Goal: Task Accomplishment & Management: Manage account settings

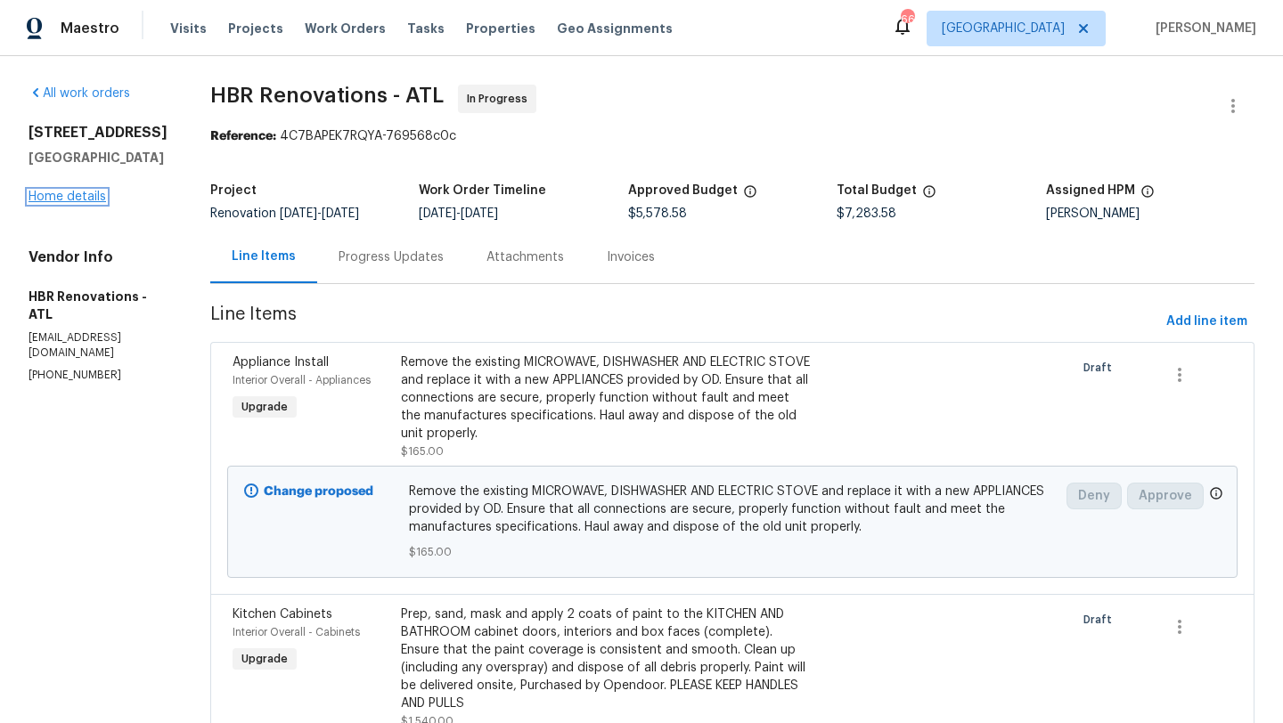
click at [100, 203] on link "Home details" at bounding box center [68, 197] width 78 height 12
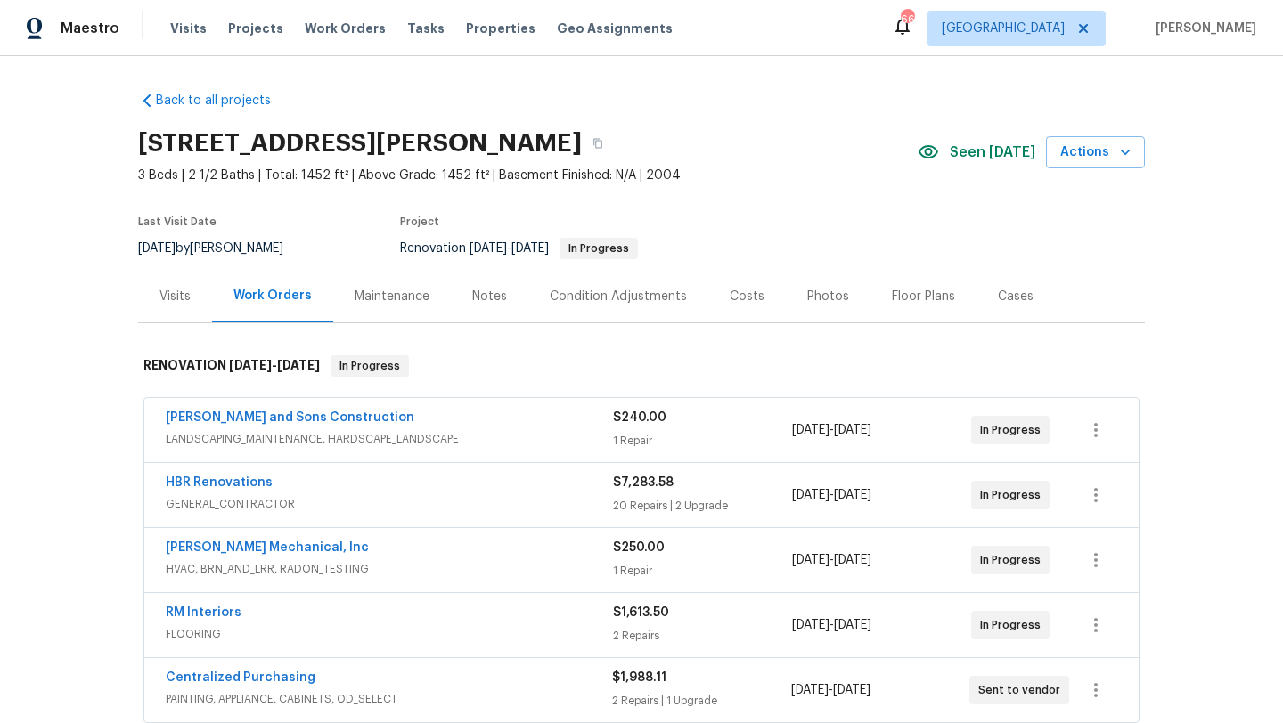
click at [486, 302] on div "Notes" at bounding box center [489, 297] width 35 height 18
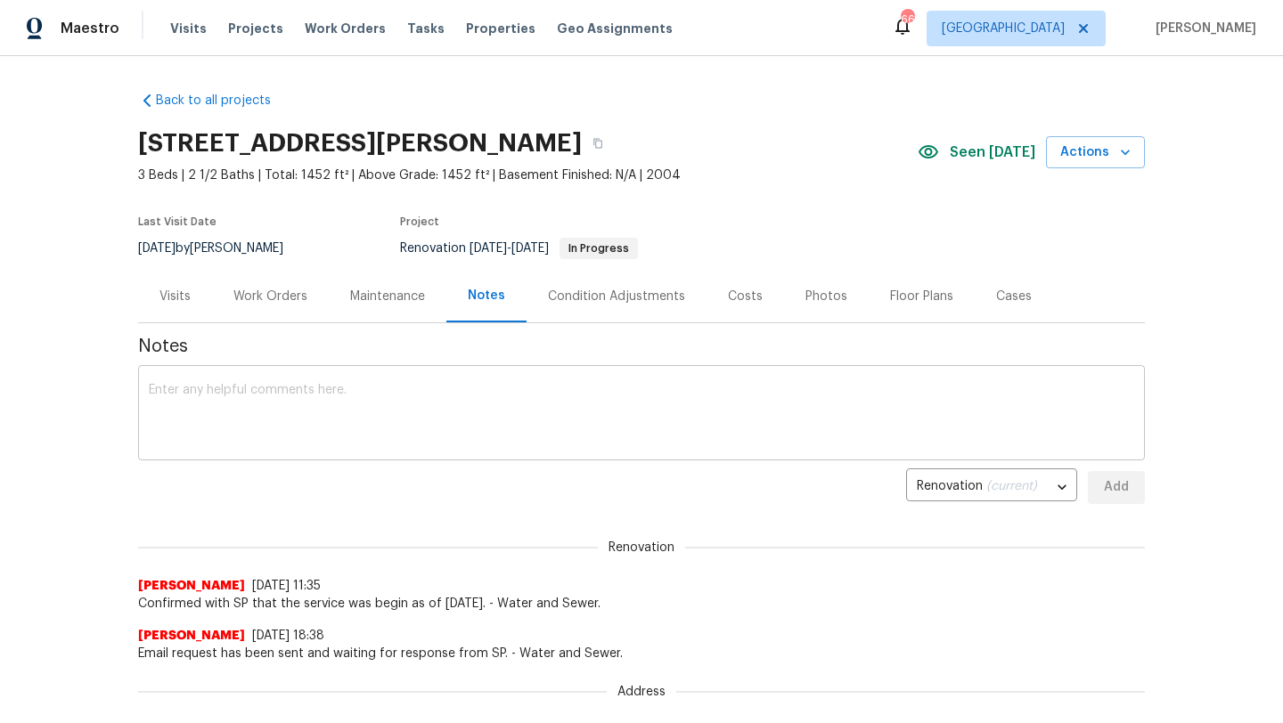
click at [328, 400] on textarea at bounding box center [641, 415] width 985 height 62
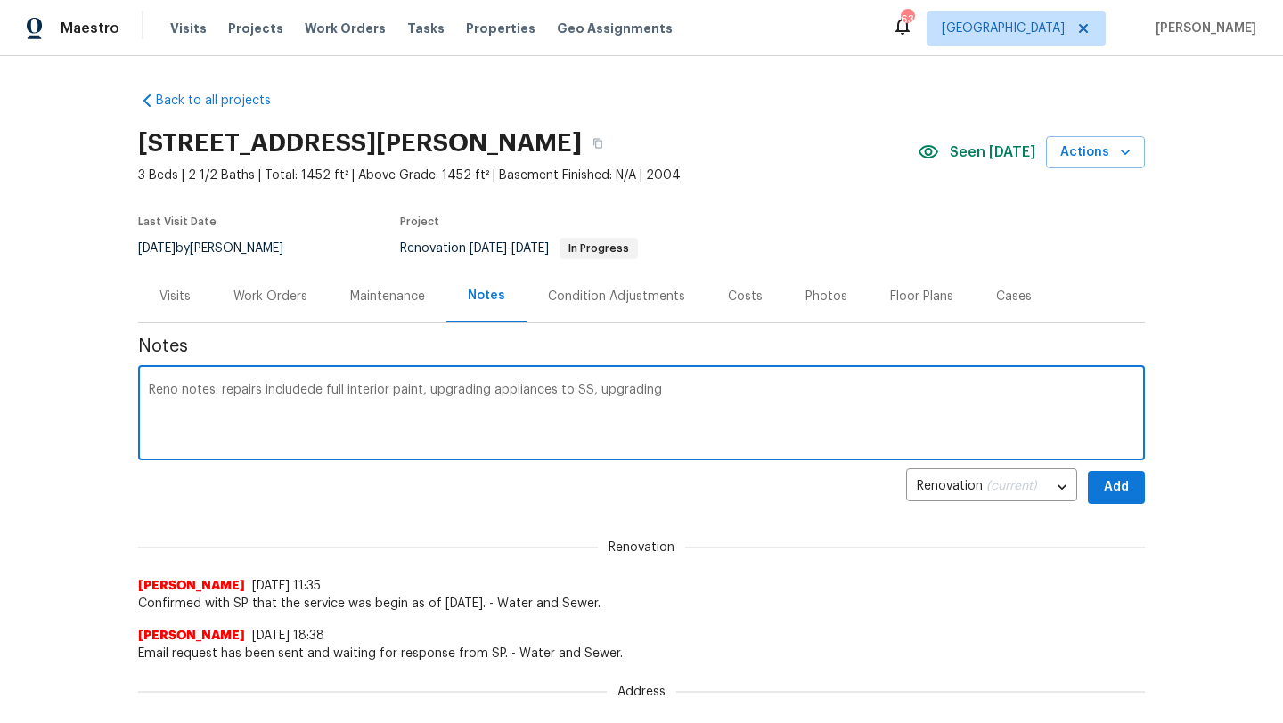
click at [304, 388] on textarea "Reno notes: repairs includede full interior paint, upgrading appliances to SS, …" at bounding box center [641, 415] width 985 height 62
click at [334, 392] on textarea "Reno notes: repairs included de full interior paint, upgrading appliances to SS…" at bounding box center [641, 415] width 985 height 62
click at [653, 393] on textarea "Reno notes: repairs includes full interior paint, upgrading appliances to SS, u…" at bounding box center [641, 415] width 985 height 62
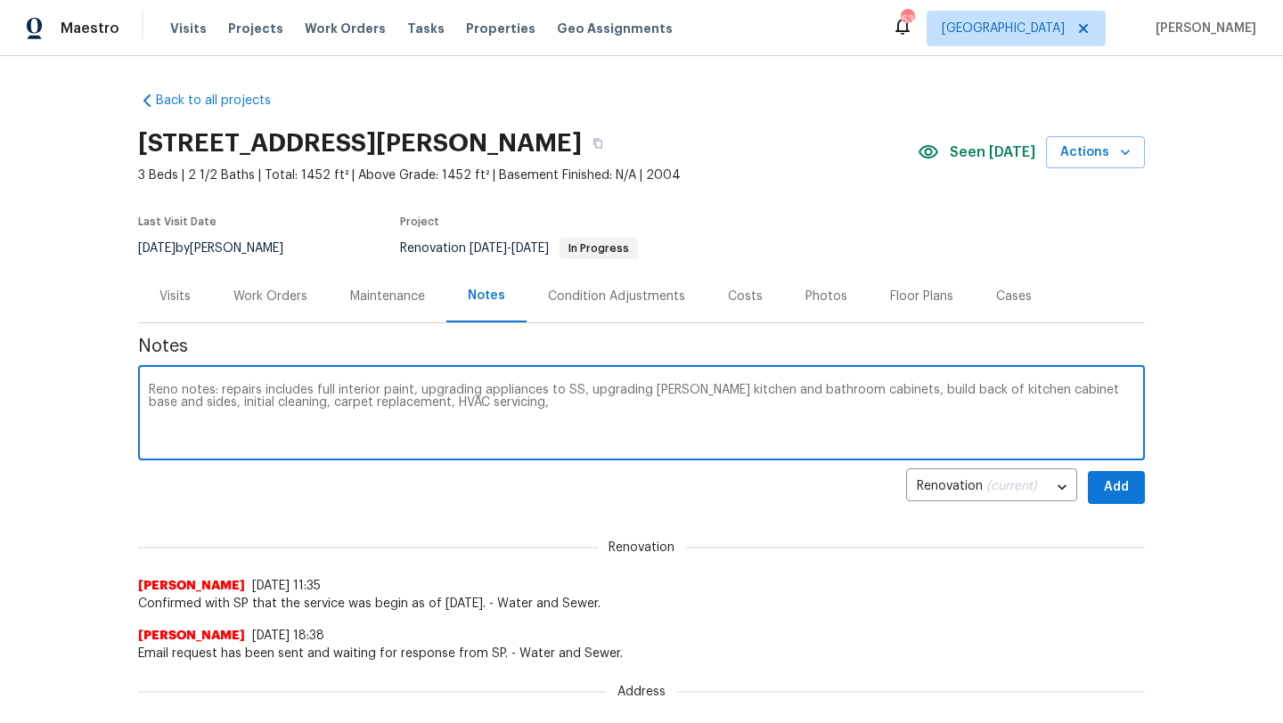
click at [400, 408] on textarea "Reno notes: repairs includes full interior paint, upgrading appliances to SS, u…" at bounding box center [641, 415] width 985 height 62
click at [909, 401] on textarea "Reno notes: repairs includes full interior paint, upgrading appliances to SS, u…" at bounding box center [641, 415] width 985 height 62
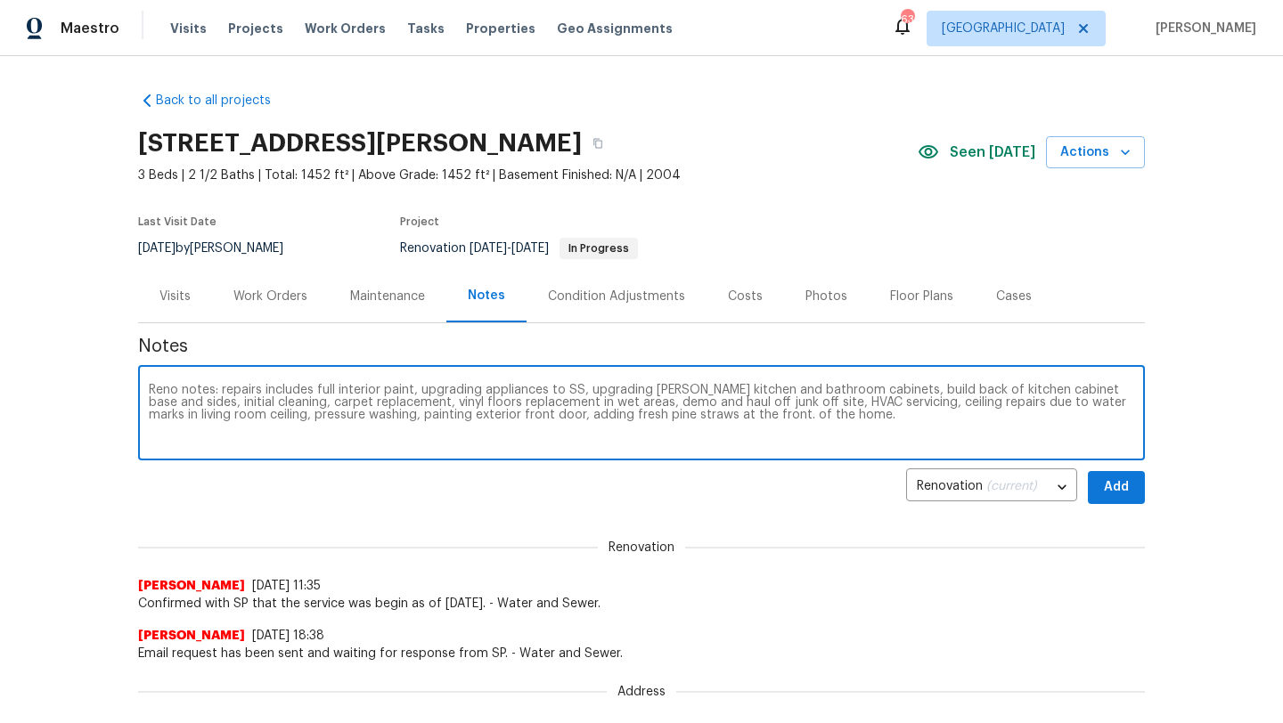
click at [689, 385] on textarea "Reno notes: repairs includes full interior paint, upgrading appliances to SS, u…" at bounding box center [641, 415] width 985 height 62
click at [845, 420] on textarea "Reno notes: repairs includes full interior paint, upgrading appliances to SS, u…" at bounding box center [641, 415] width 985 height 62
click at [825, 416] on textarea "Reno notes: repairs includes full interior paint, upgrading appliances to SS, u…" at bounding box center [641, 415] width 985 height 62
click at [997, 417] on textarea "Reno notes: repairs includes full interior paint, upgrading appliances to SS, u…" at bounding box center [641, 415] width 985 height 62
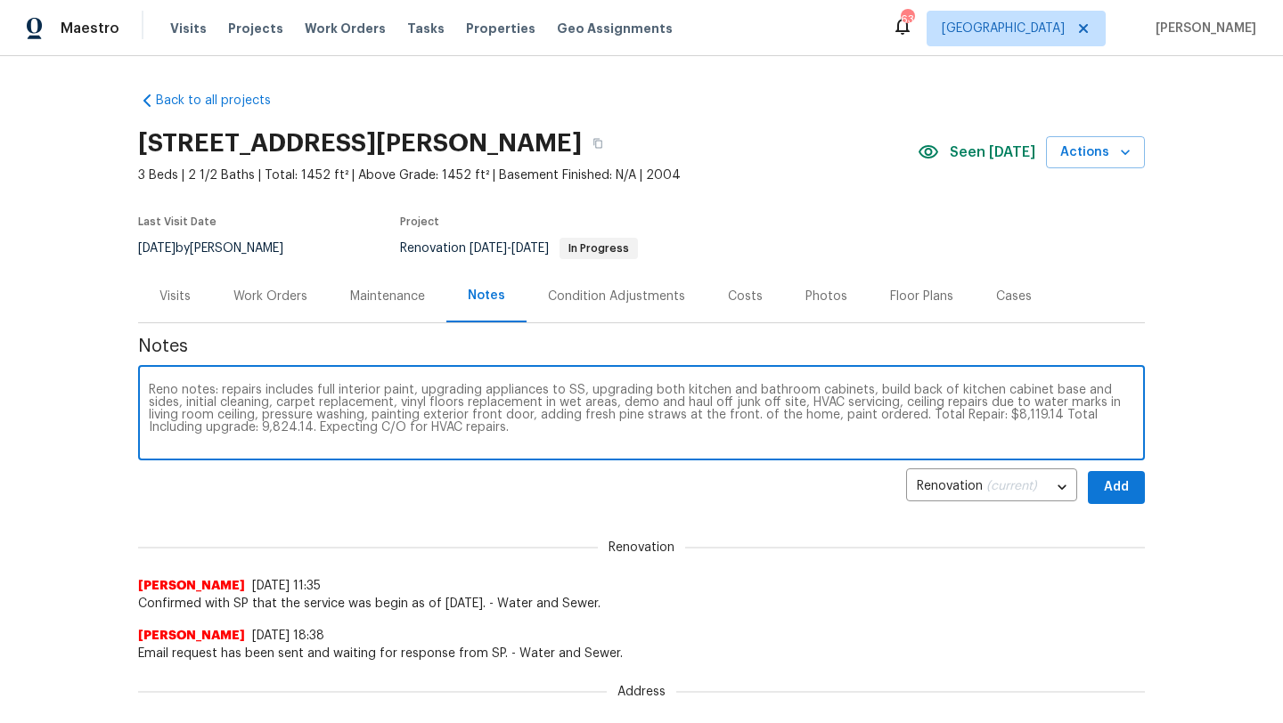
type textarea "Reno notes: repairs includes full interior paint, upgrading appliances to SS, u…"
click at [1097, 489] on button "Add" at bounding box center [1116, 487] width 57 height 33
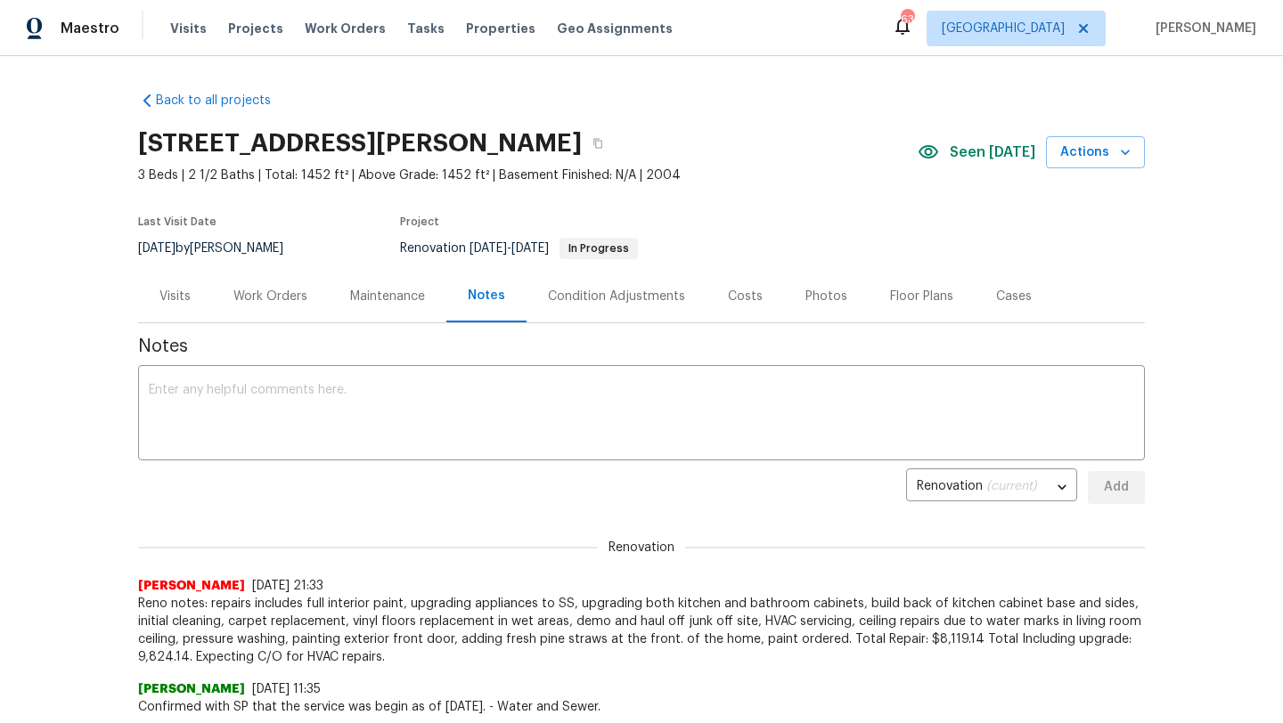
click at [287, 298] on div "Work Orders" at bounding box center [270, 297] width 74 height 18
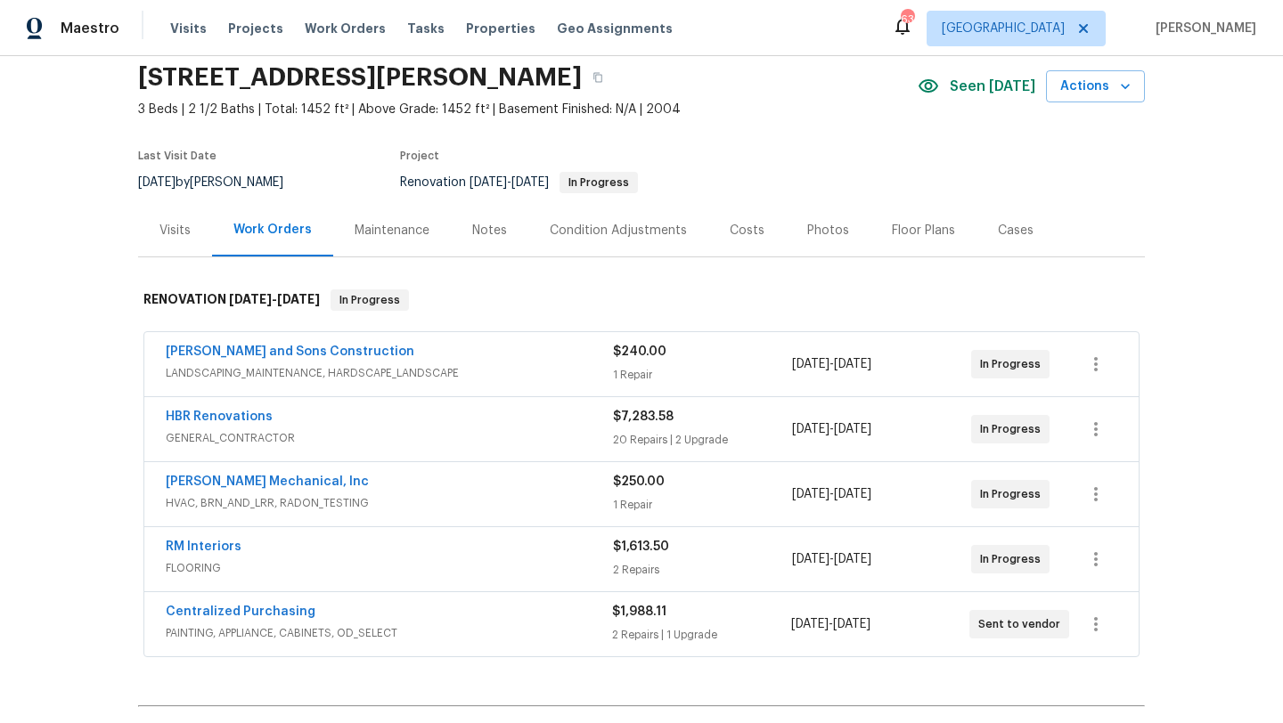
scroll to position [69, 0]
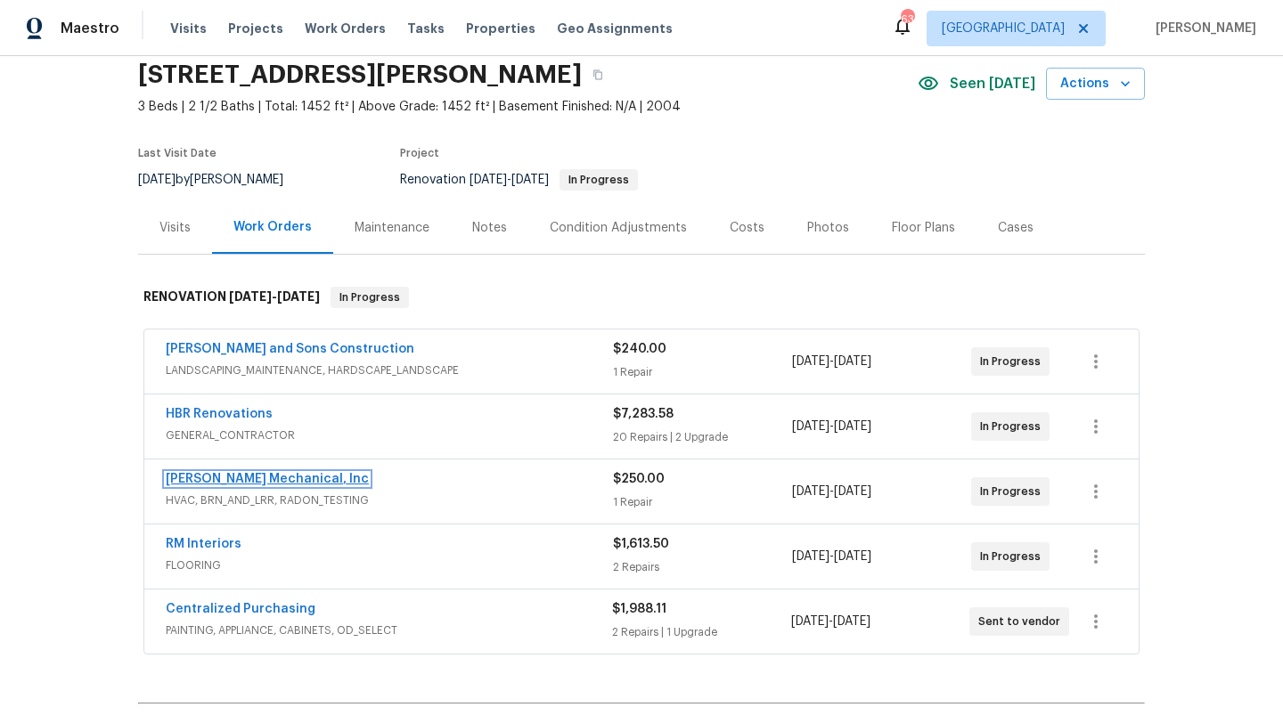
click at [288, 482] on link "JH Martin Mechanical, Inc" at bounding box center [267, 479] width 203 height 12
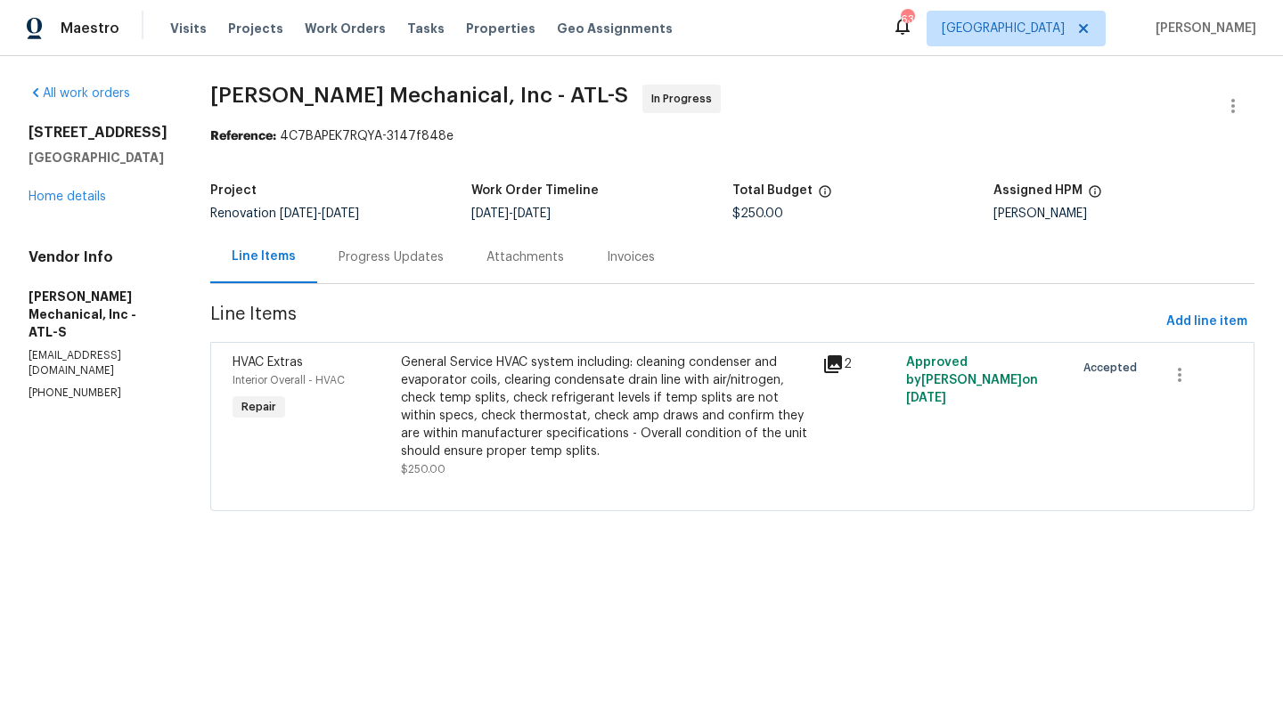
click at [417, 256] on div "Progress Updates" at bounding box center [391, 258] width 105 height 18
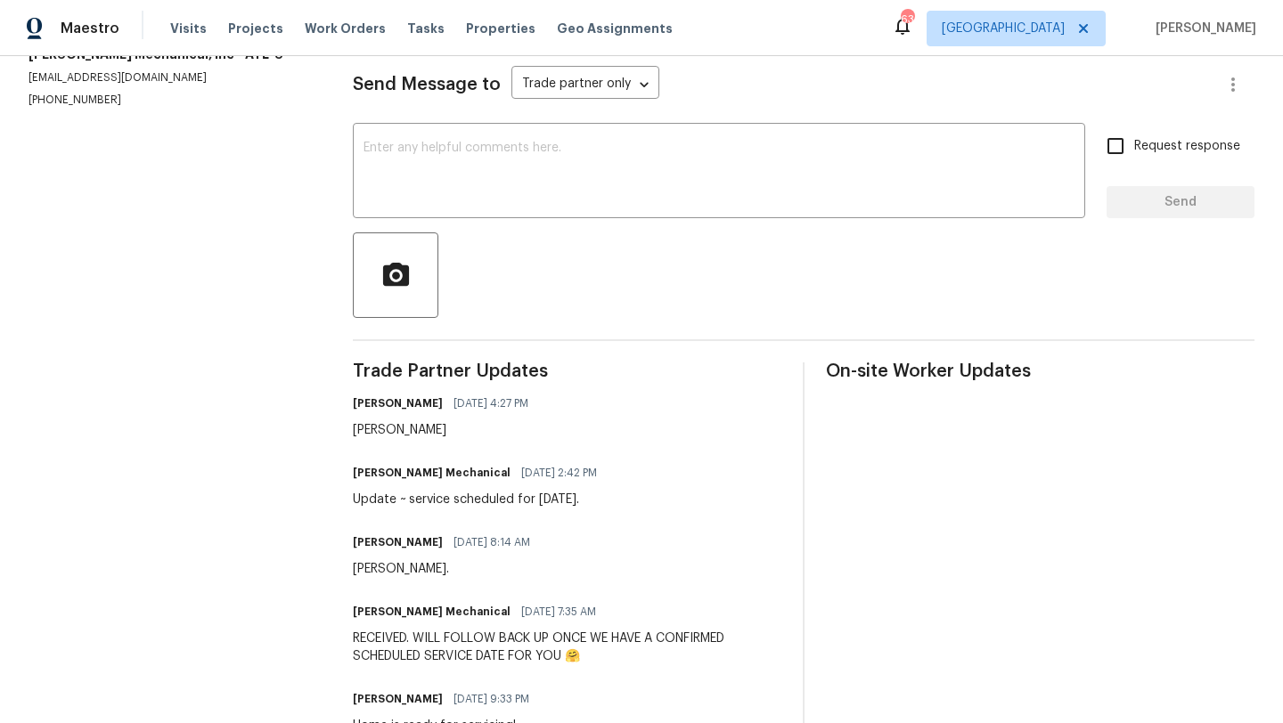
scroll to position [304, 0]
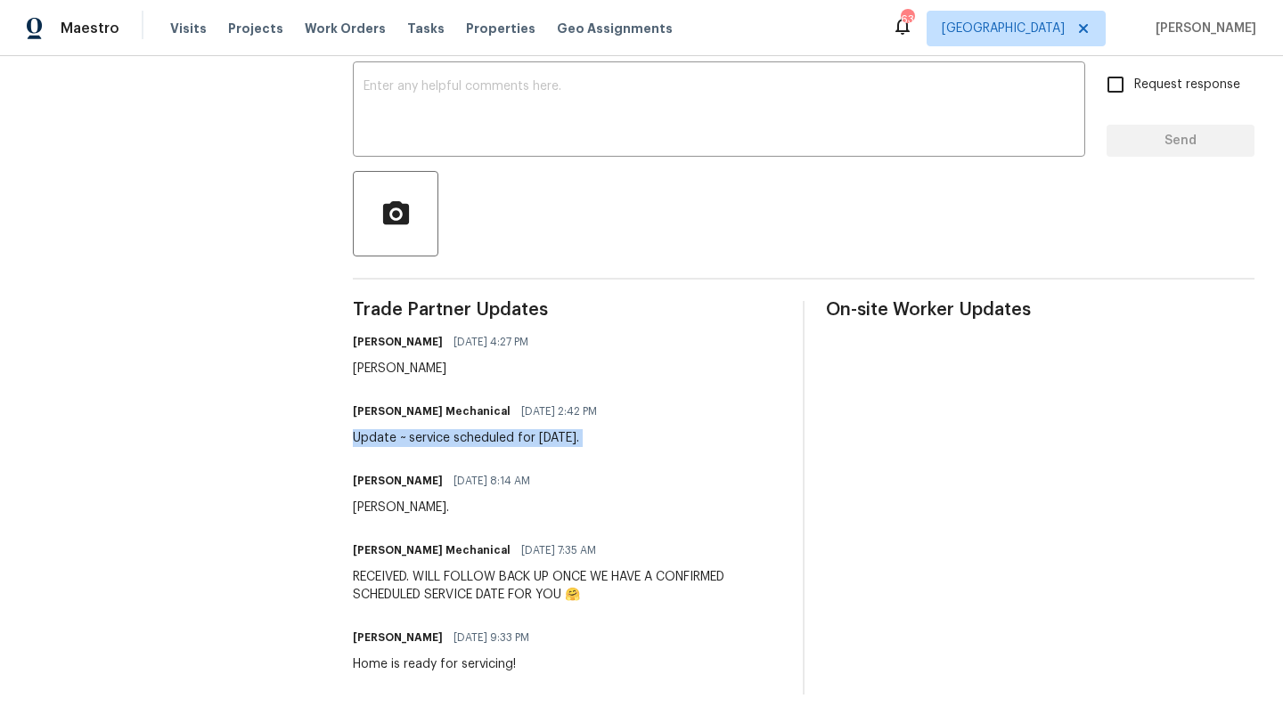
drag, startPoint x: 660, startPoint y: 428, endPoint x: 393, endPoint y: 465, distance: 269.9
click at [393, 465] on div "Trade Partner Updates Kenroy Hoilett 09/23/2025 4:27 PM Ty JH Martin Mechanical…" at bounding box center [567, 498] width 429 height 394
copy div "Update ~ service scheduled for tomorrow 9/24."
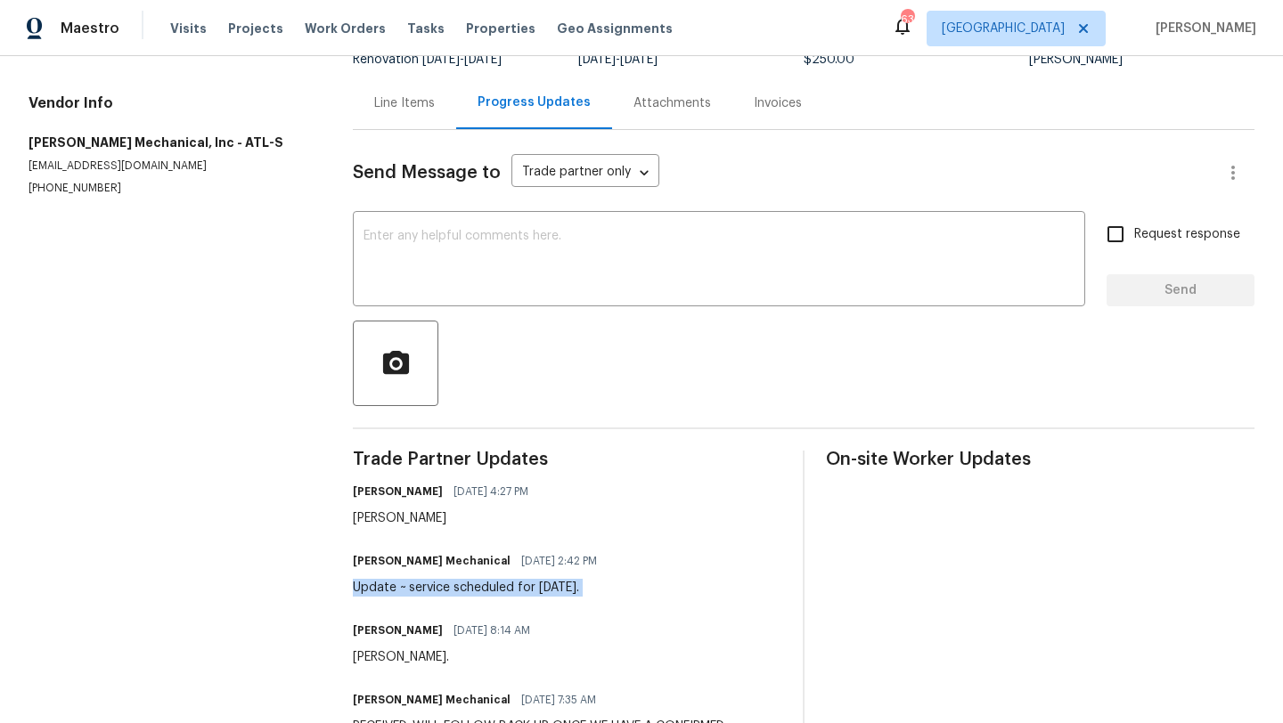
scroll to position [0, 0]
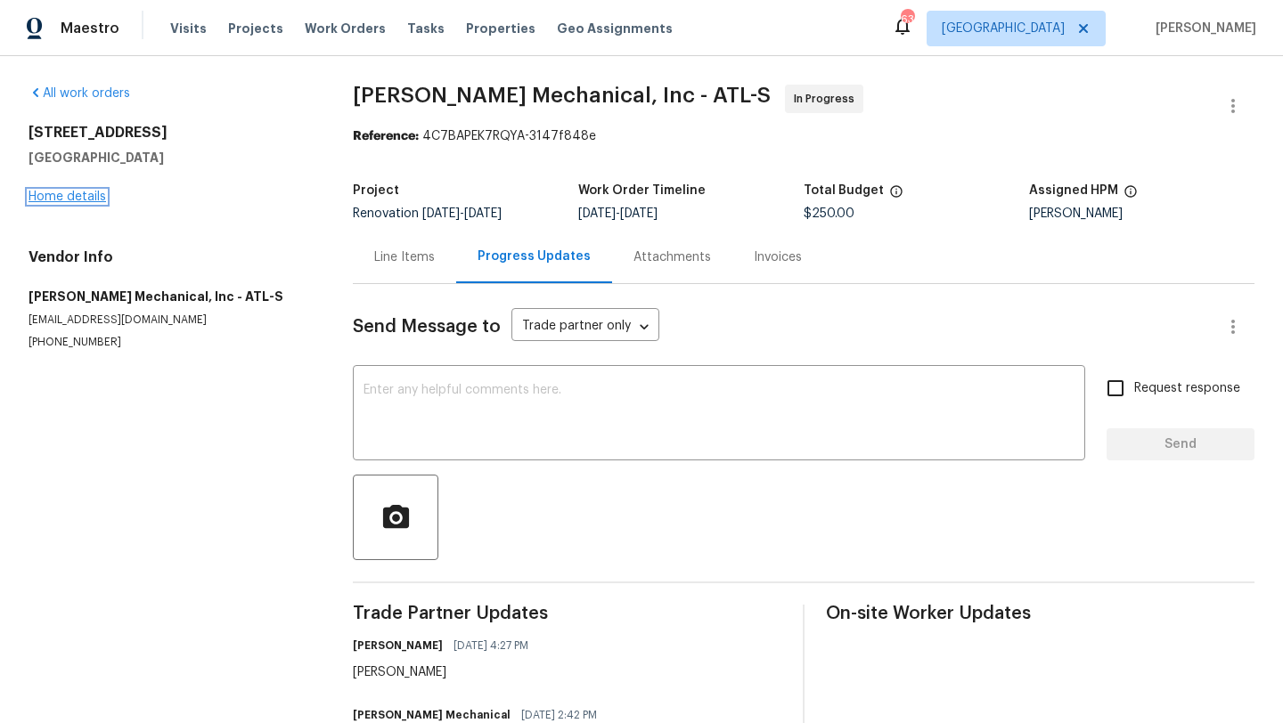
click at [50, 198] on link "Home details" at bounding box center [68, 197] width 78 height 12
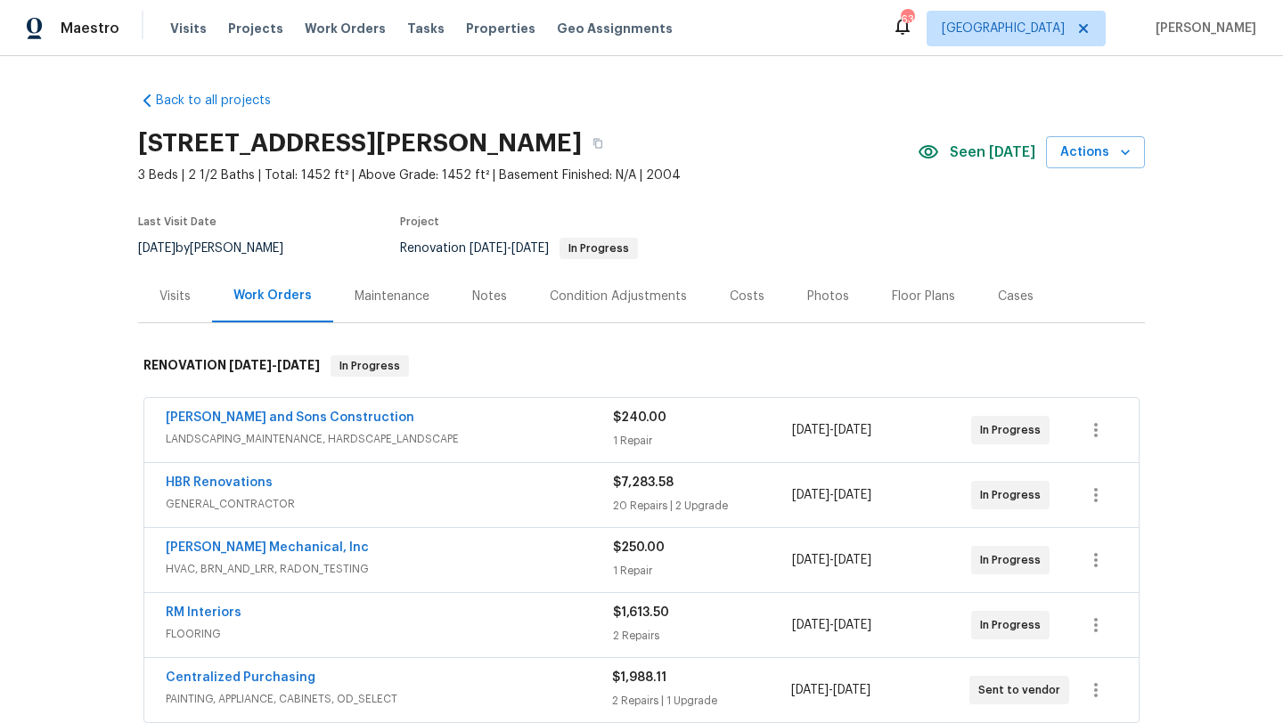
click at [503, 290] on div "Notes" at bounding box center [490, 296] width 78 height 53
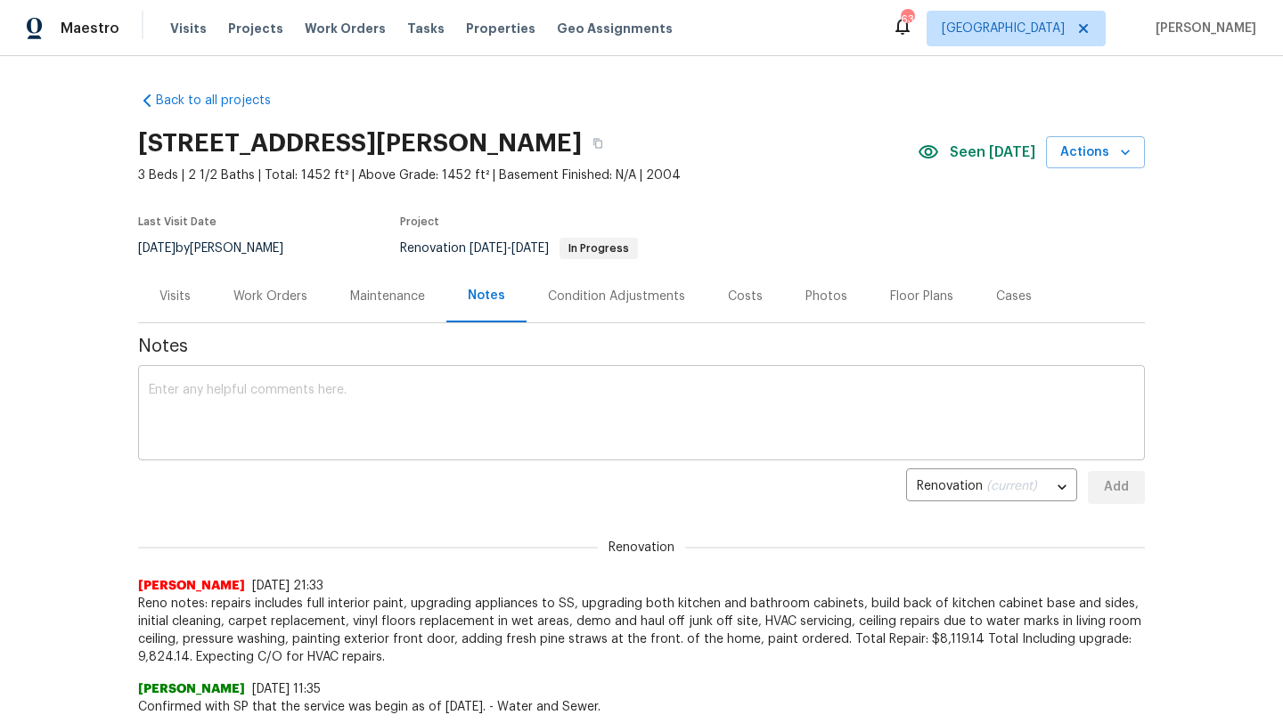
click at [302, 410] on textarea at bounding box center [641, 415] width 985 height 62
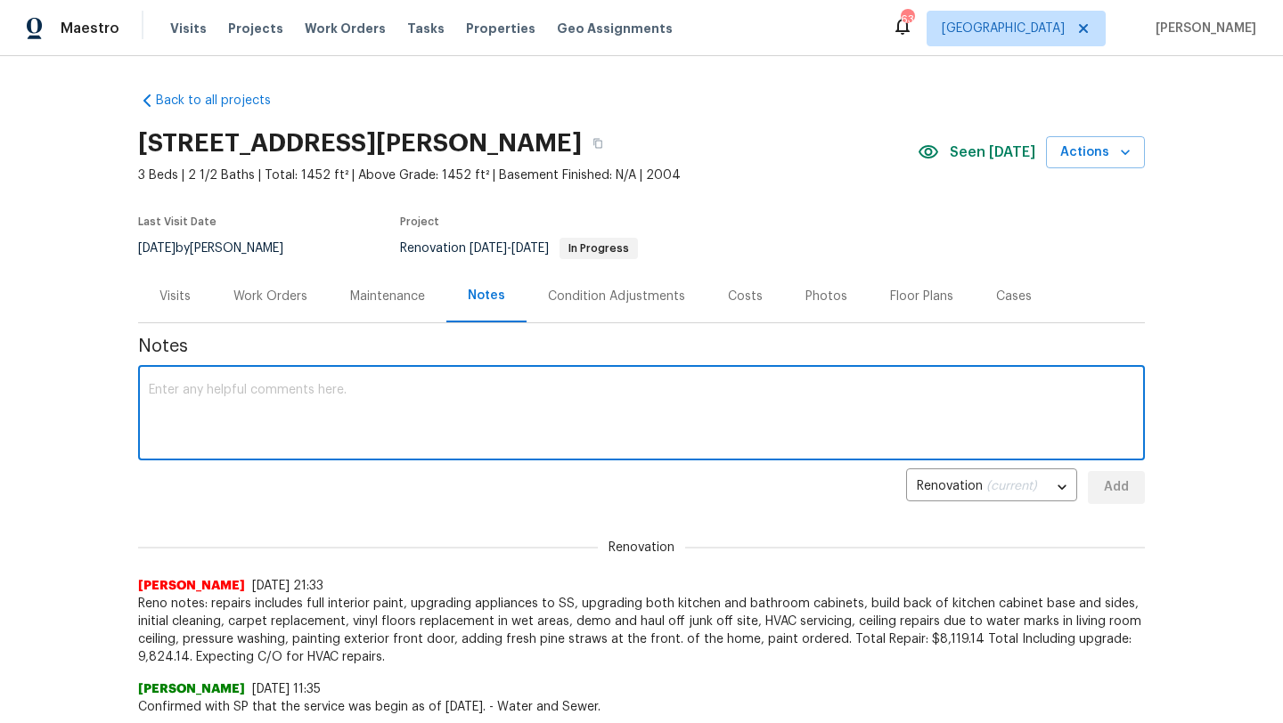
paste textarea "Update ~ service scheduled for tomorrow 9/24."
click at [194, 391] on textarea "Update ~ service scheduled for tomorrow 9/24." at bounding box center [641, 415] width 985 height 62
click at [447, 405] on textarea "HVAC service scheduled for tomorrow 9/24." at bounding box center [641, 415] width 985 height 62
click at [437, 395] on textarea "HVAC service scheduled for tomorrow 9/24." at bounding box center [641, 415] width 985 height 62
type textarea "HVAC service scheduled for tomorrow 9/24 - JH Martin"
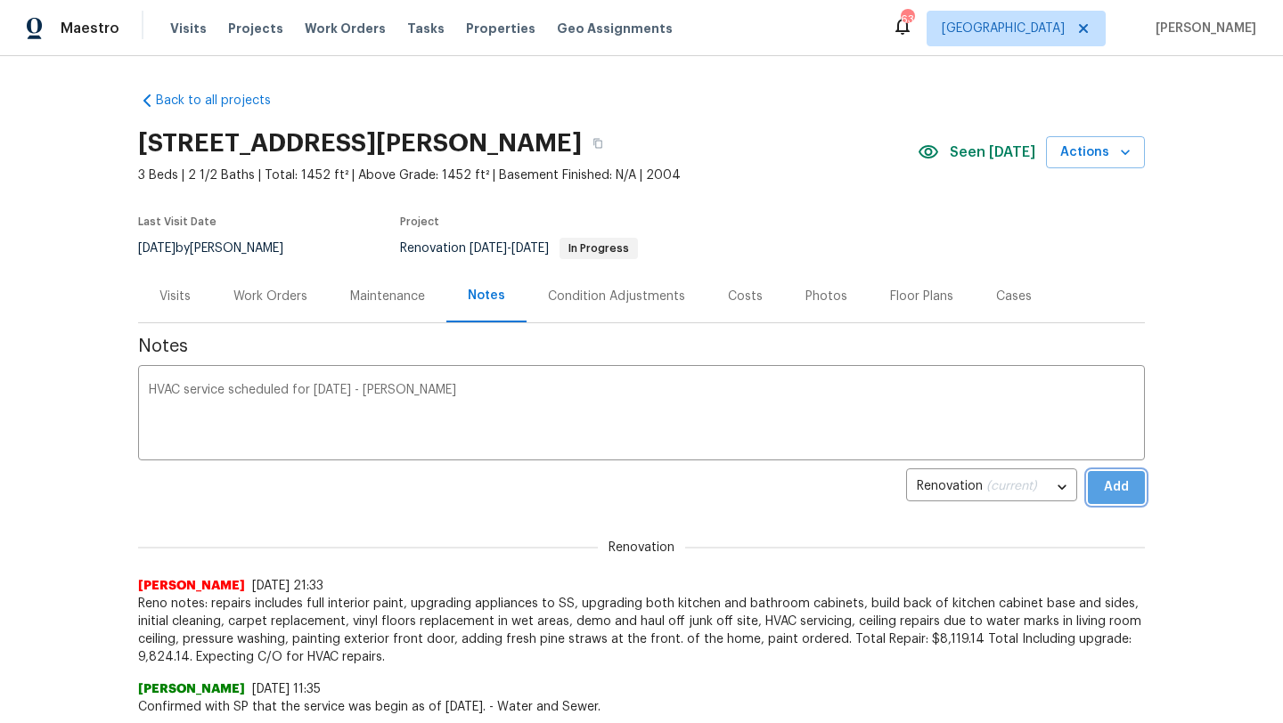
click at [1132, 480] on button "Add" at bounding box center [1116, 487] width 57 height 33
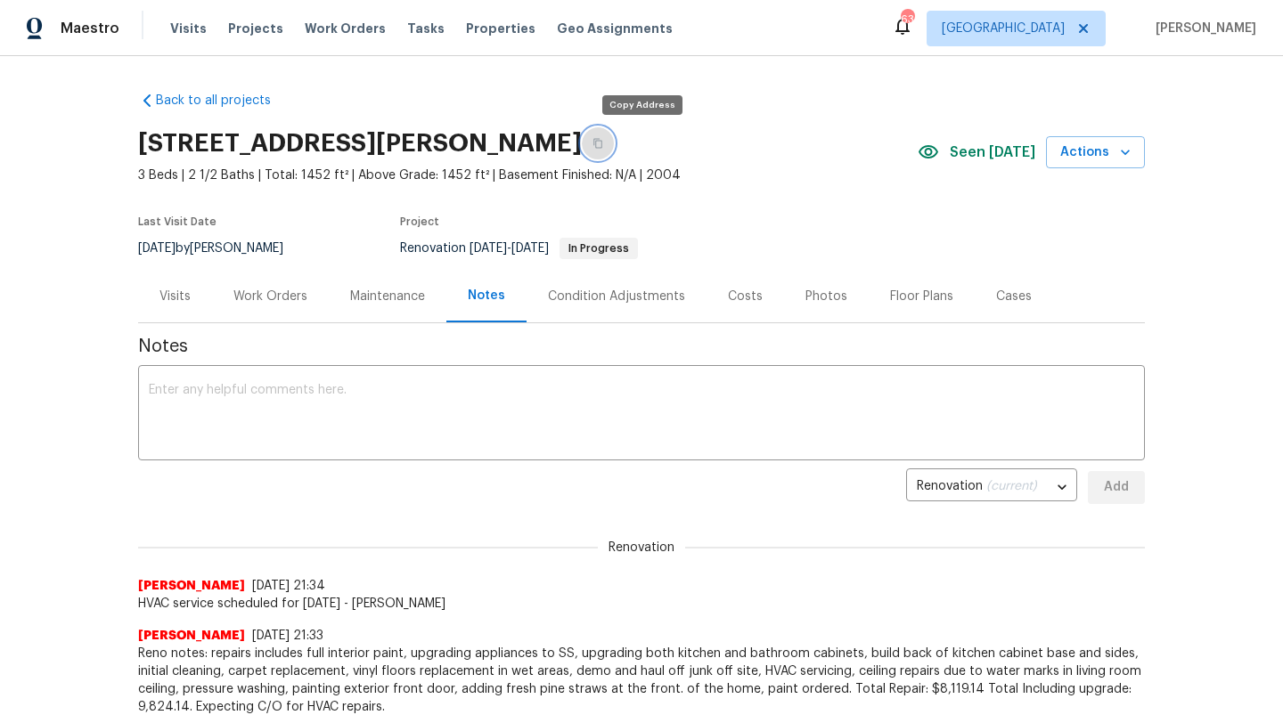
click at [614, 149] on button "button" at bounding box center [598, 143] width 32 height 32
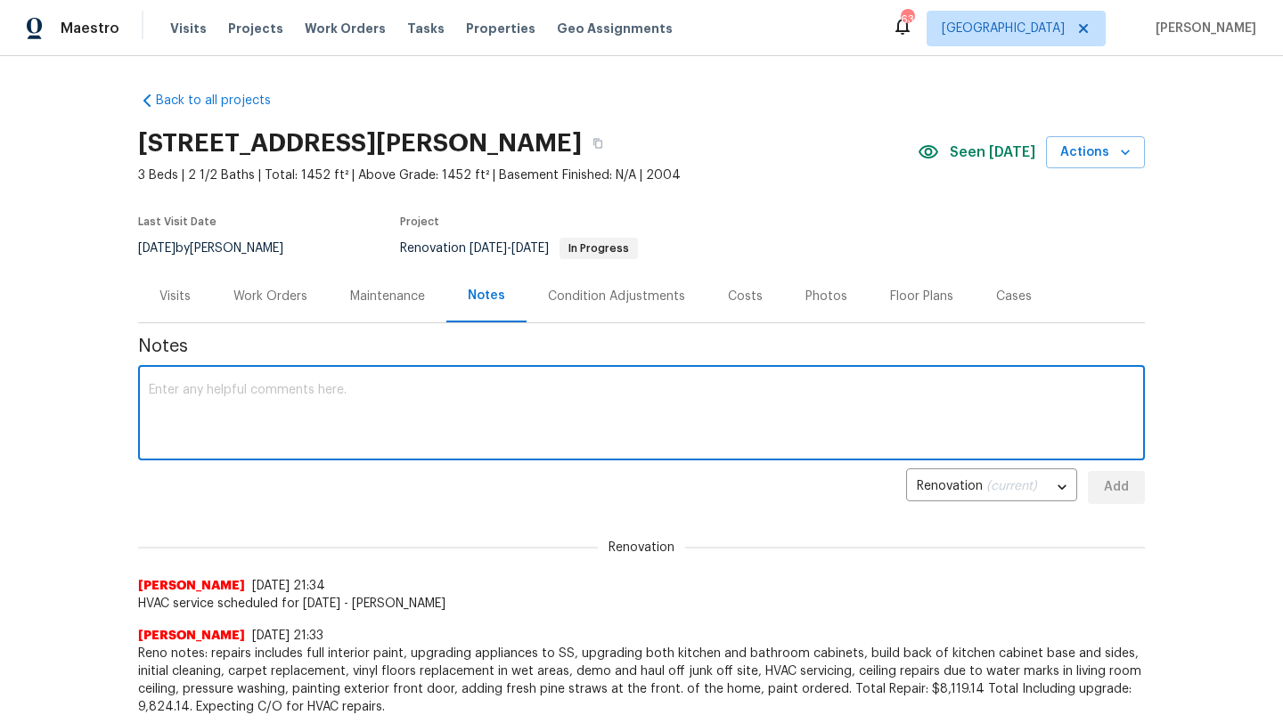
click at [357, 423] on textarea at bounding box center [641, 415] width 985 height 62
paste textarea "https://opendoor.slack.com/archives/C07MF4A0E48/p1758647618923299"
click at [149, 391] on textarea "https://opendoor.slack.com/archives/C07MF4A0E48/p1758647618923299" at bounding box center [641, 415] width 985 height 62
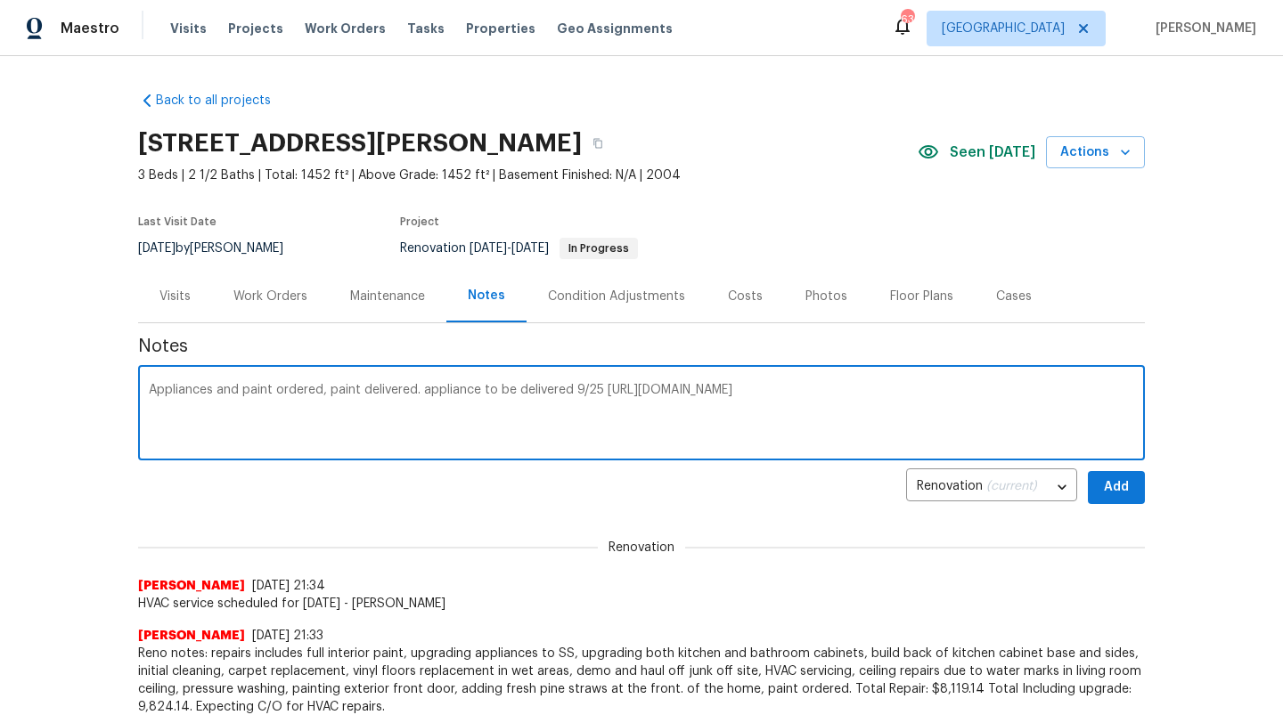
type textarea "Appliances and paint ordered, paint delivered. appliance to be delivered 9/25 h…"
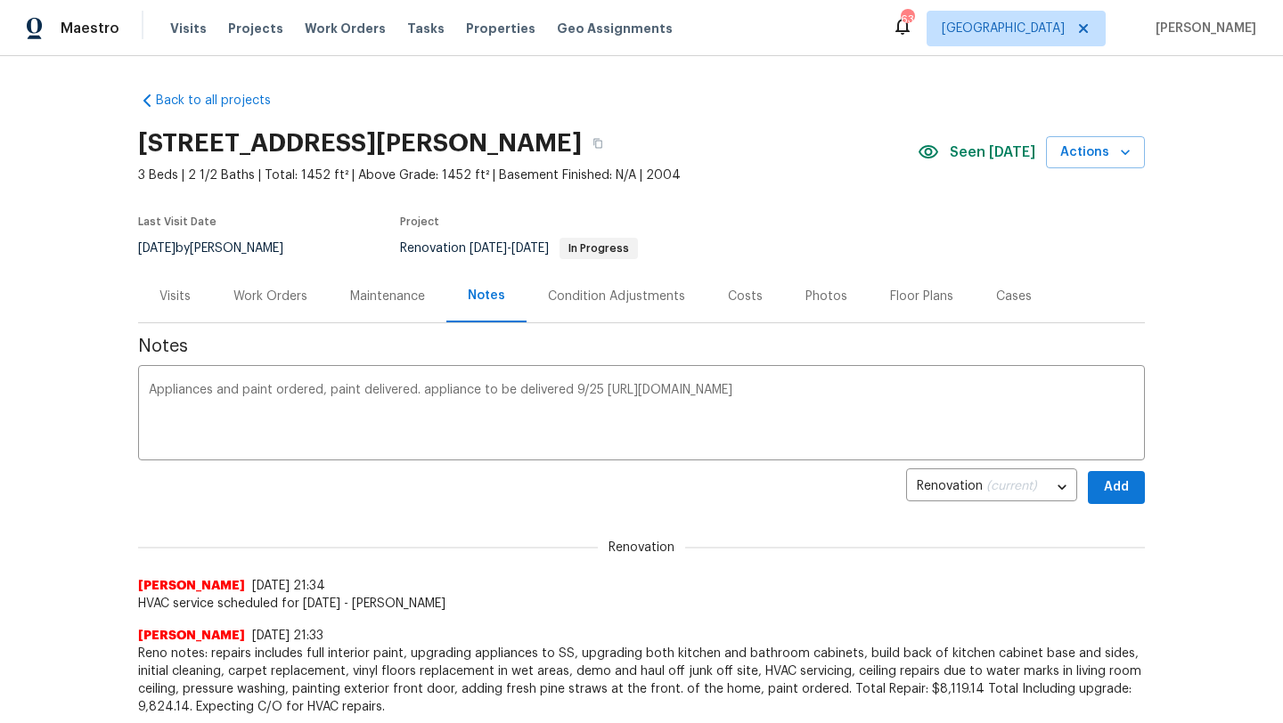
click at [1119, 489] on span "Add" at bounding box center [1116, 488] width 29 height 22
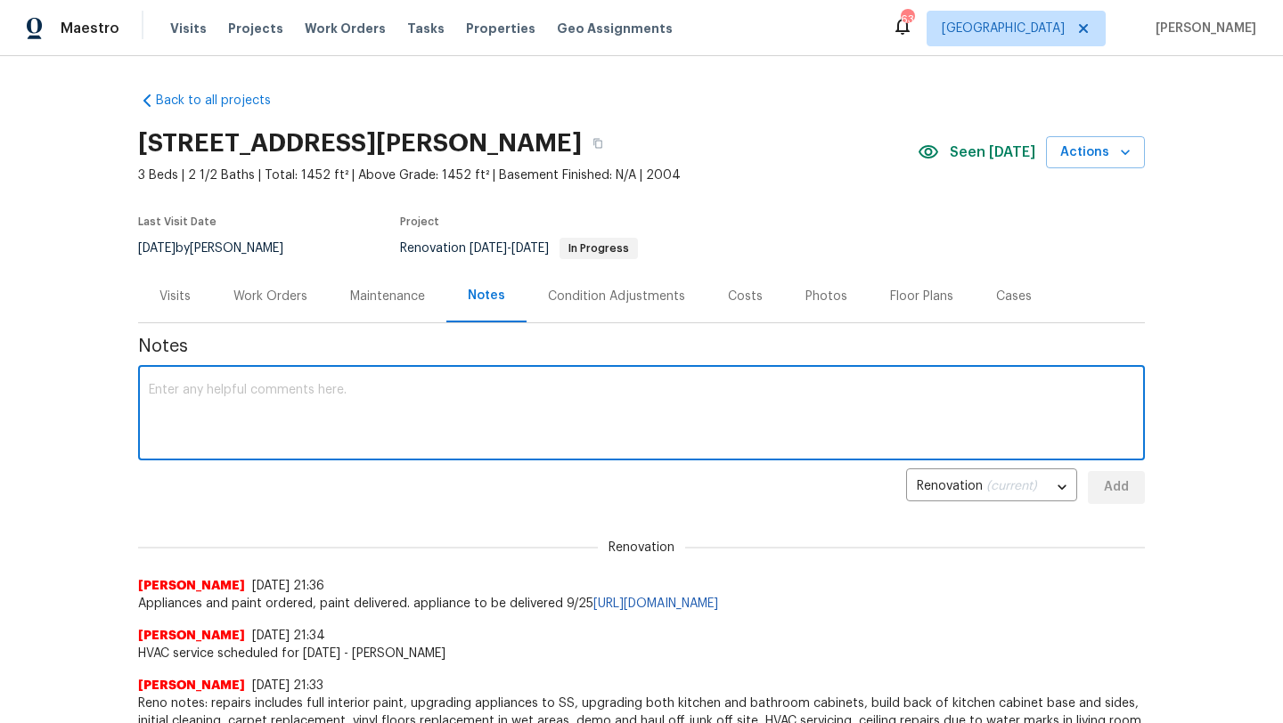
click at [392, 420] on textarea at bounding box center [641, 415] width 985 height 62
paste textarea "https://opendoor.slack.com/archives/C09FJ4MP8RM/p1758646460399739?thread_ts=175…"
click at [149, 389] on textarea "https://opendoor.slack.com/archives/C09FJ4MP8RM/p1758646460399739?thread_ts=175…" at bounding box center [641, 415] width 985 height 62
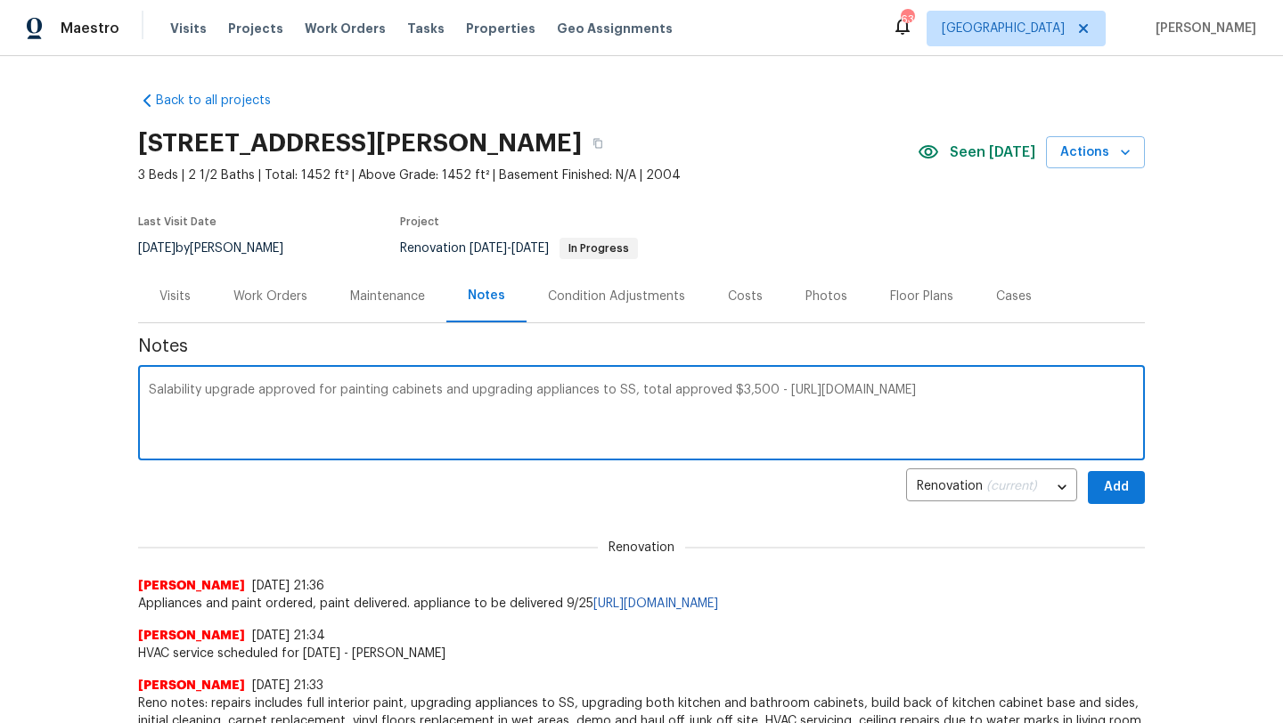
type textarea "Salability upgrade approved for painting cabinets and upgrading appliances to S…"
click at [1120, 487] on span "Add" at bounding box center [1116, 488] width 29 height 22
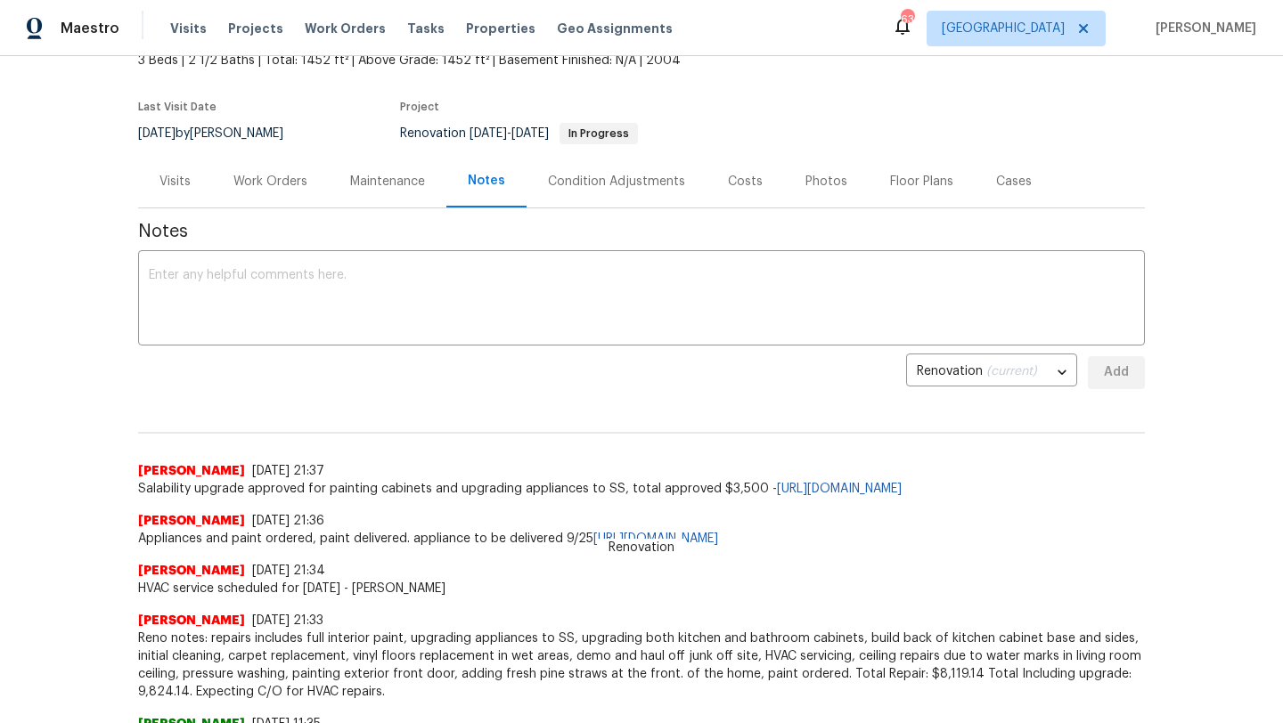
scroll to position [38, 0]
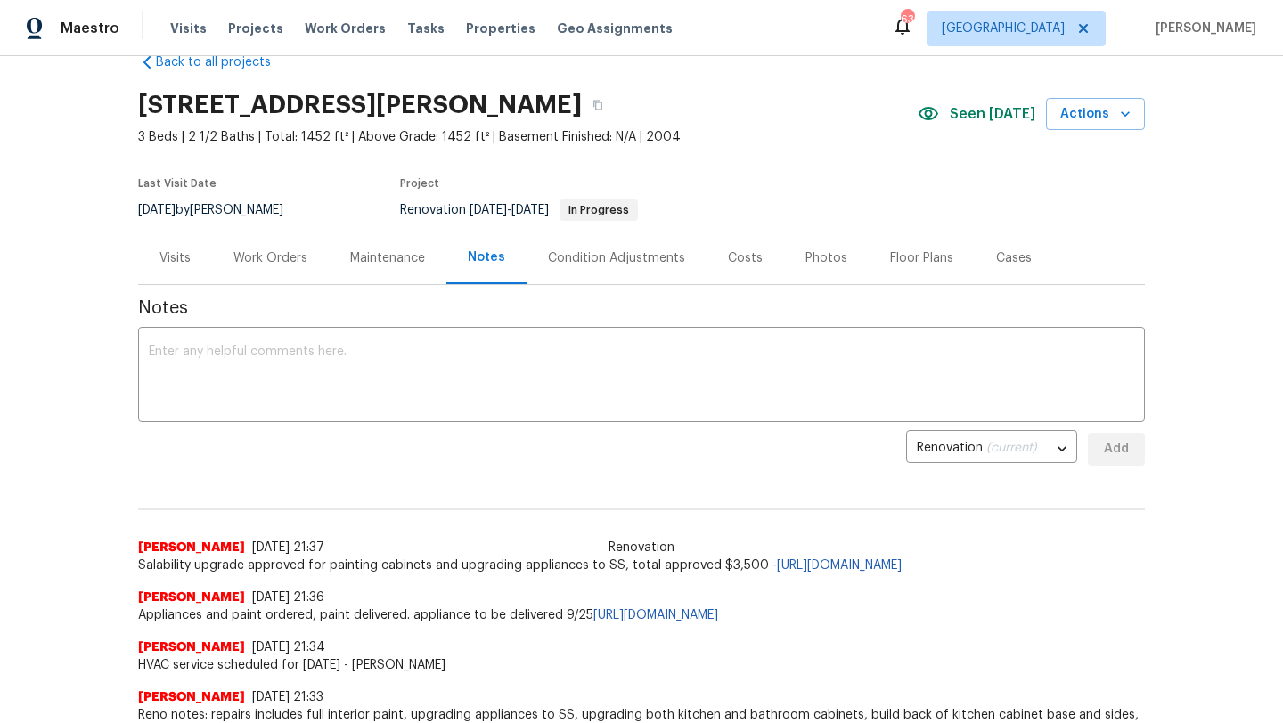
click at [298, 265] on div "Work Orders" at bounding box center [270, 258] width 74 height 18
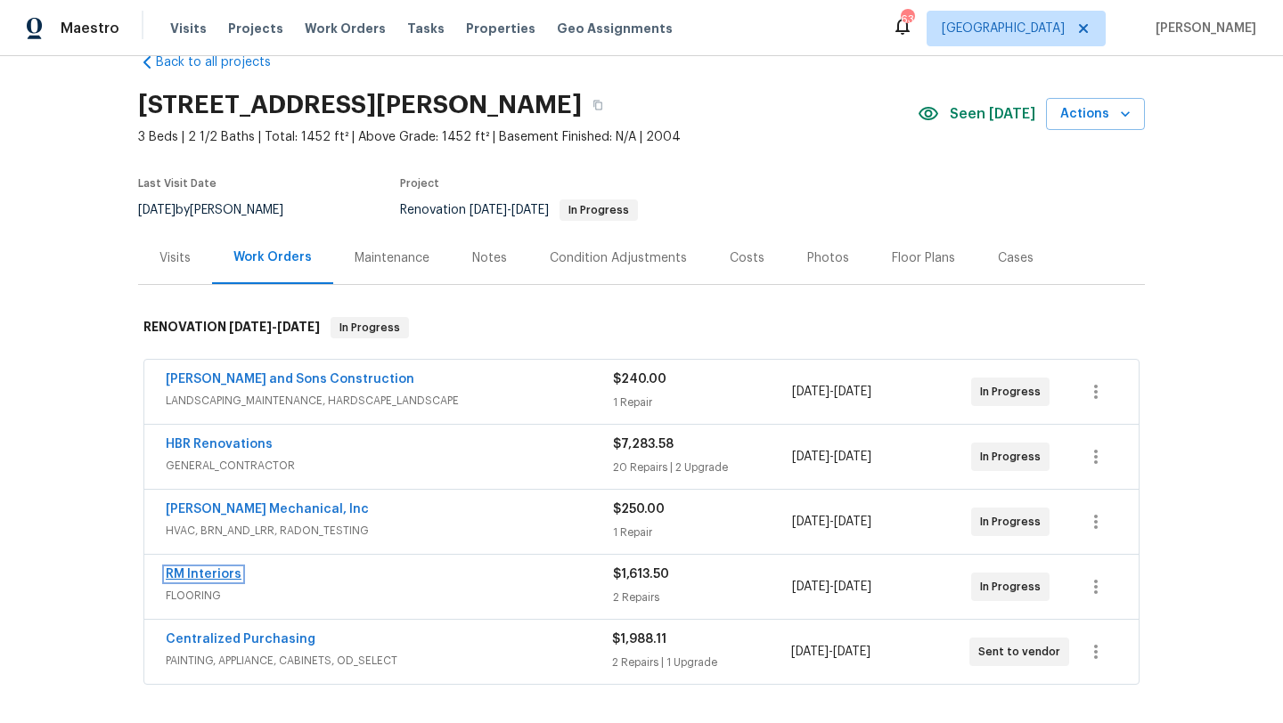
click at [230, 575] on link "RM Interiors" at bounding box center [204, 574] width 76 height 12
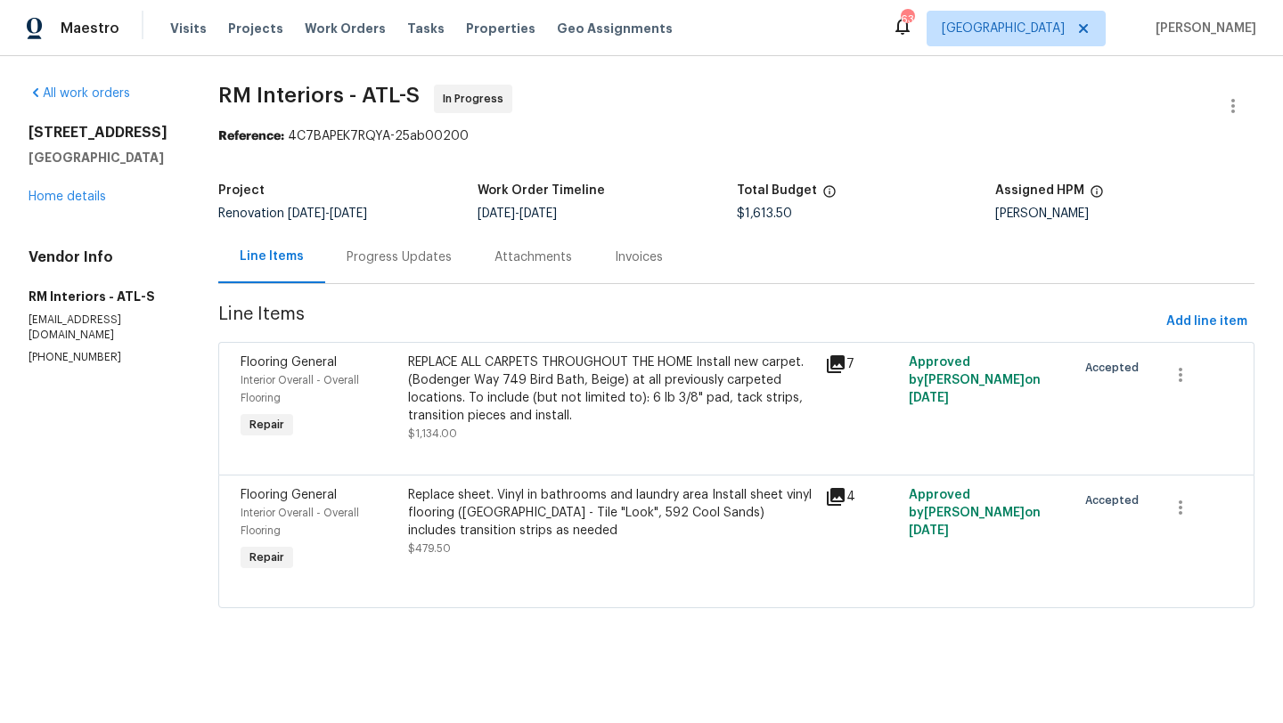
click at [380, 257] on div "Progress Updates" at bounding box center [399, 258] width 105 height 18
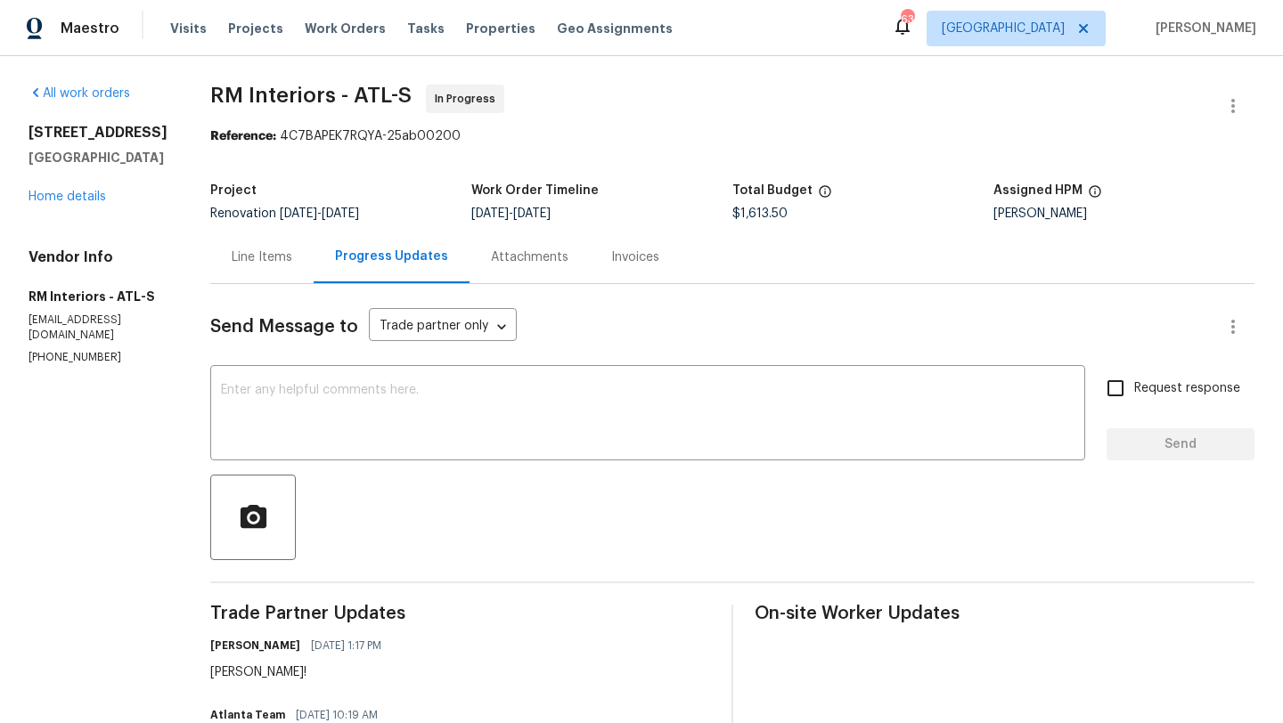
click at [251, 257] on div "Line Items" at bounding box center [262, 258] width 61 height 18
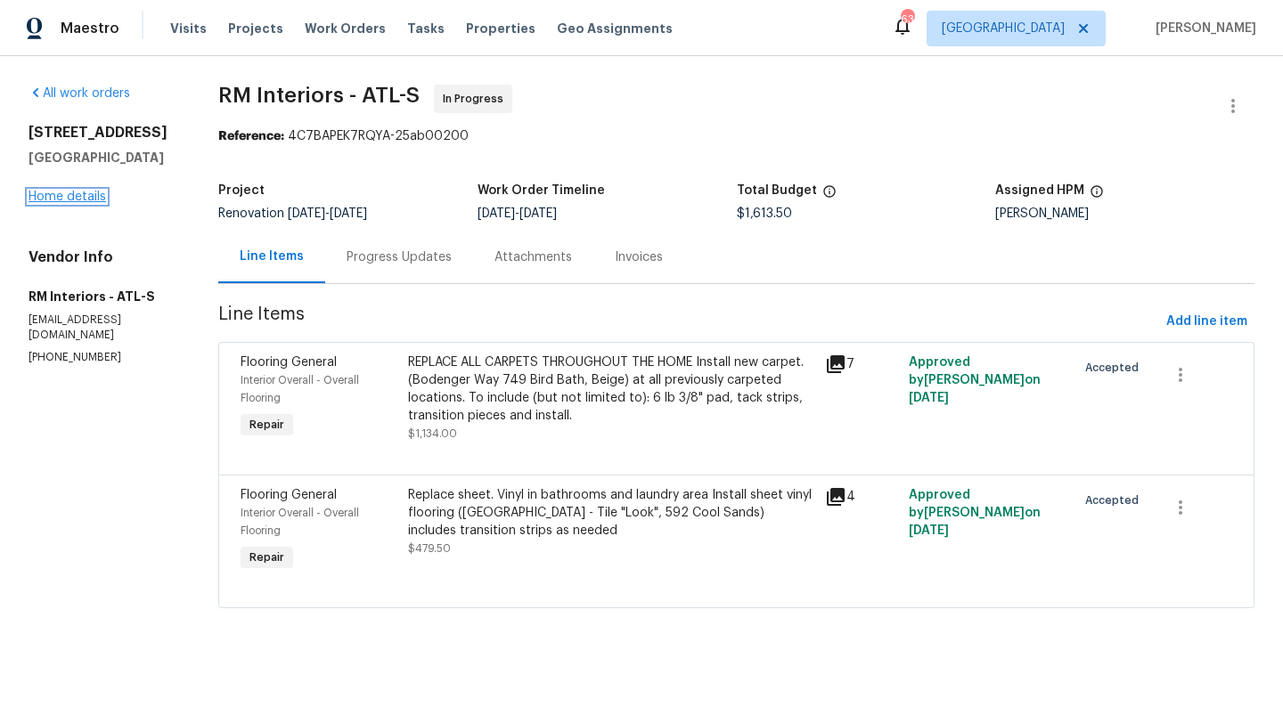
click at [91, 198] on link "Home details" at bounding box center [68, 197] width 78 height 12
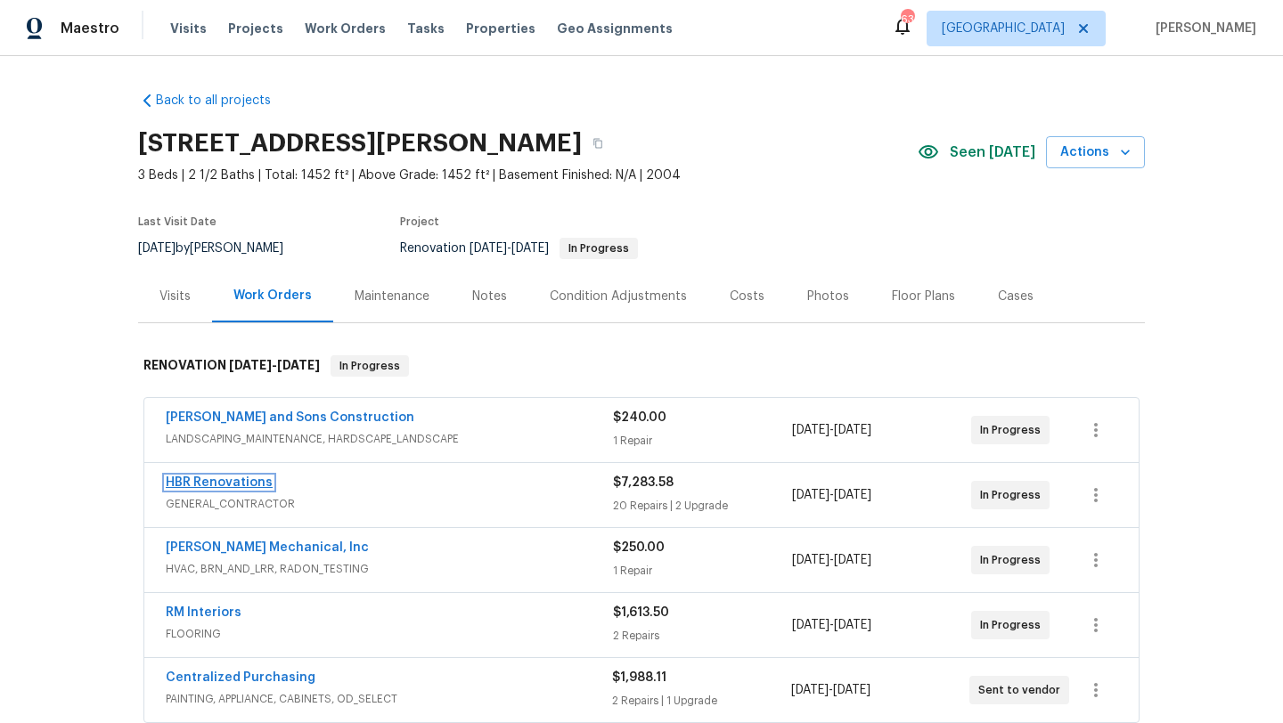
click at [247, 484] on link "HBR Renovations" at bounding box center [219, 483] width 107 height 12
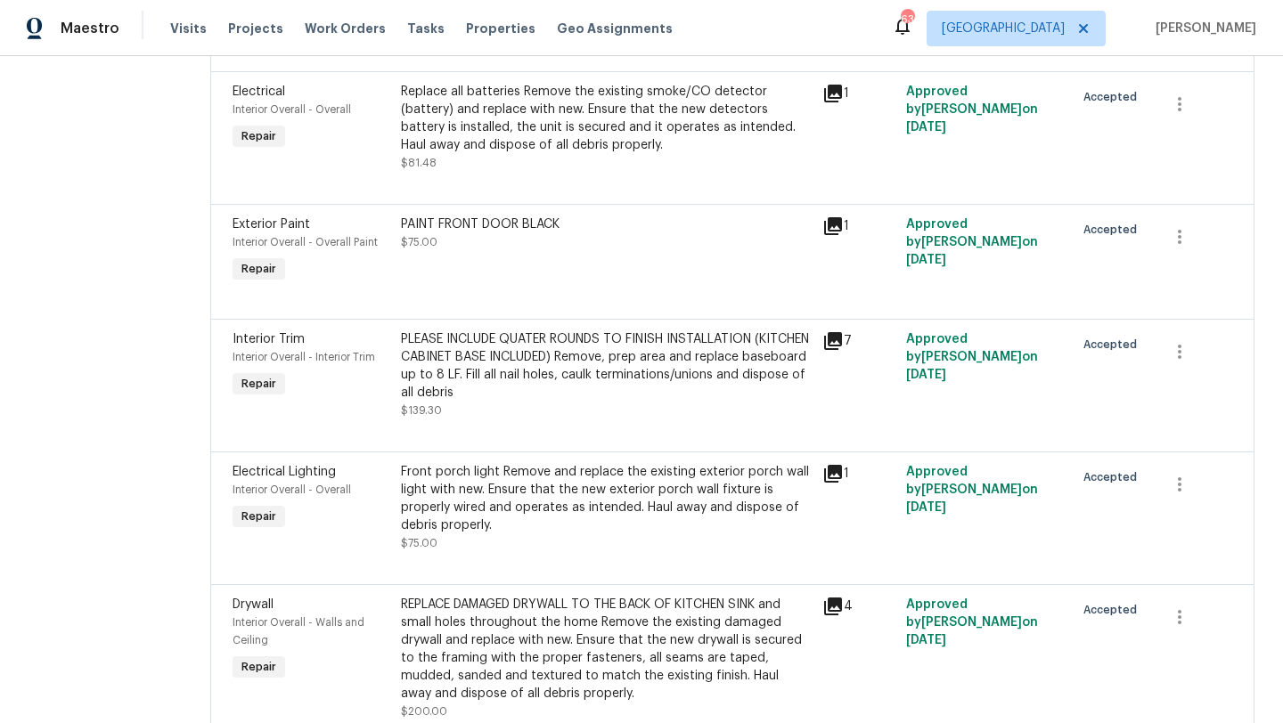
scroll to position [3373, 0]
click at [829, 597] on icon at bounding box center [833, 606] width 18 height 18
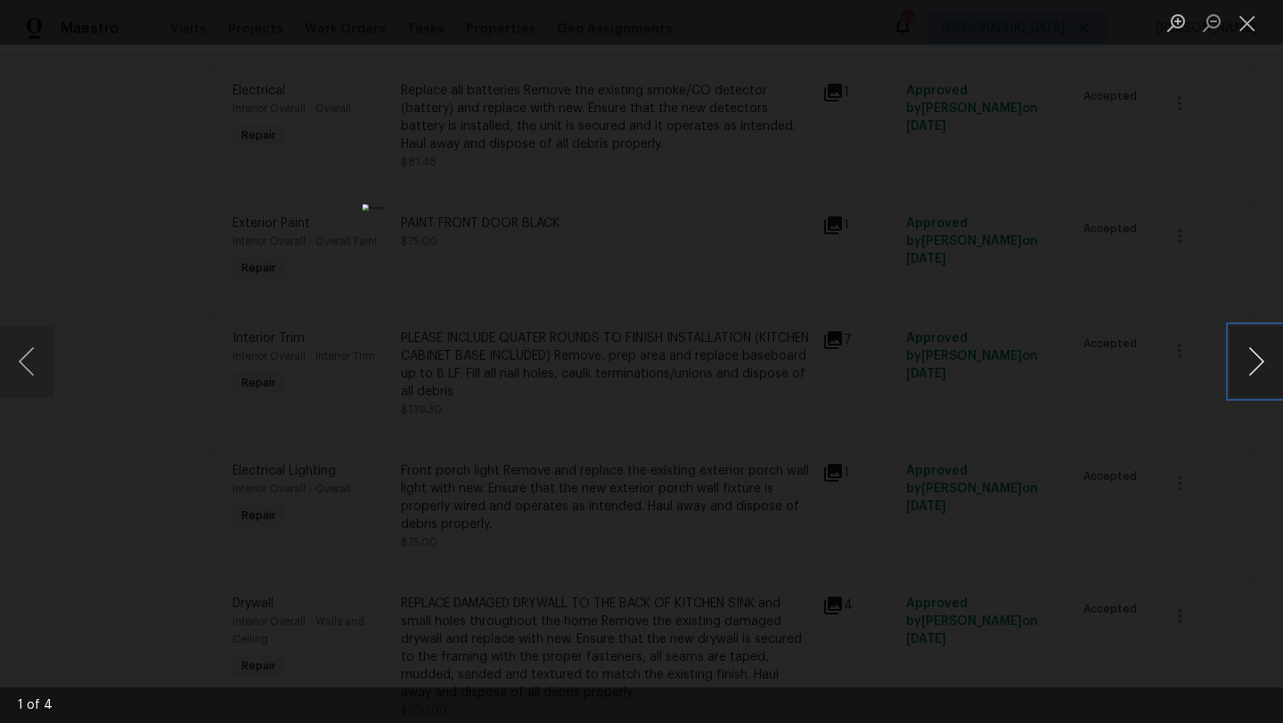
click at [1272, 369] on button "Next image" at bounding box center [1255, 361] width 53 height 71
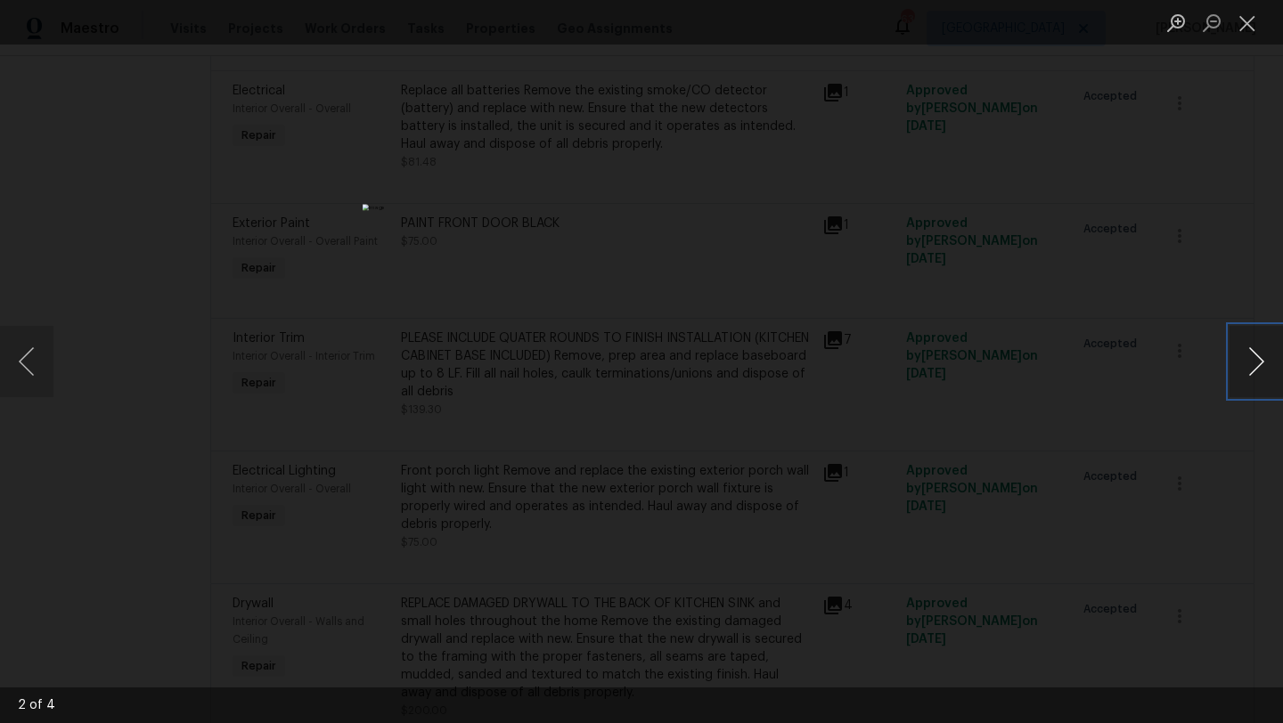
click at [1272, 369] on button "Next image" at bounding box center [1255, 361] width 53 height 71
click at [1165, 298] on div "Lightbox" at bounding box center [641, 361] width 1283 height 723
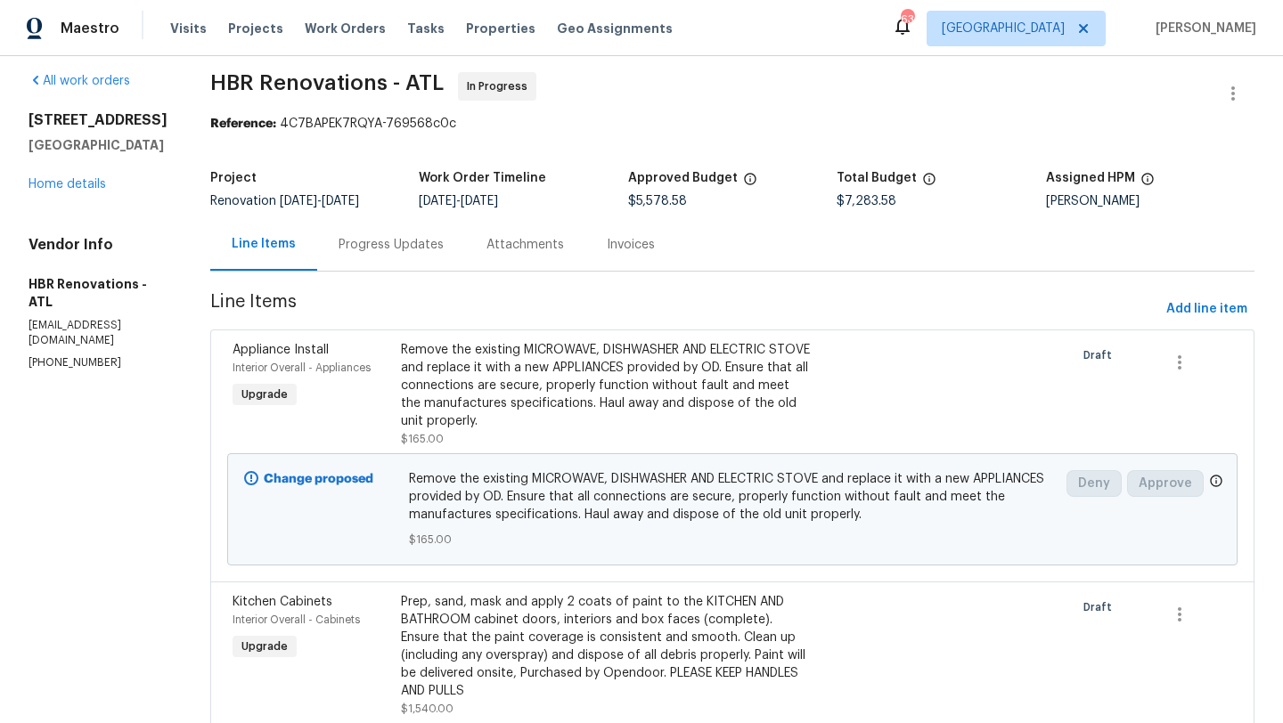
scroll to position [11, 0]
click at [88, 192] on link "Home details" at bounding box center [68, 186] width 78 height 12
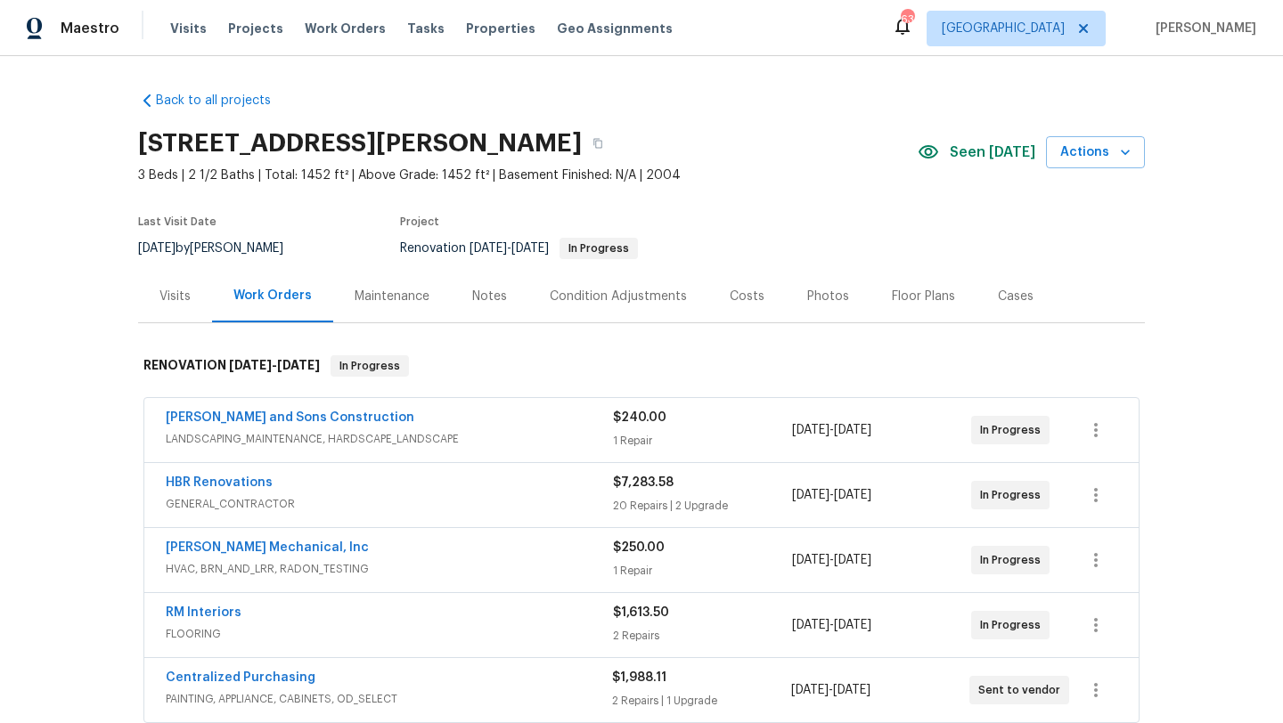
click at [482, 290] on div "Notes" at bounding box center [489, 297] width 35 height 18
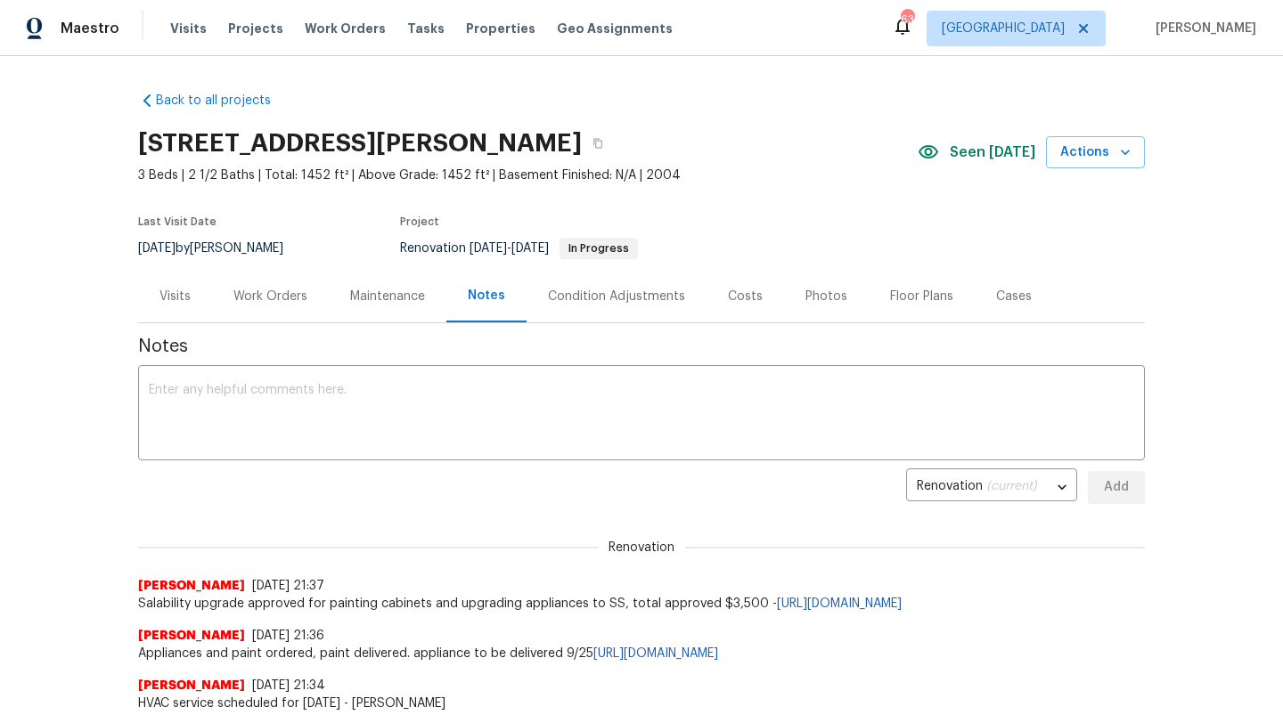
click at [186, 294] on div "Visits" at bounding box center [174, 297] width 31 height 18
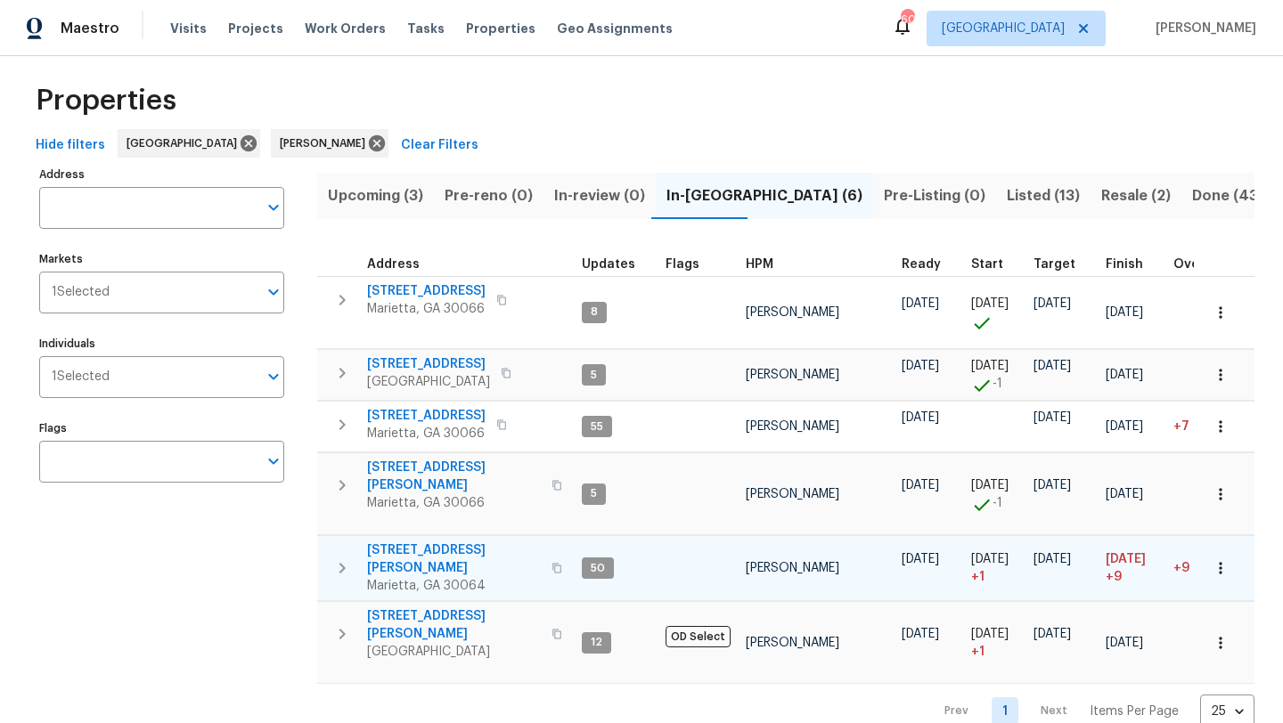
click at [435, 543] on span "3526 W Hampton Dr NW" at bounding box center [454, 560] width 174 height 36
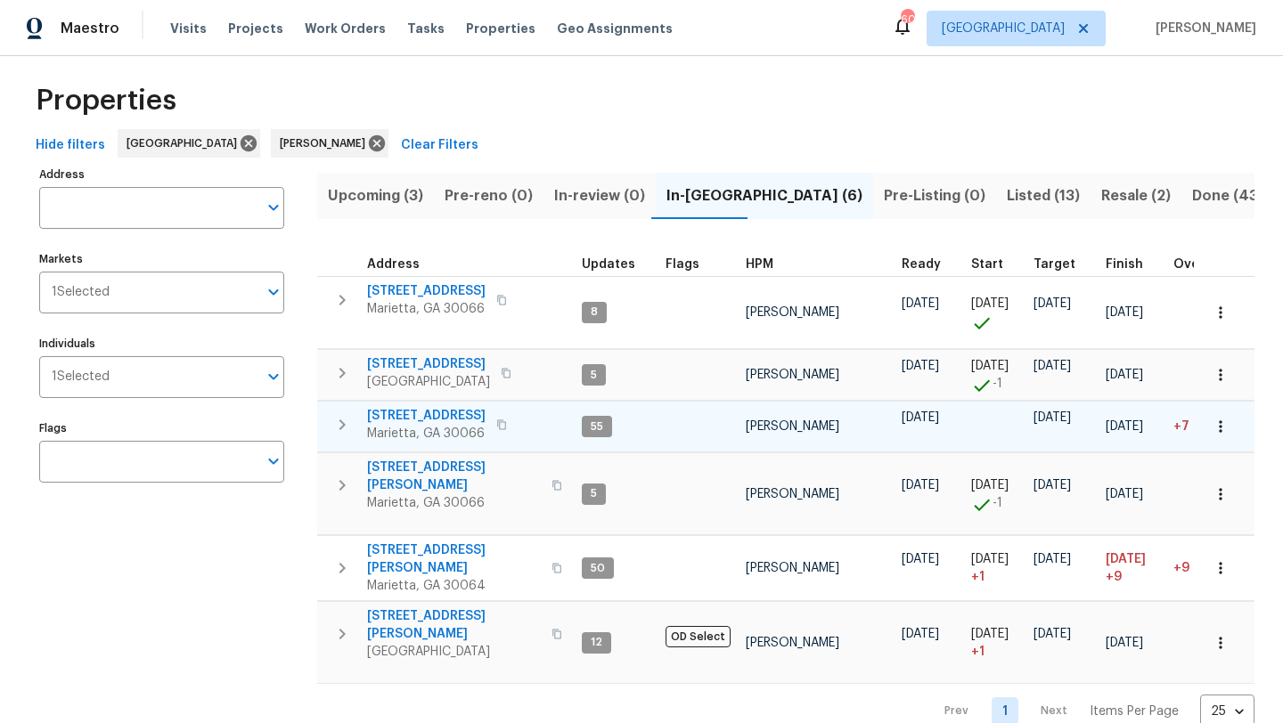
scroll to position [13, 0]
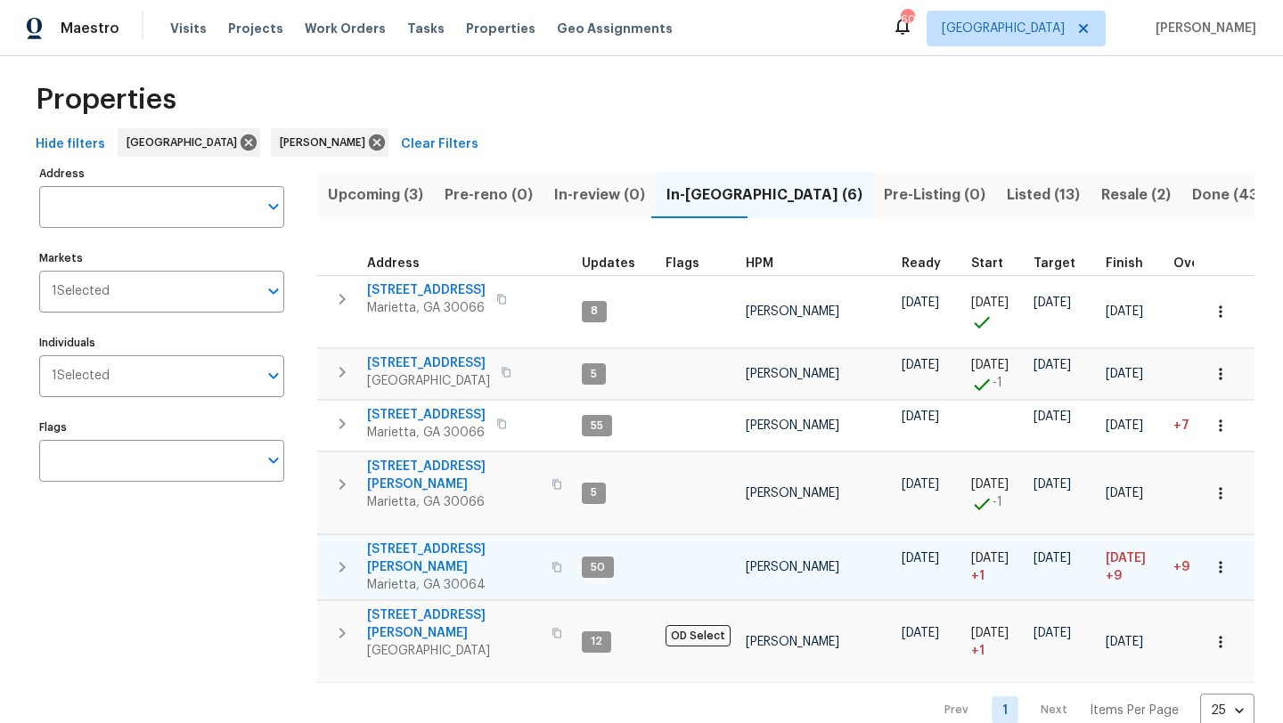
click at [478, 541] on span "3526 W Hampton Dr NW" at bounding box center [454, 559] width 174 height 36
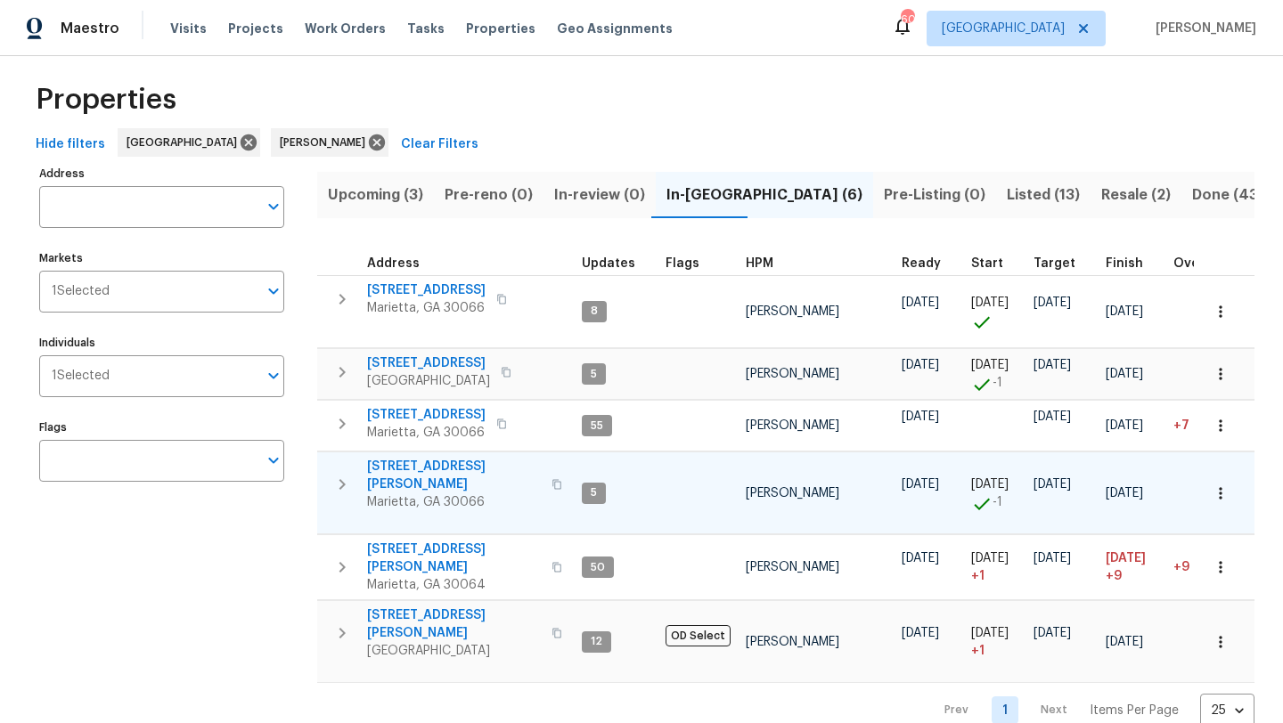
click at [447, 461] on span "4108 Christacy Way" at bounding box center [454, 476] width 174 height 36
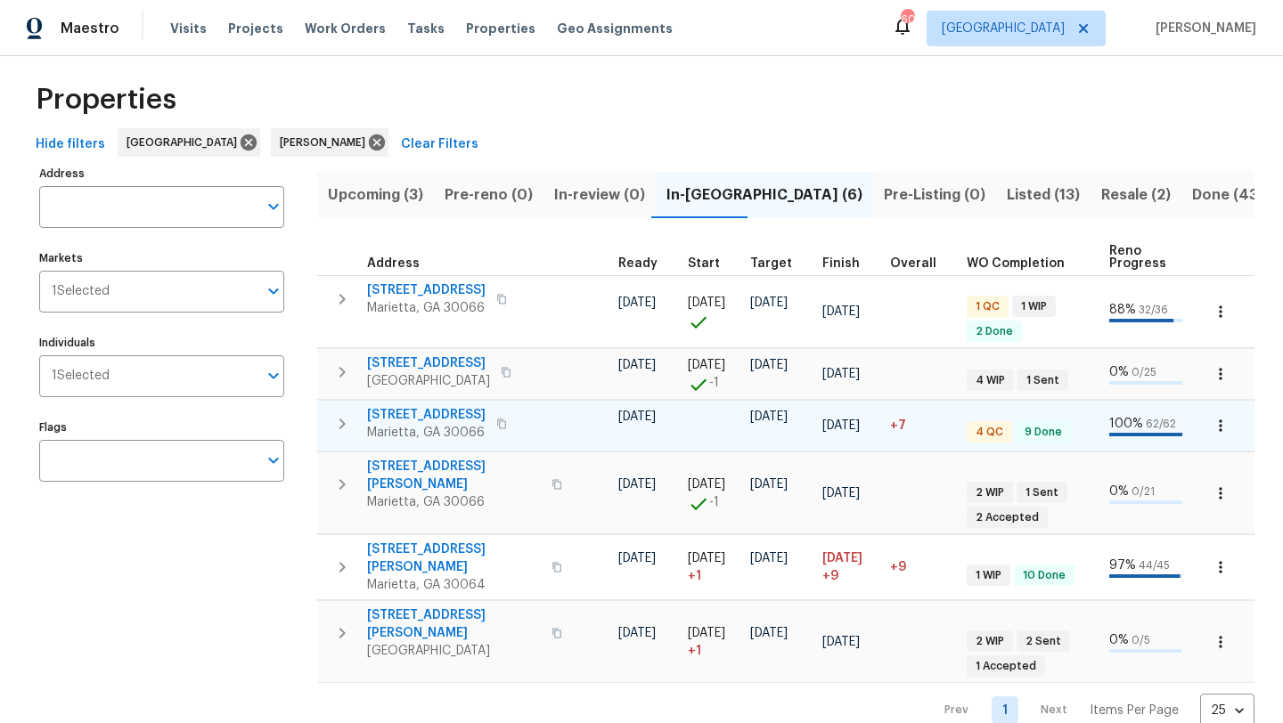
scroll to position [0, 0]
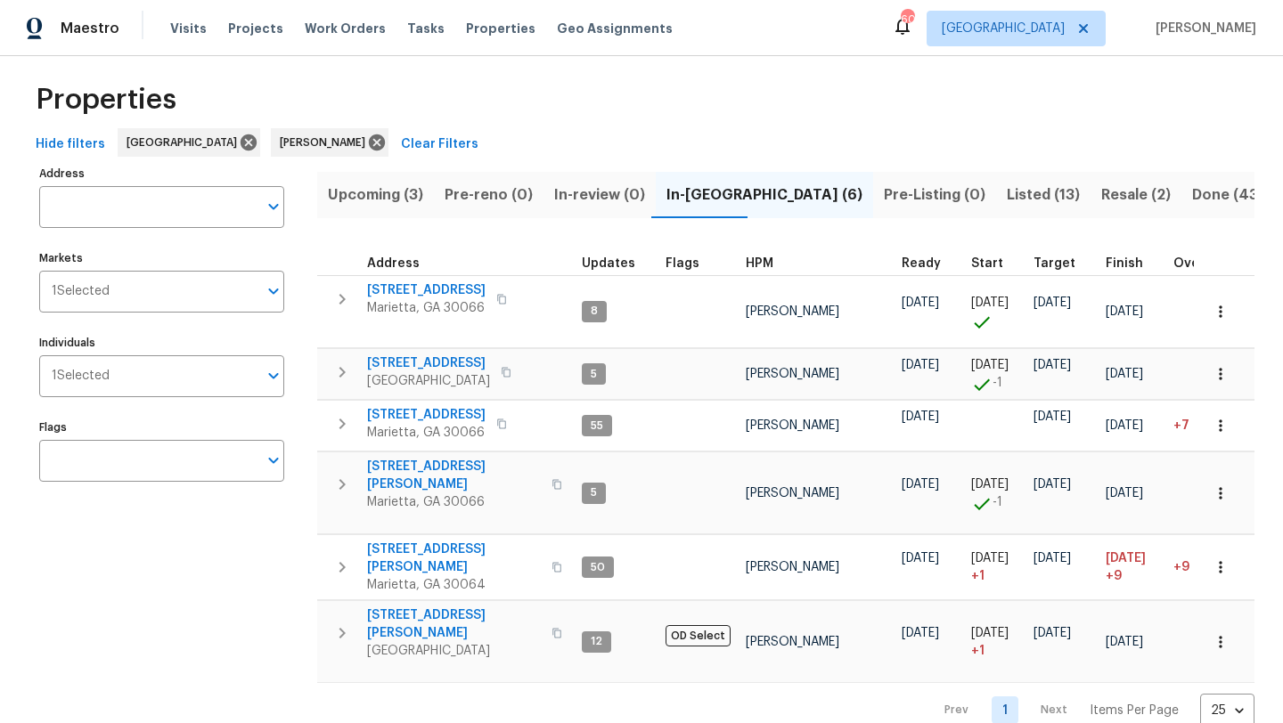
click at [1007, 196] on span "Listed (13)" at bounding box center [1043, 195] width 73 height 25
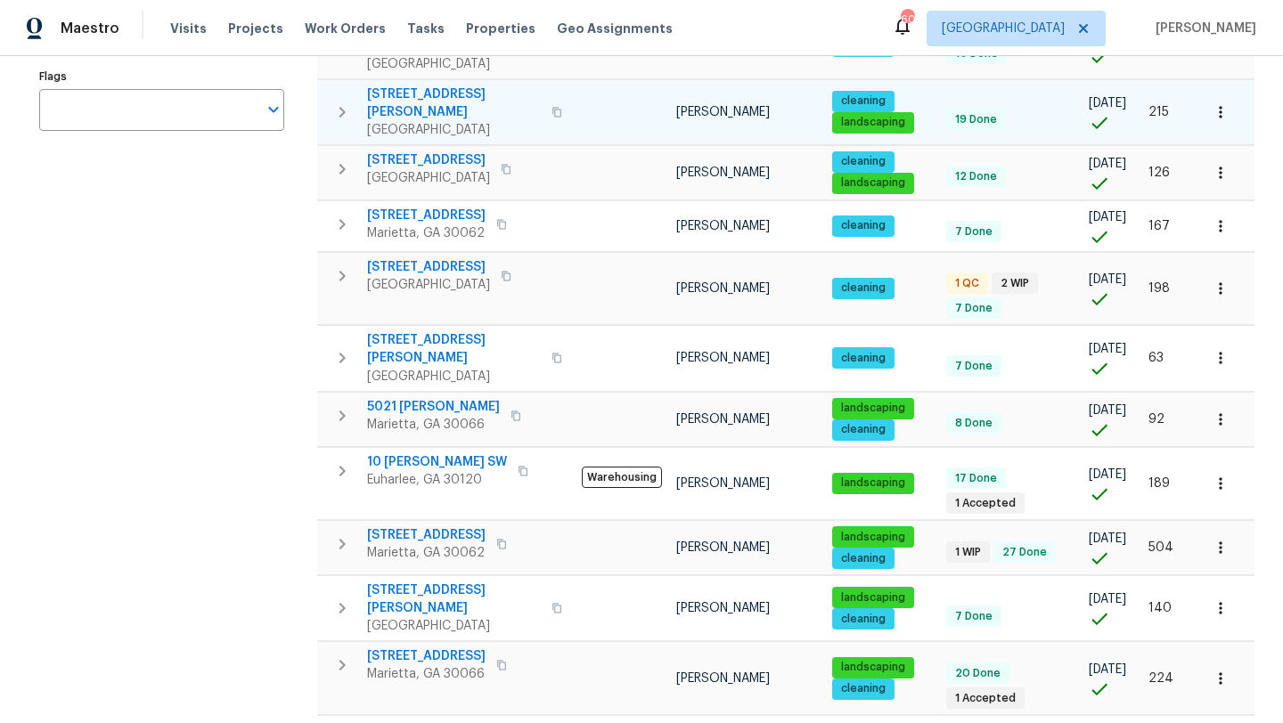
scroll to position [434, 0]
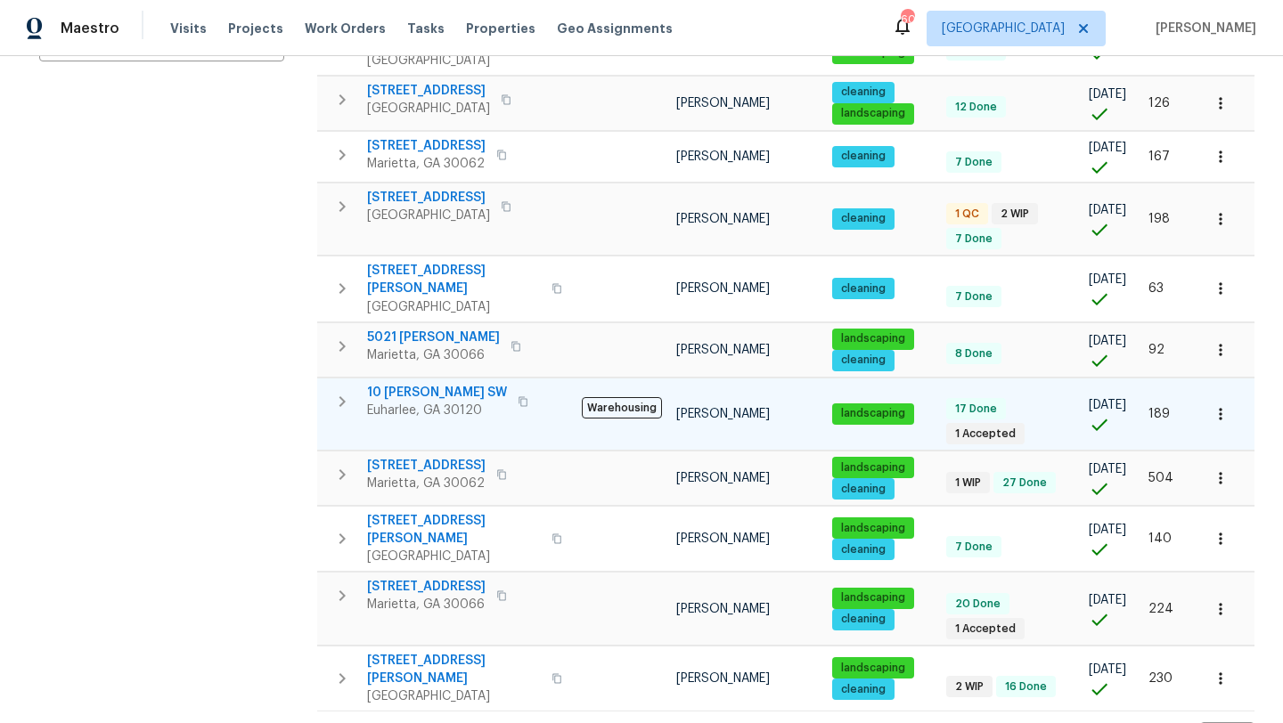
click at [449, 384] on span "10 Jasmine Ln SW" at bounding box center [437, 393] width 140 height 18
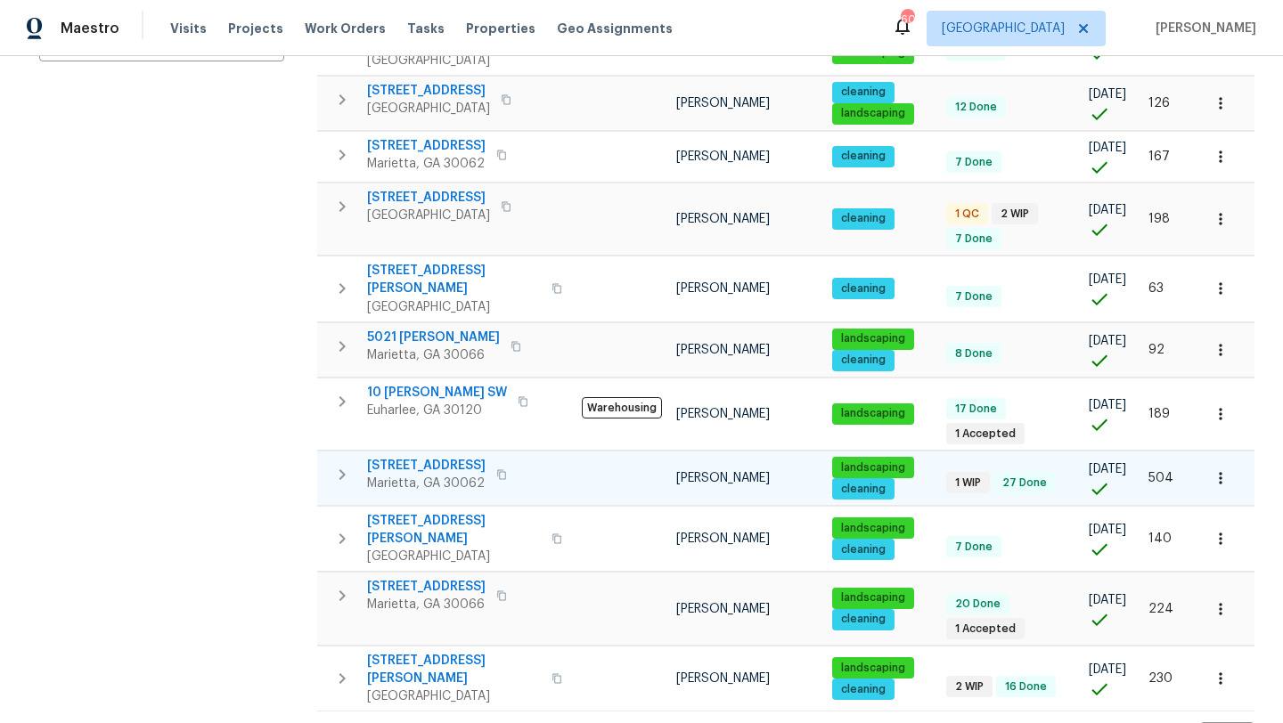
click at [427, 457] on span "2864 Sudbury Ct" at bounding box center [426, 466] width 118 height 18
click at [443, 578] on span "61 Barrington Pl" at bounding box center [426, 587] width 118 height 18
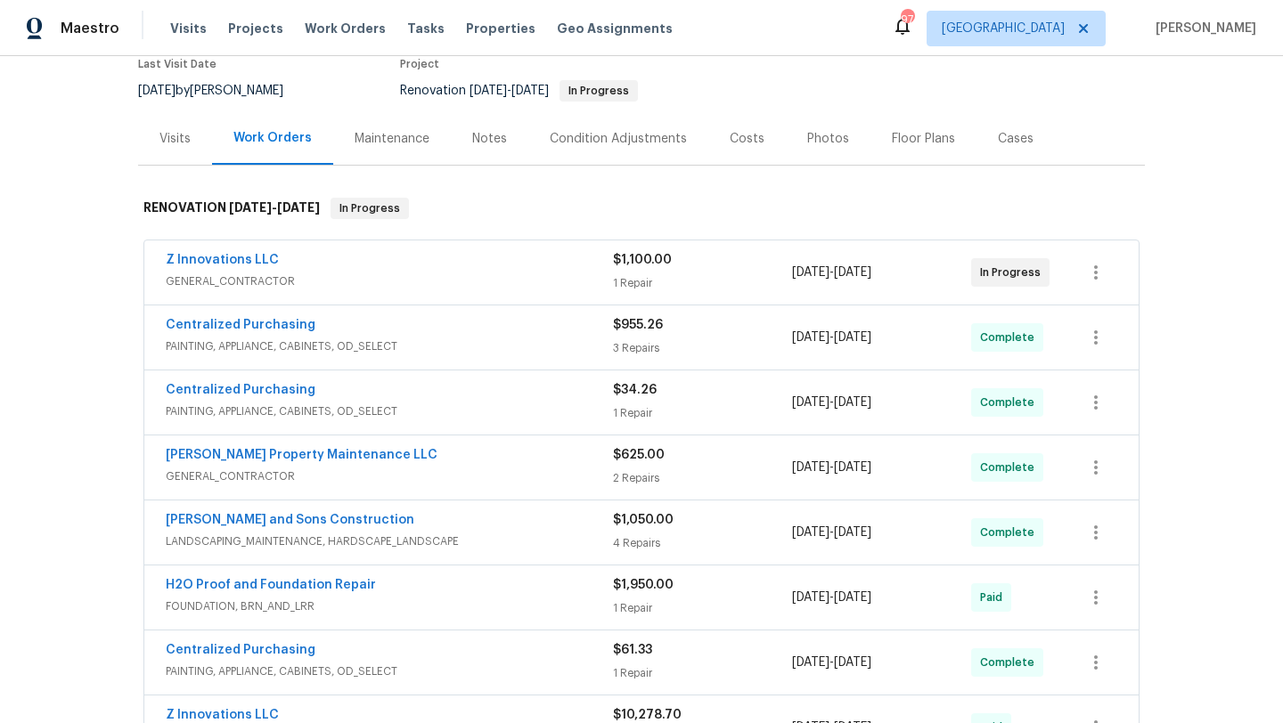
scroll to position [153, 0]
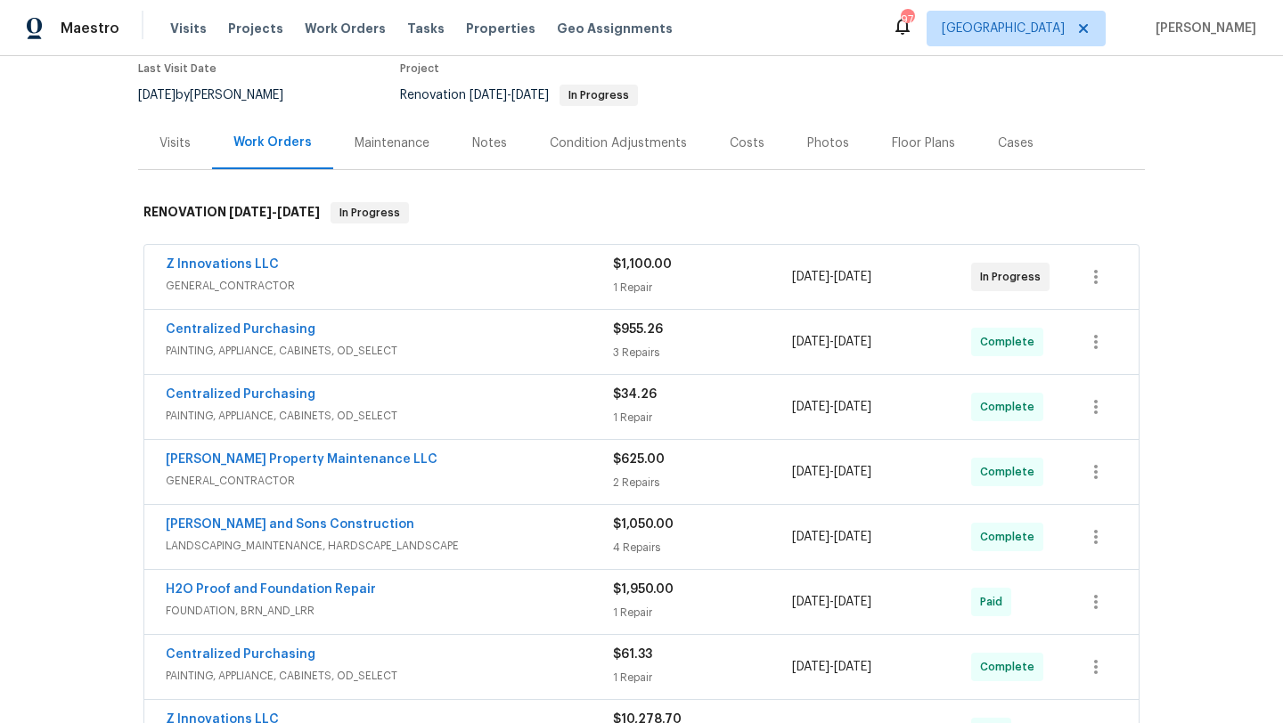
click at [487, 145] on div "Notes" at bounding box center [489, 144] width 35 height 18
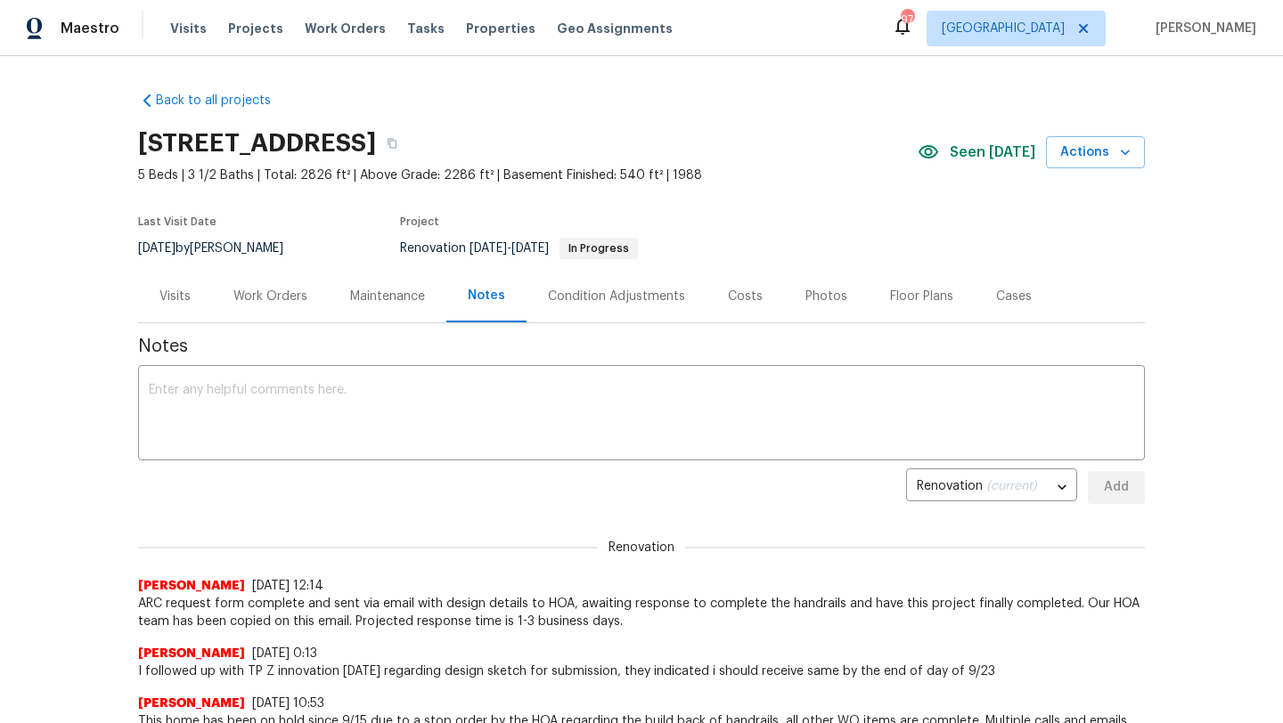
click at [176, 301] on div "Visits" at bounding box center [174, 297] width 31 height 18
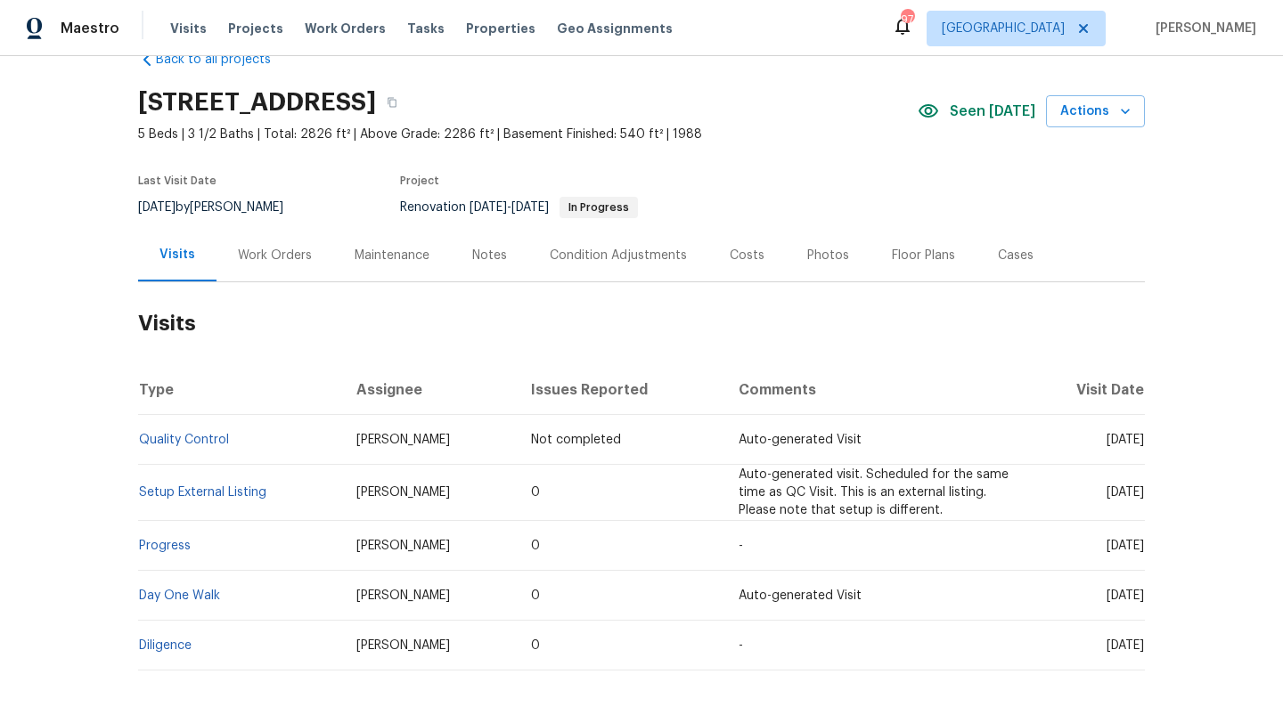
scroll to position [52, 0]
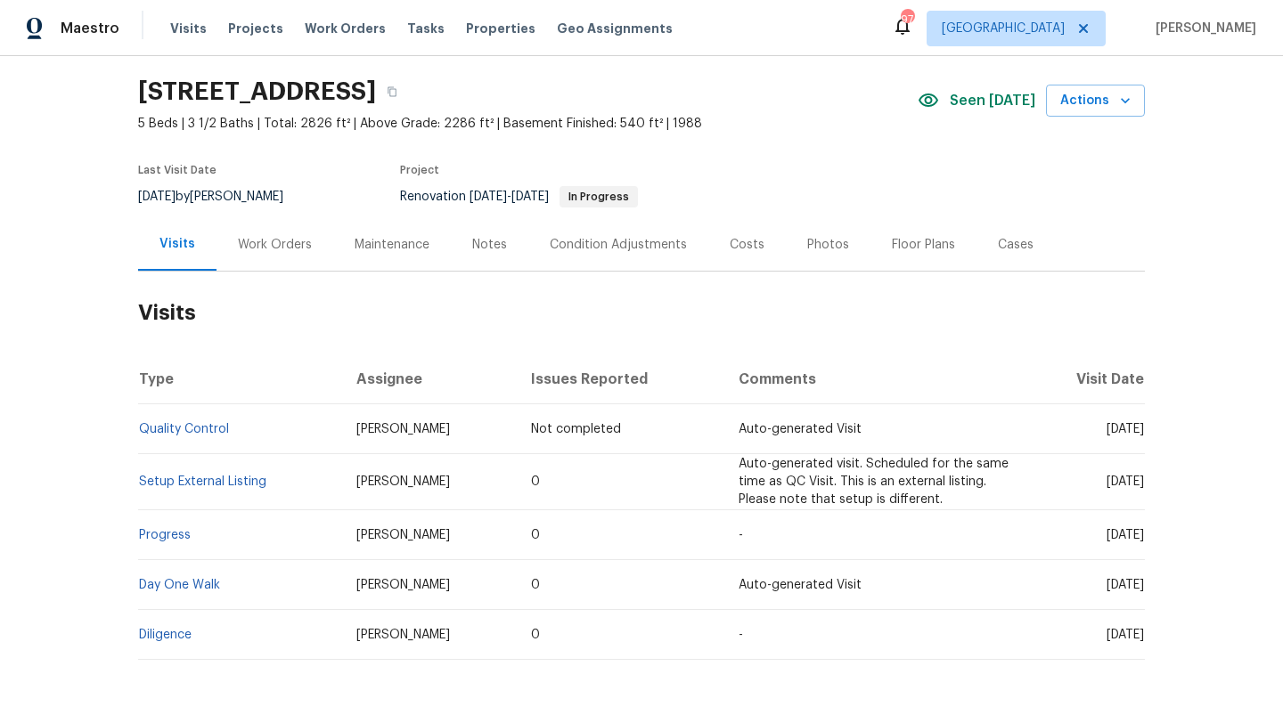
click at [292, 246] on div "Work Orders" at bounding box center [275, 245] width 74 height 18
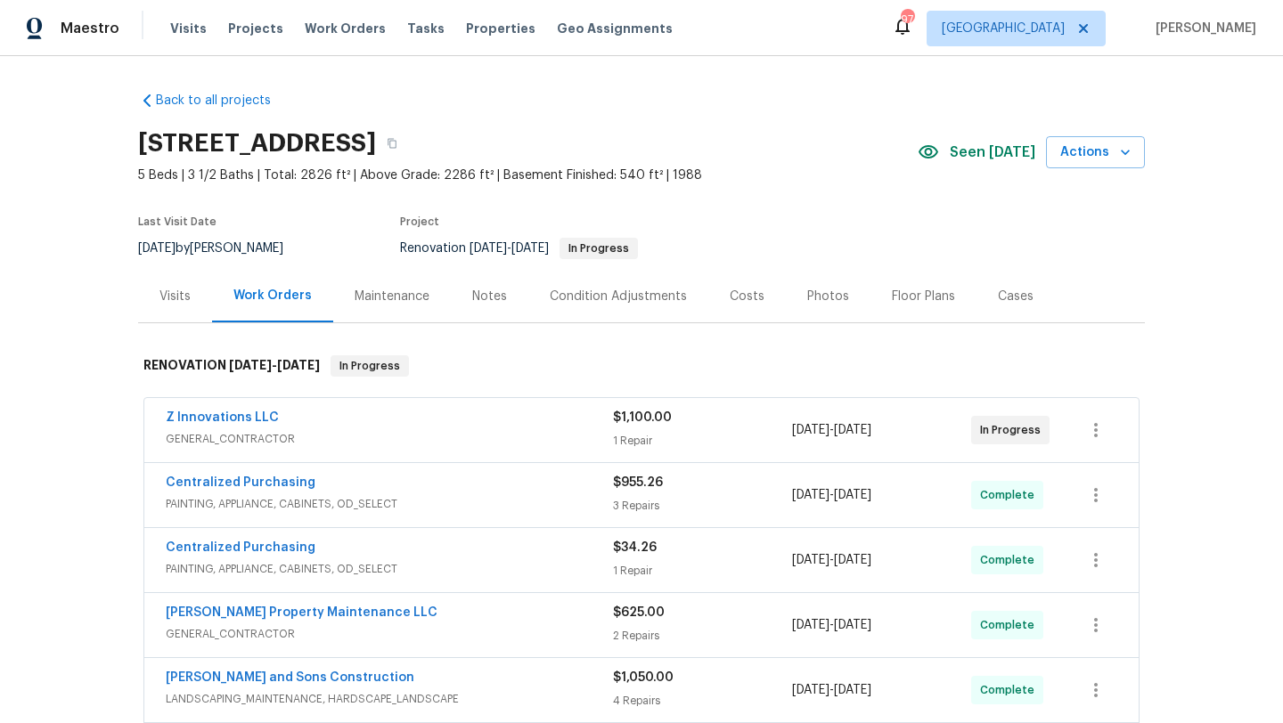
click at [753, 299] on div "Costs" at bounding box center [747, 297] width 35 height 18
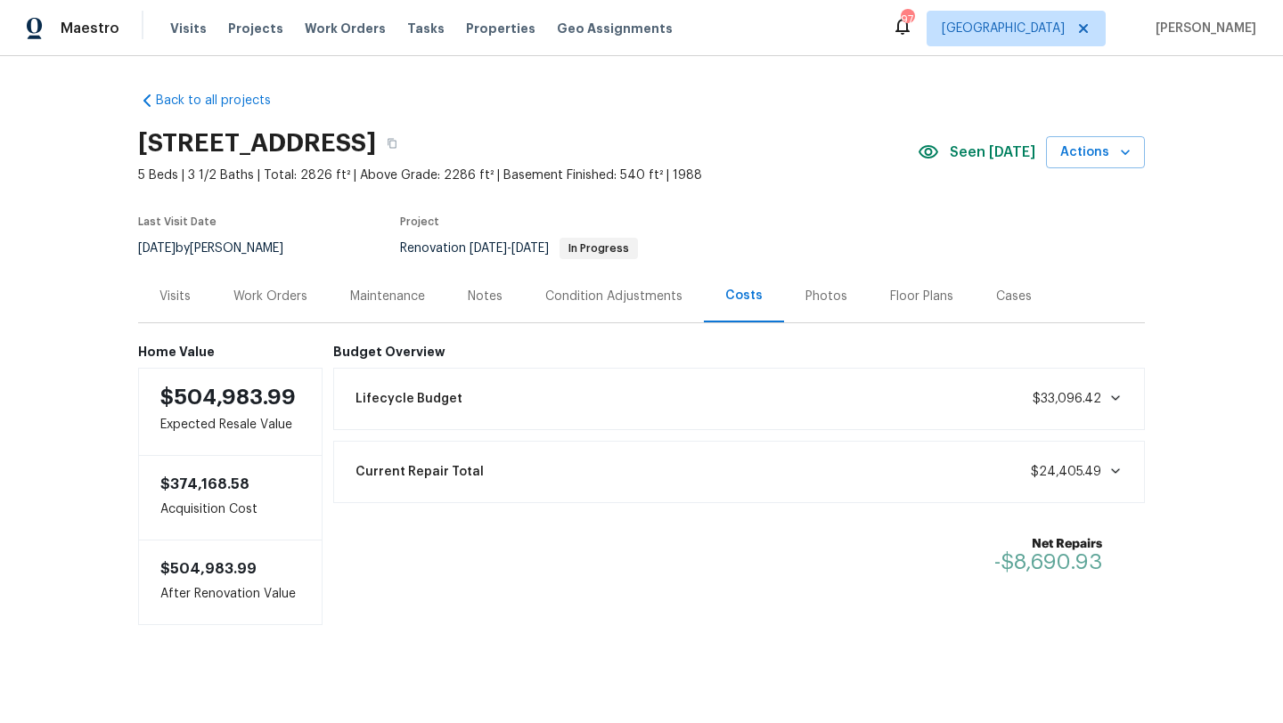
scroll to position [10, 0]
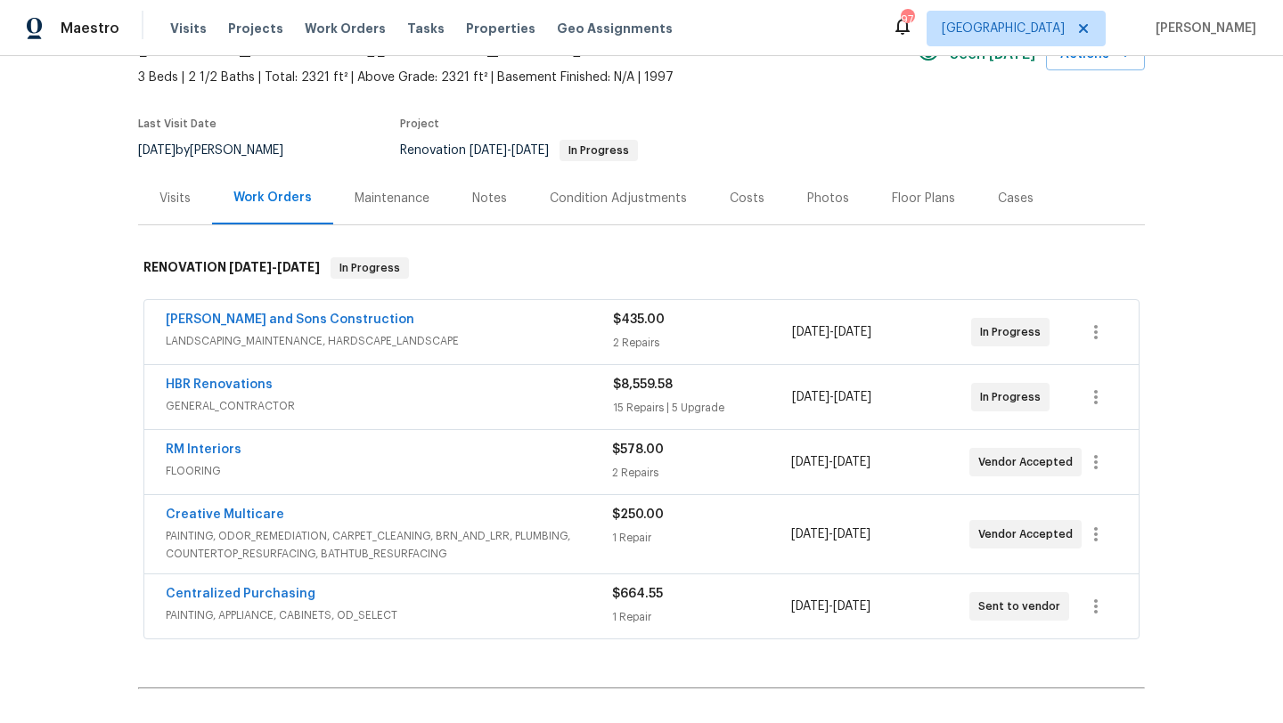
scroll to position [100, 0]
click at [730, 199] on div "Costs" at bounding box center [747, 197] width 35 height 18
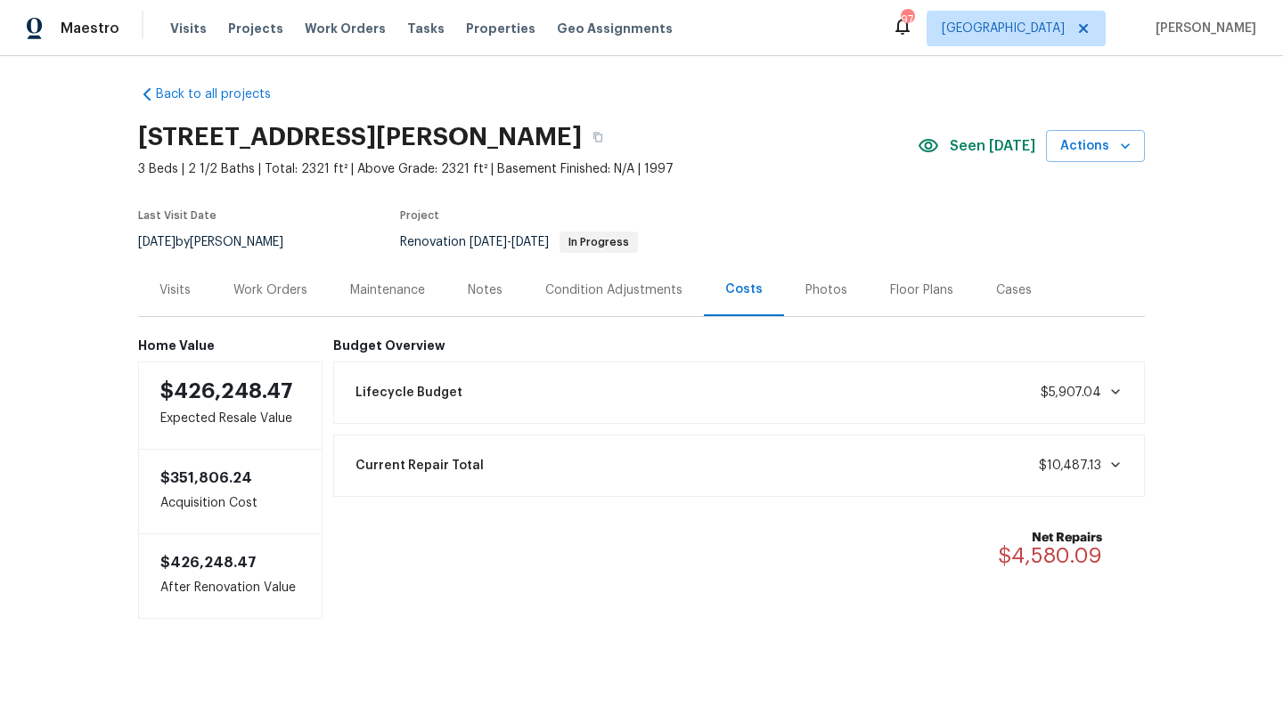
scroll to position [10, 0]
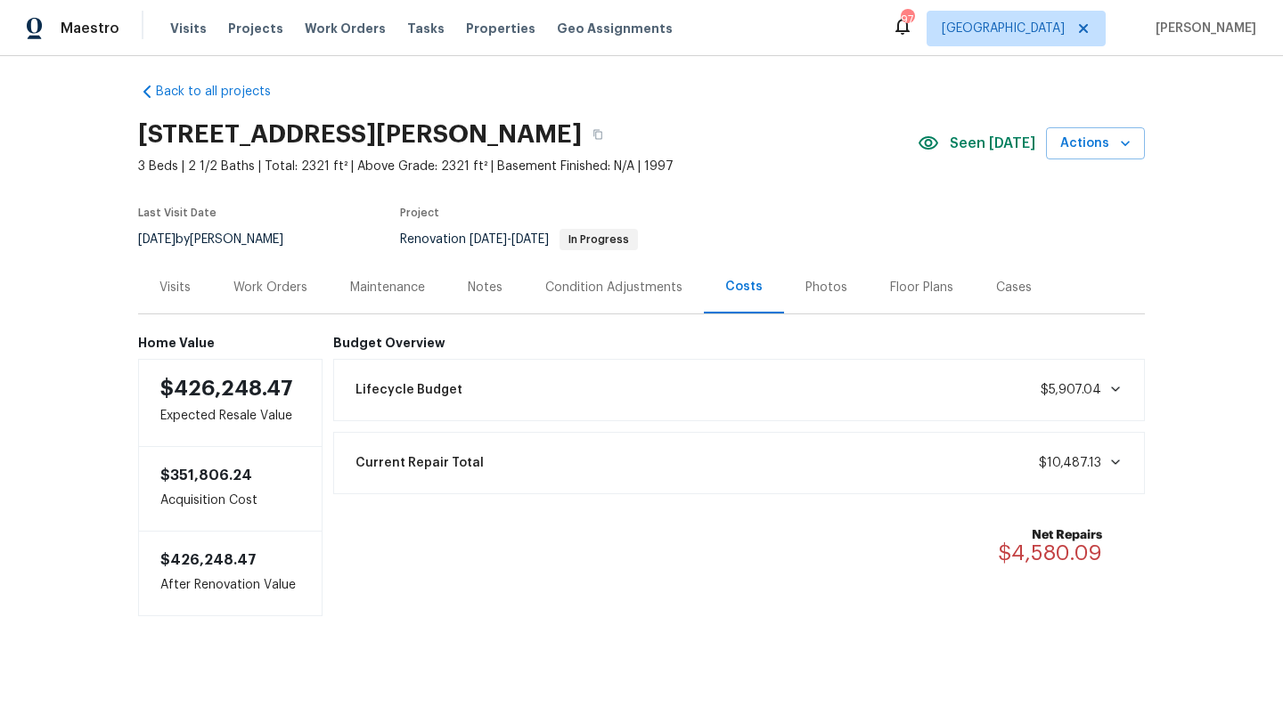
click at [304, 293] on div "Work Orders" at bounding box center [270, 288] width 74 height 18
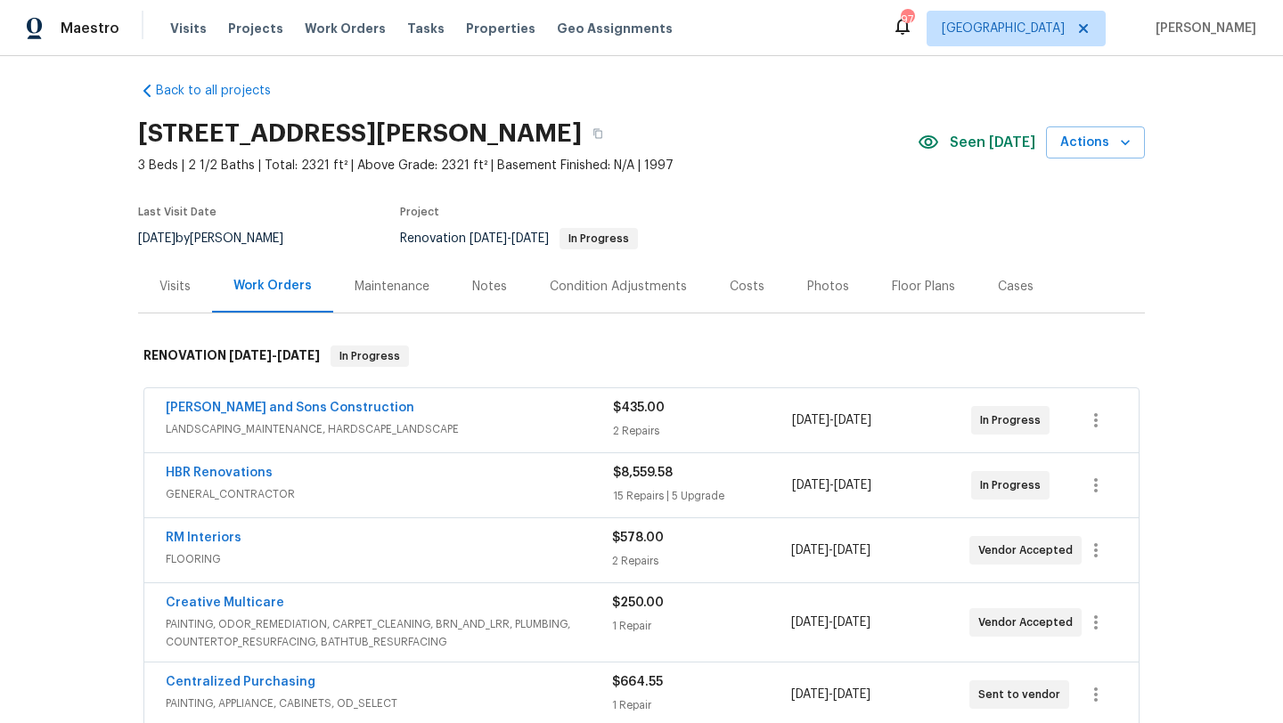
scroll to position [100, 0]
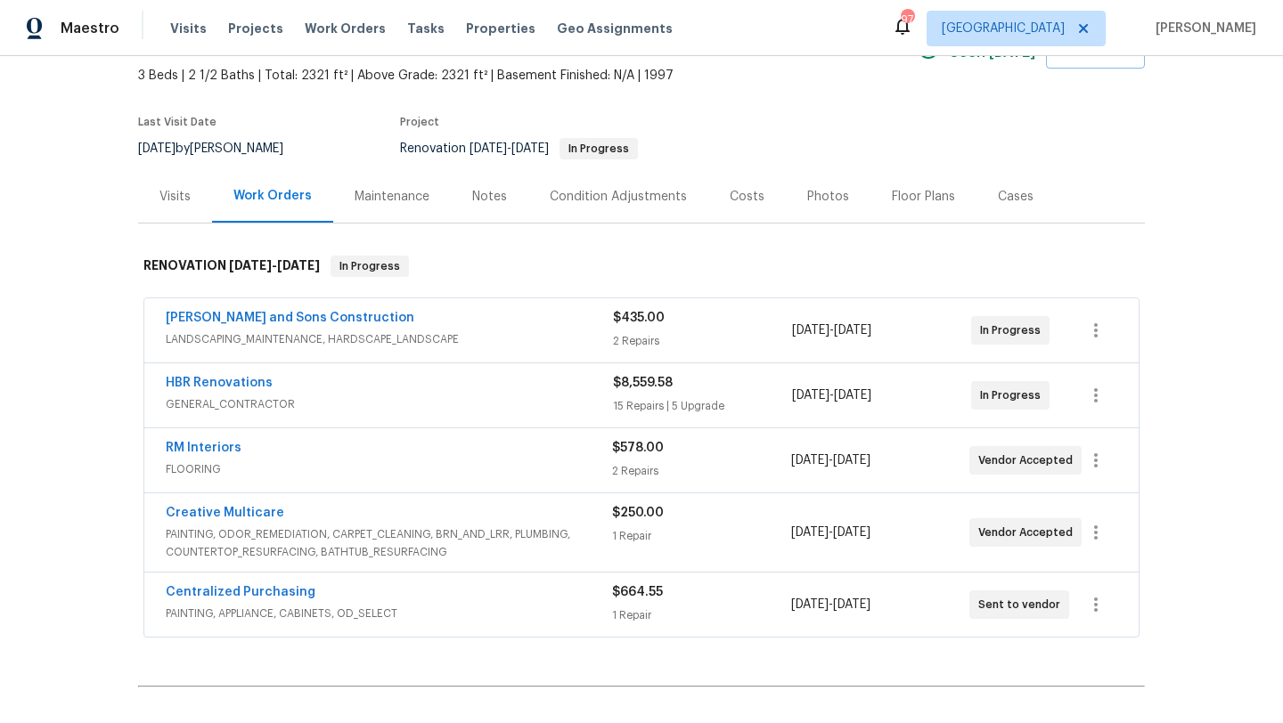
click at [473, 202] on div "Notes" at bounding box center [489, 197] width 35 height 18
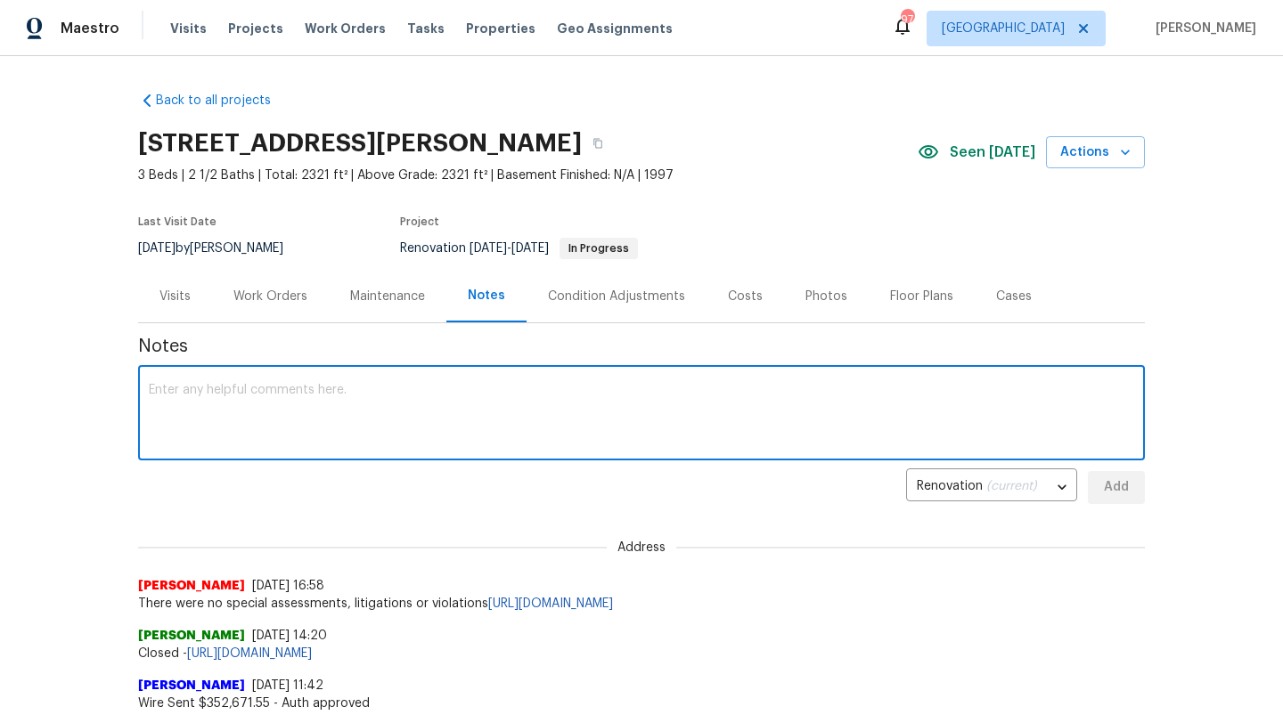
click at [371, 401] on textarea at bounding box center [641, 415] width 985 height 62
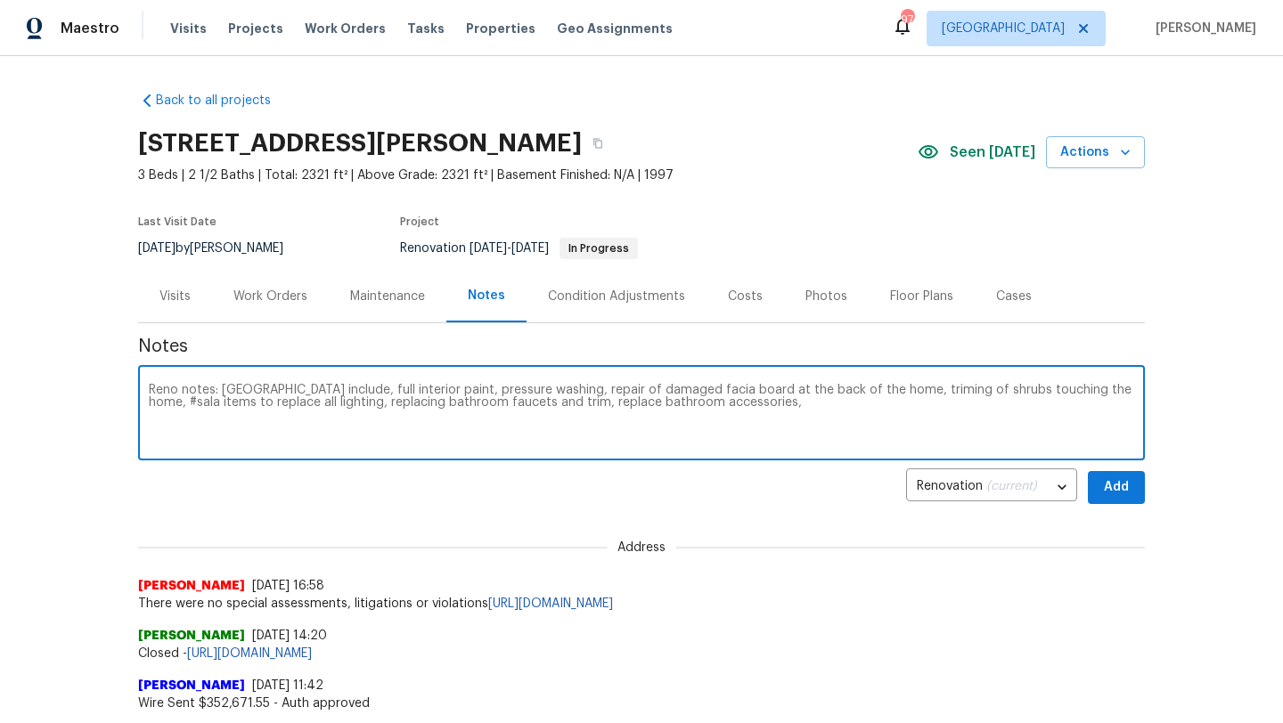
click at [858, 391] on textarea "Reno notes: [GEOGRAPHIC_DATA] include, full interior paint, pressure washing, r…" at bounding box center [641, 415] width 985 height 62
click at [868, 396] on textarea "Reno notes: [GEOGRAPHIC_DATA] include, full interior paint, pressure washing, r…" at bounding box center [641, 415] width 985 height 62
click at [872, 393] on textarea "Reno notes: [GEOGRAPHIC_DATA] include, full interior paint, pressure washing, r…" at bounding box center [641, 415] width 985 height 62
click at [720, 407] on textarea "Reno notes: [GEOGRAPHIC_DATA] include, full interior paint, pressure washing, r…" at bounding box center [641, 415] width 985 height 62
click at [1115, 411] on textarea "Reno notes: [GEOGRAPHIC_DATA] include, full interior paint, pressure washing, r…" at bounding box center [641, 415] width 985 height 62
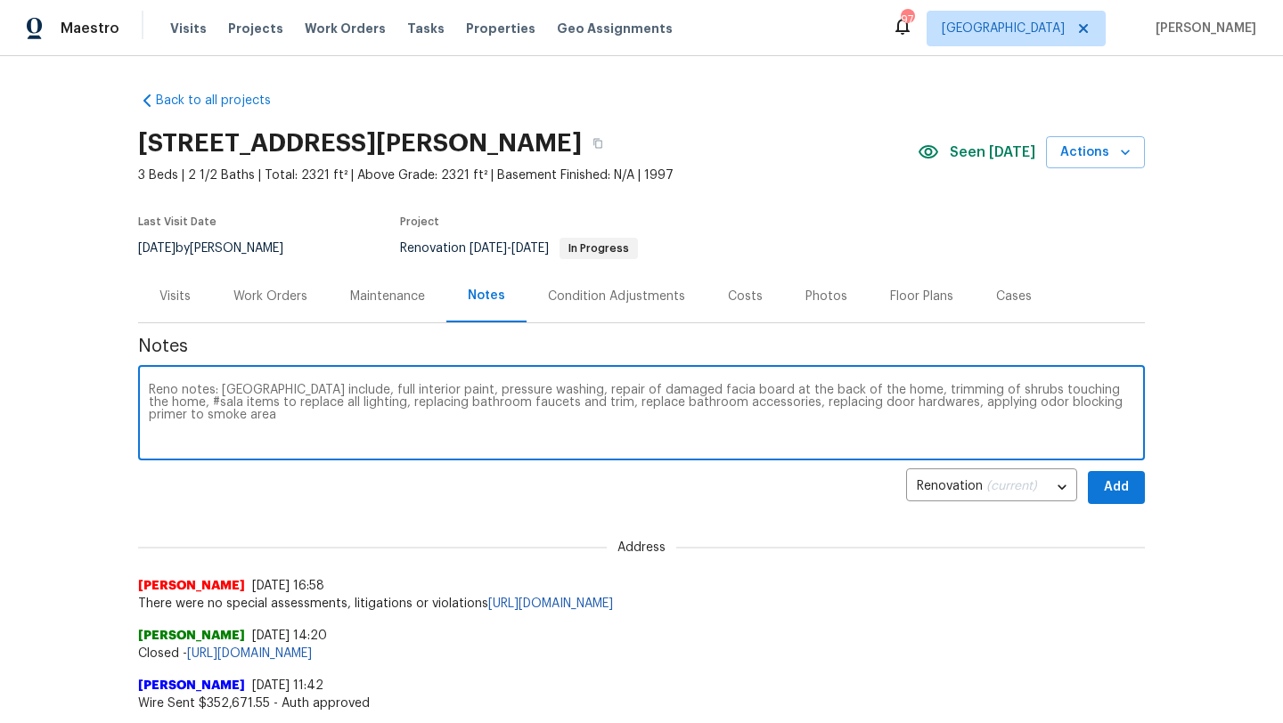
click at [1115, 404] on textarea "Reno notes: [GEOGRAPHIC_DATA] include, full interior paint, pressure washing, r…" at bounding box center [641, 415] width 985 height 62
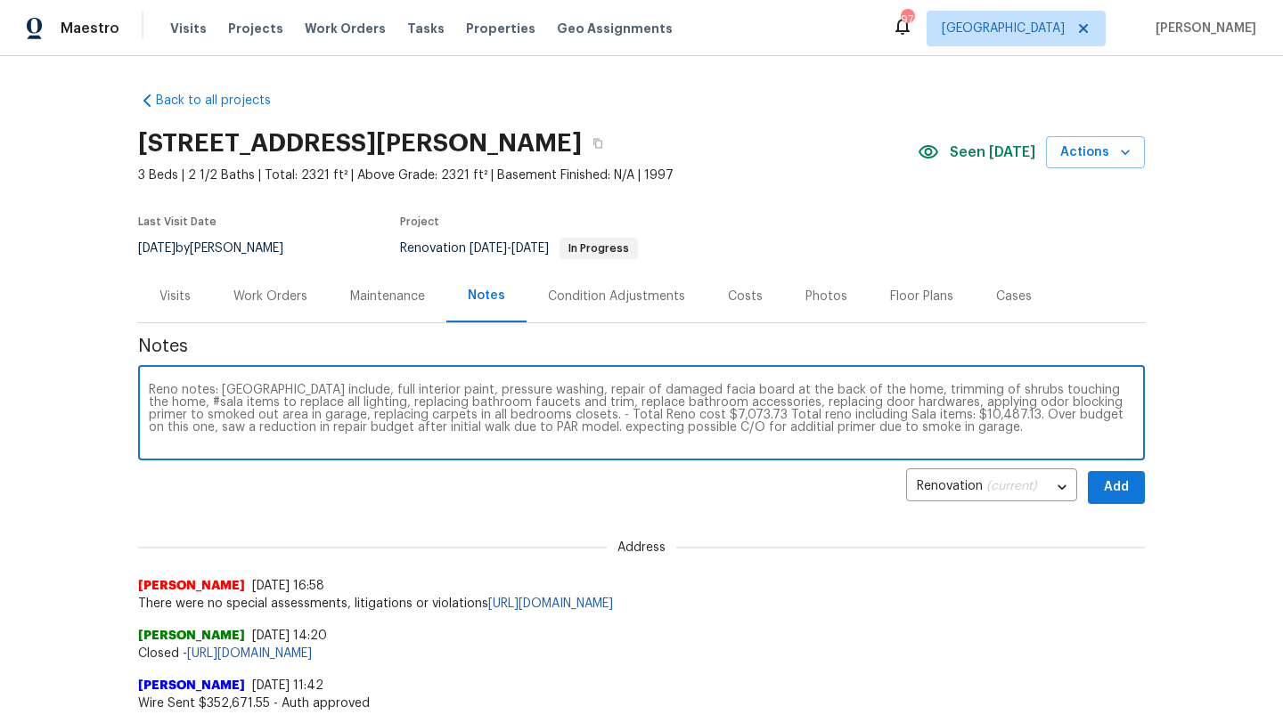
click at [698, 423] on textarea "Reno notes: [GEOGRAPHIC_DATA] include, full interior paint, pressure washing, r…" at bounding box center [641, 415] width 985 height 62
click at [745, 429] on textarea "Reno notes: [GEOGRAPHIC_DATA] include, full interior paint, pressure washing, r…" at bounding box center [641, 415] width 985 height 62
type textarea "Reno notes: [GEOGRAPHIC_DATA] include, full interior paint, pressure washing, r…"
click at [1110, 488] on span "Add" at bounding box center [1116, 488] width 29 height 22
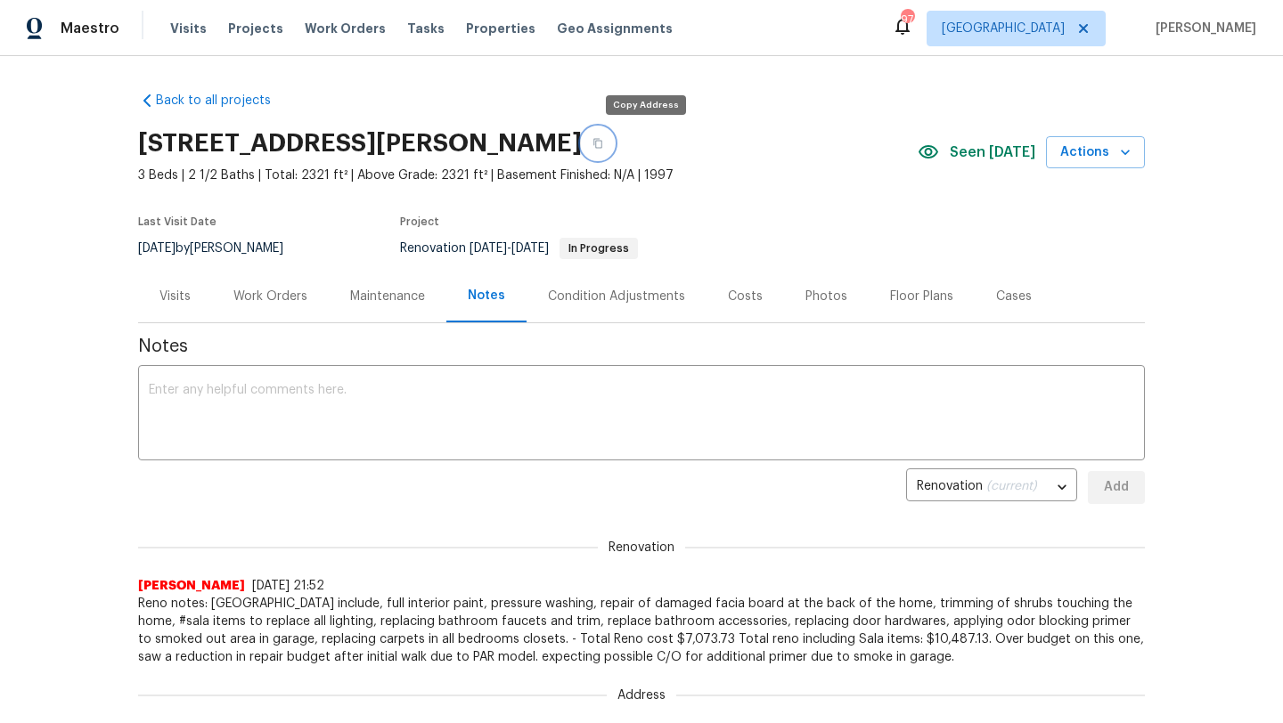
click at [603, 143] on icon "button" at bounding box center [597, 143] width 11 height 11
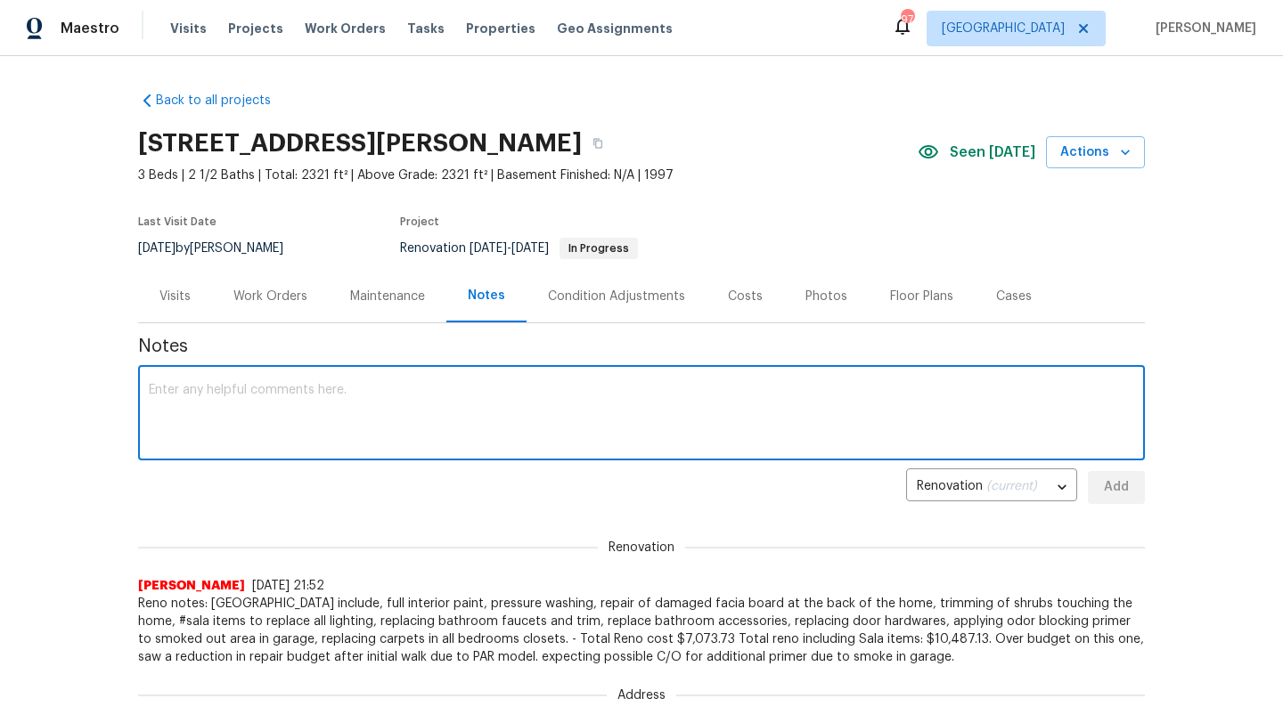
click at [429, 404] on textarea at bounding box center [641, 415] width 985 height 62
paste textarea "[URL][DOMAIN_NAME]"
click at [145, 394] on div "[URL][DOMAIN_NAME] x ​" at bounding box center [641, 415] width 1007 height 91
click at [149, 389] on textarea "[URL][DOMAIN_NAME]" at bounding box center [641, 415] width 985 height 62
type textarea "Paint ordered - [URL][DOMAIN_NAME]"
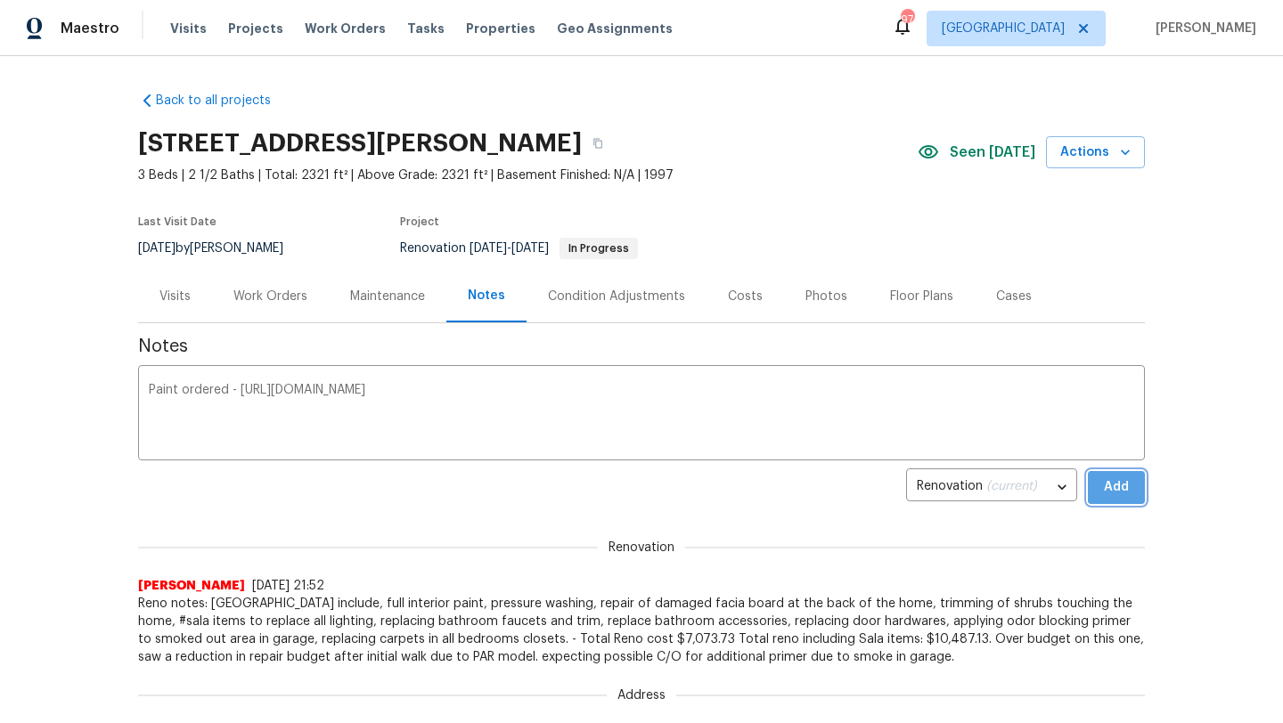
click at [1131, 486] on button "Add" at bounding box center [1116, 487] width 57 height 33
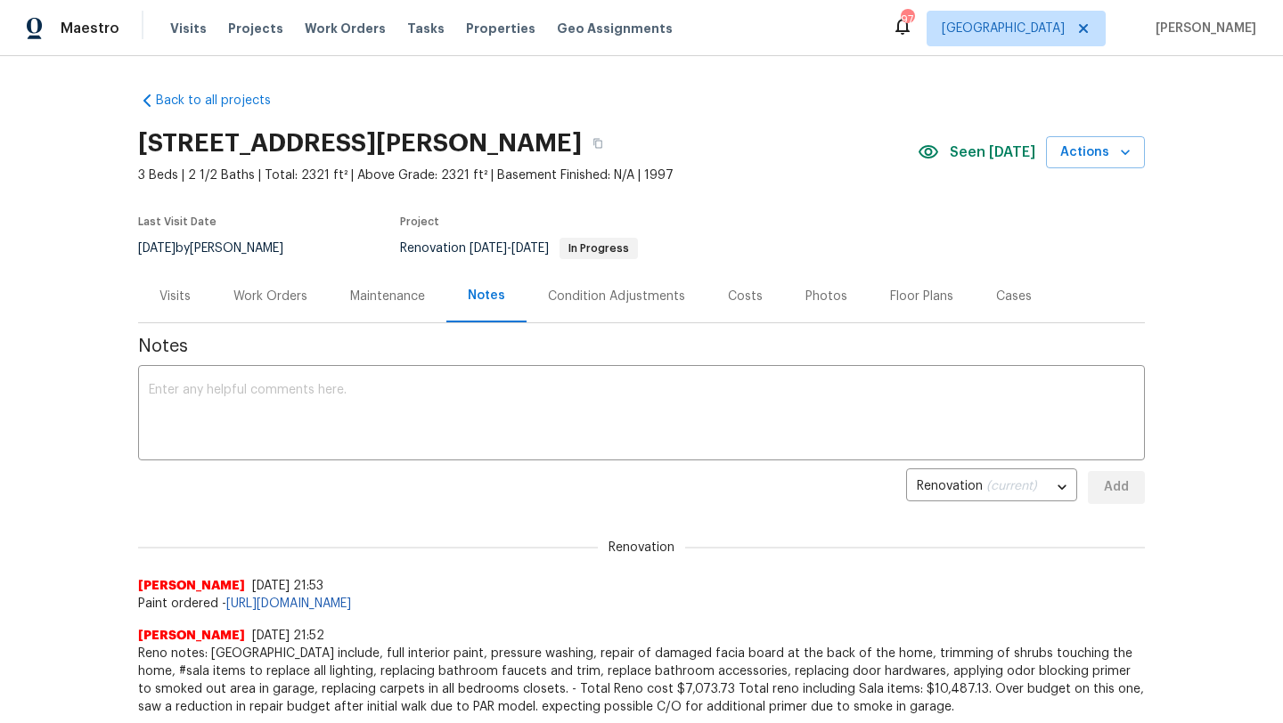
click at [299, 301] on div "Work Orders" at bounding box center [270, 297] width 74 height 18
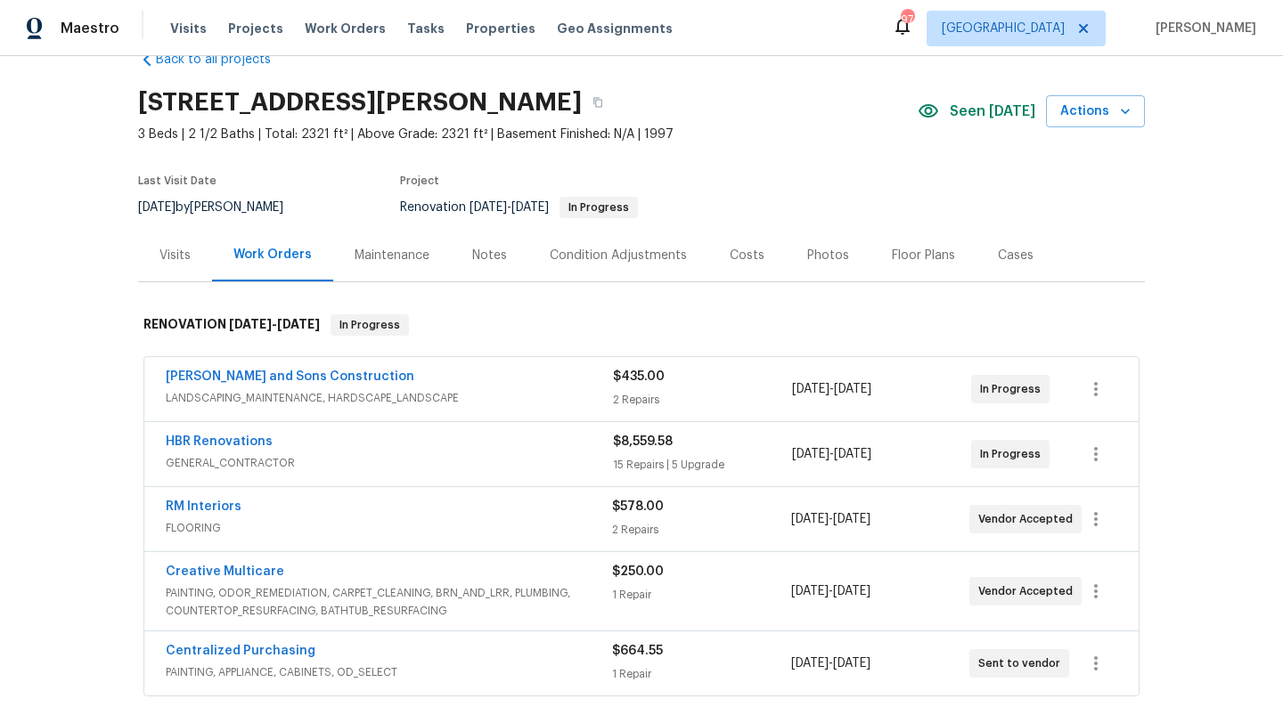
scroll to position [47, 0]
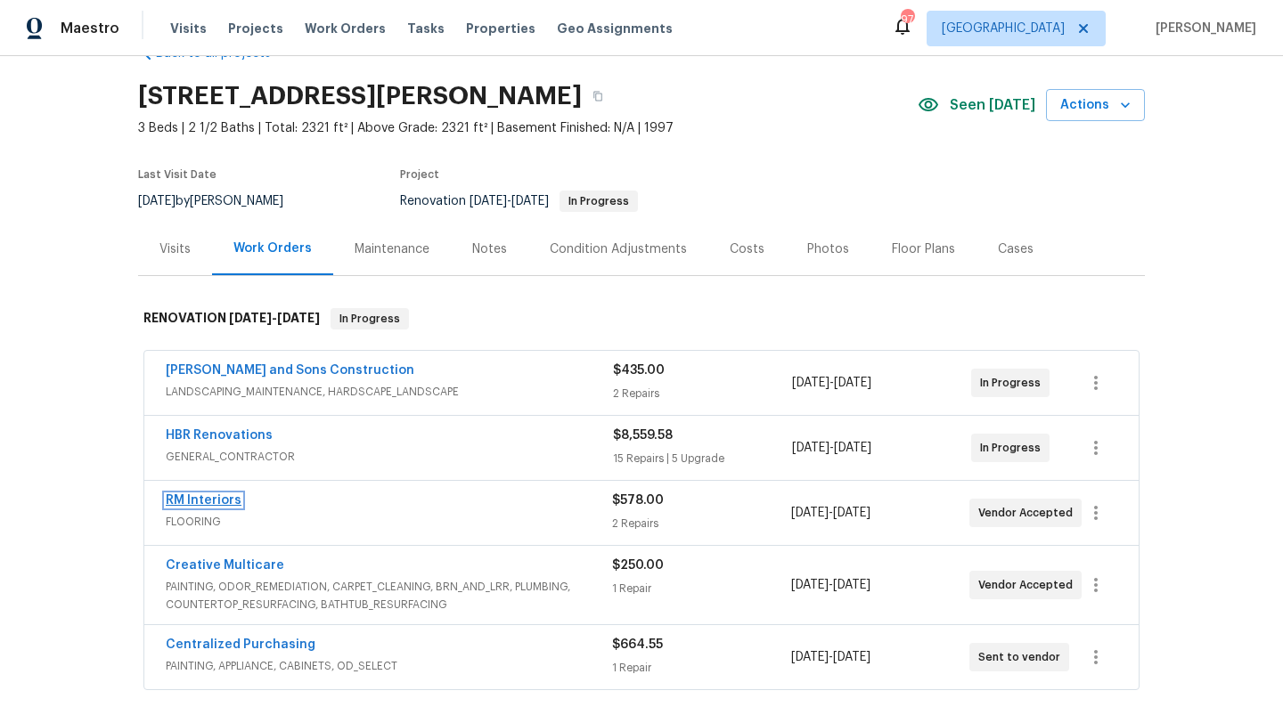
click at [228, 499] on link "RM Interiors" at bounding box center [204, 500] width 76 height 12
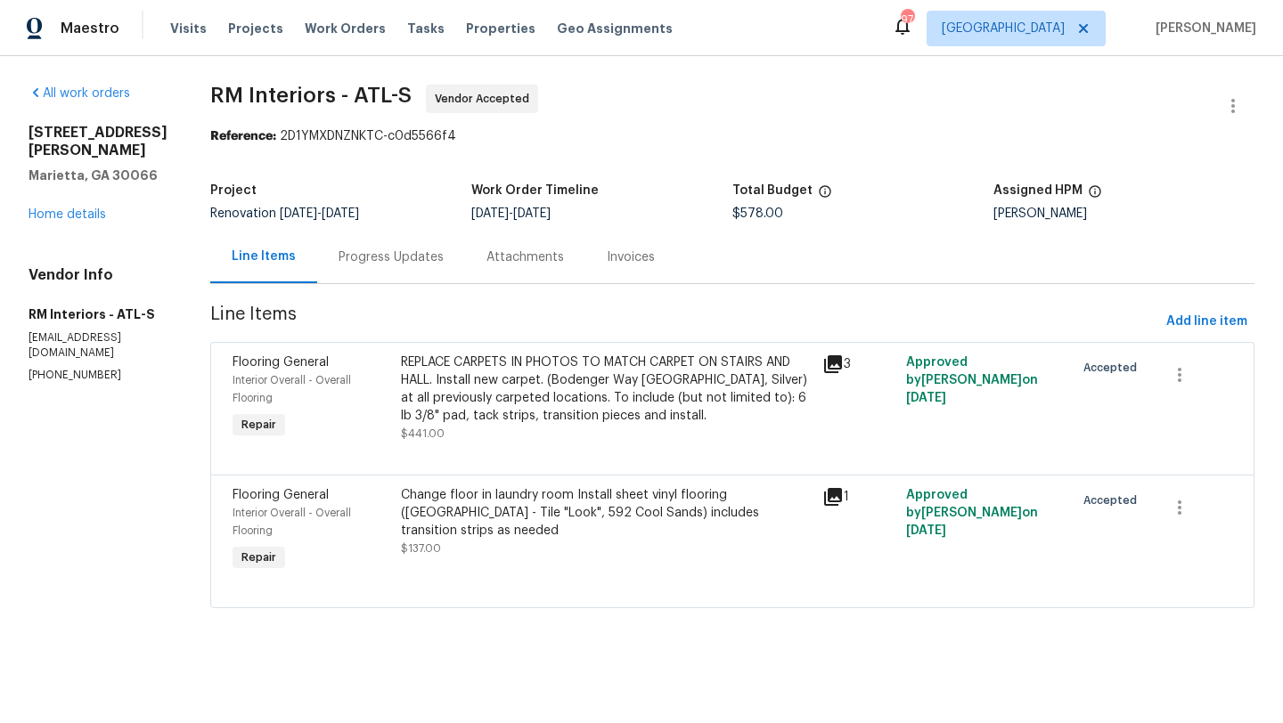
click at [406, 262] on div "Progress Updates" at bounding box center [391, 258] width 105 height 18
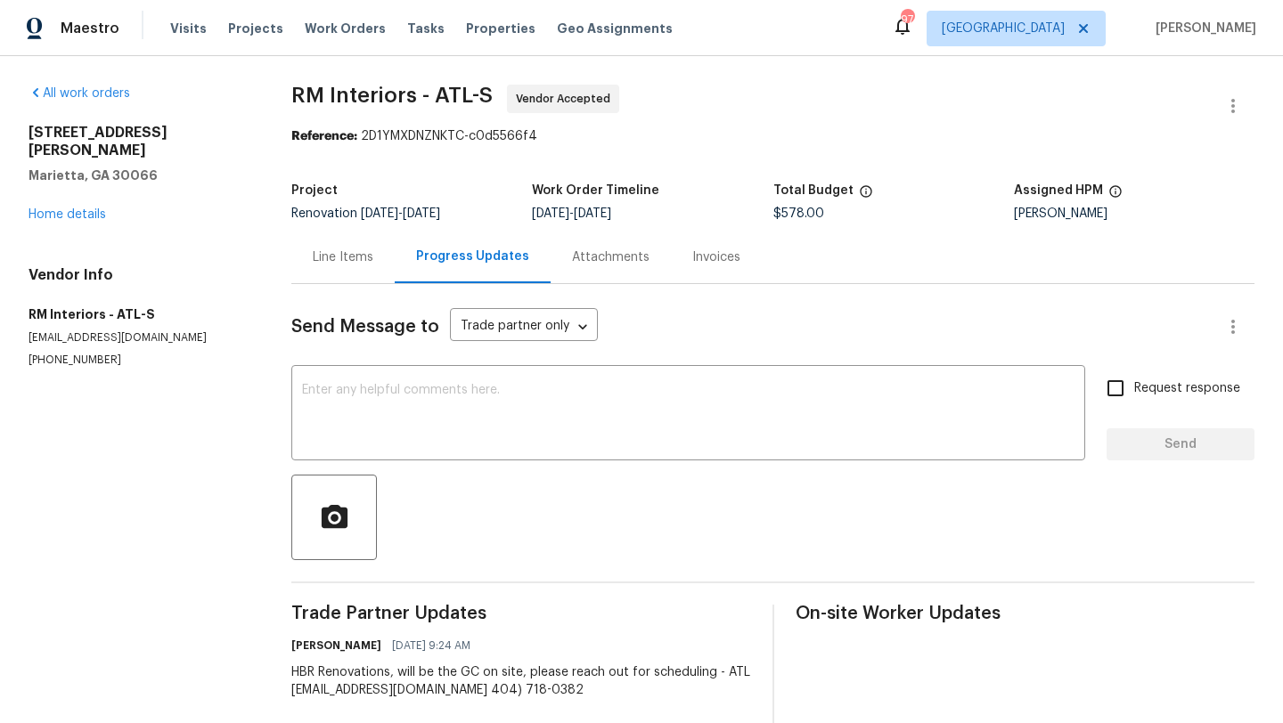
click at [367, 260] on div "Line Items" at bounding box center [343, 258] width 61 height 18
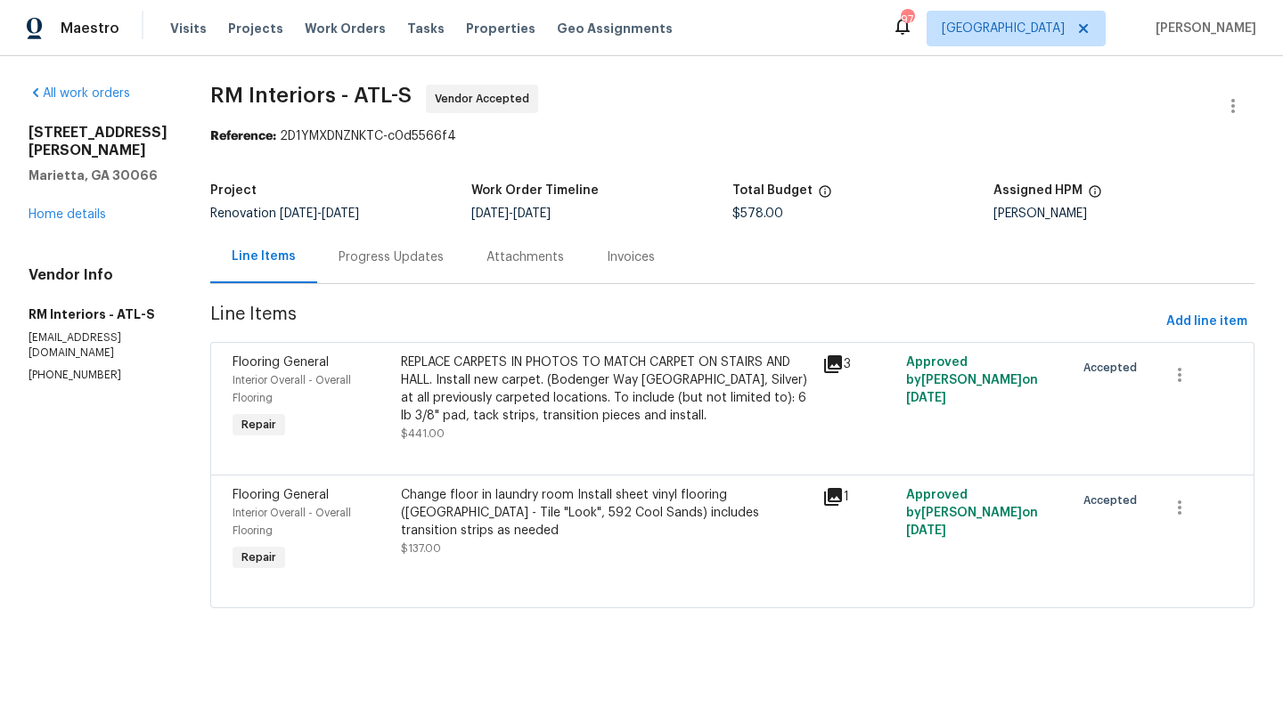
click at [831, 373] on icon at bounding box center [832, 364] width 21 height 21
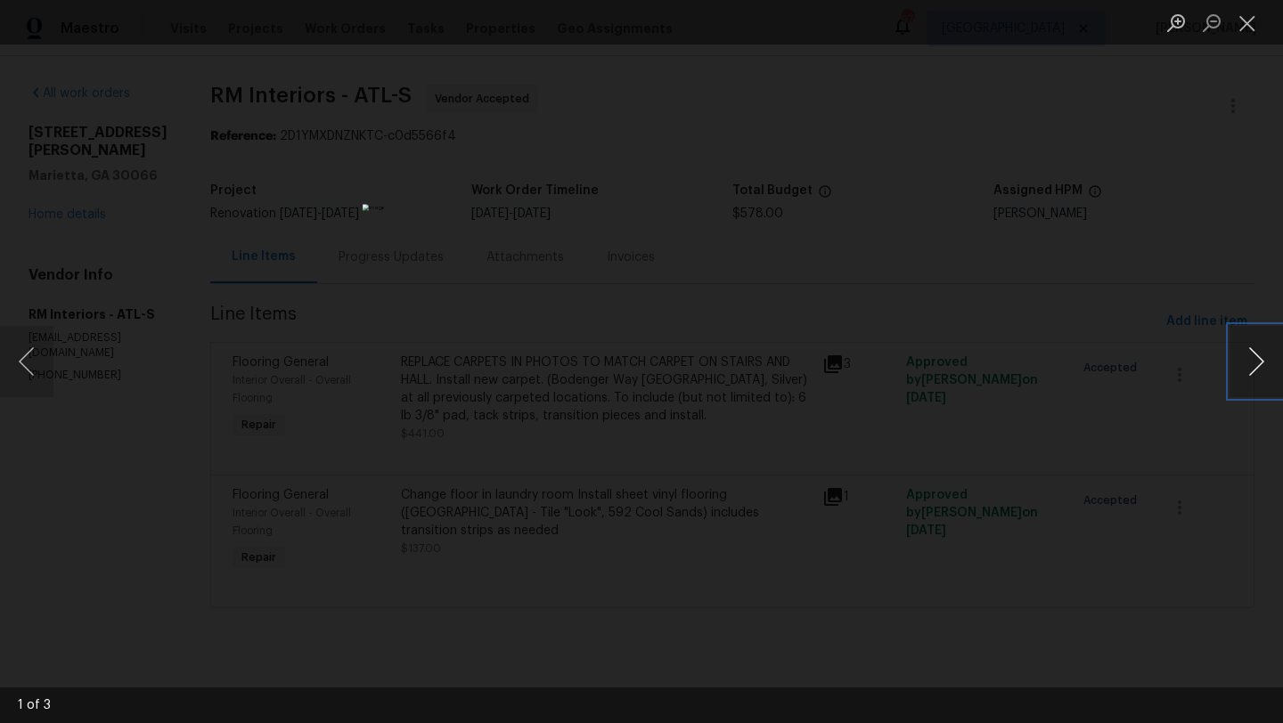
click at [1269, 376] on button "Next image" at bounding box center [1255, 361] width 53 height 71
click at [1206, 267] on div "Lightbox" at bounding box center [641, 361] width 1283 height 723
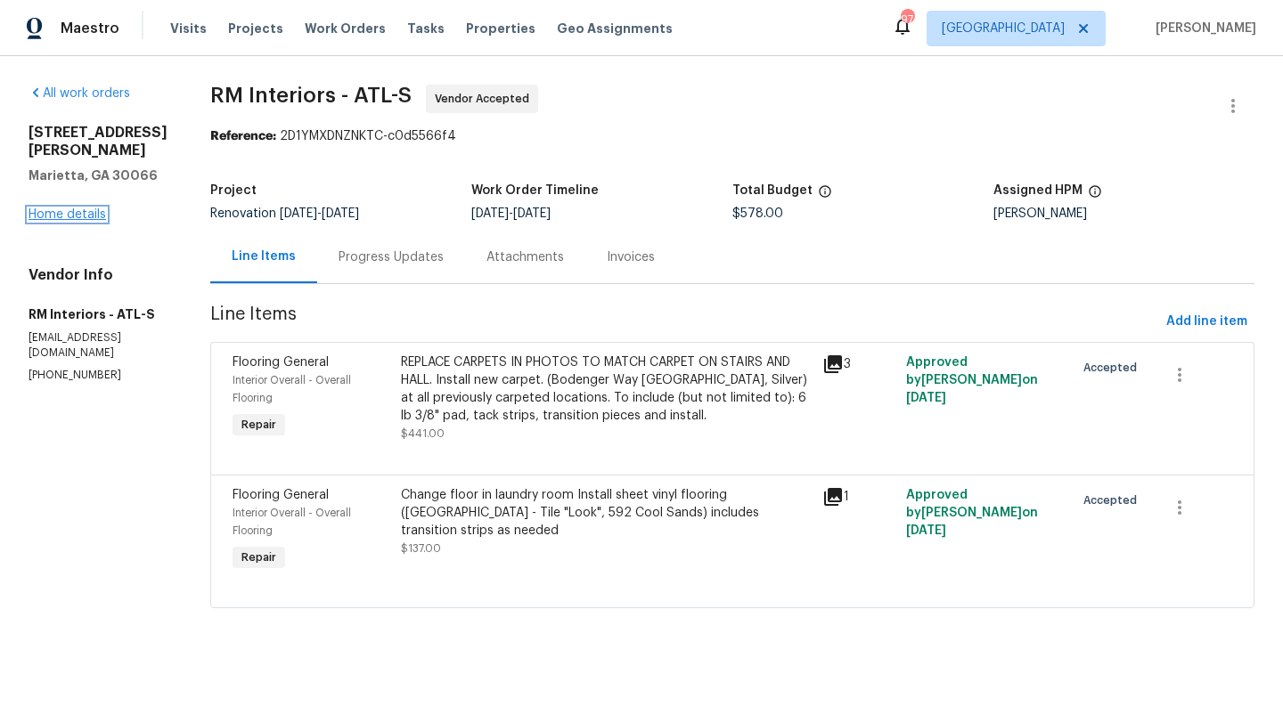
click at [78, 208] on link "Home details" at bounding box center [68, 214] width 78 height 12
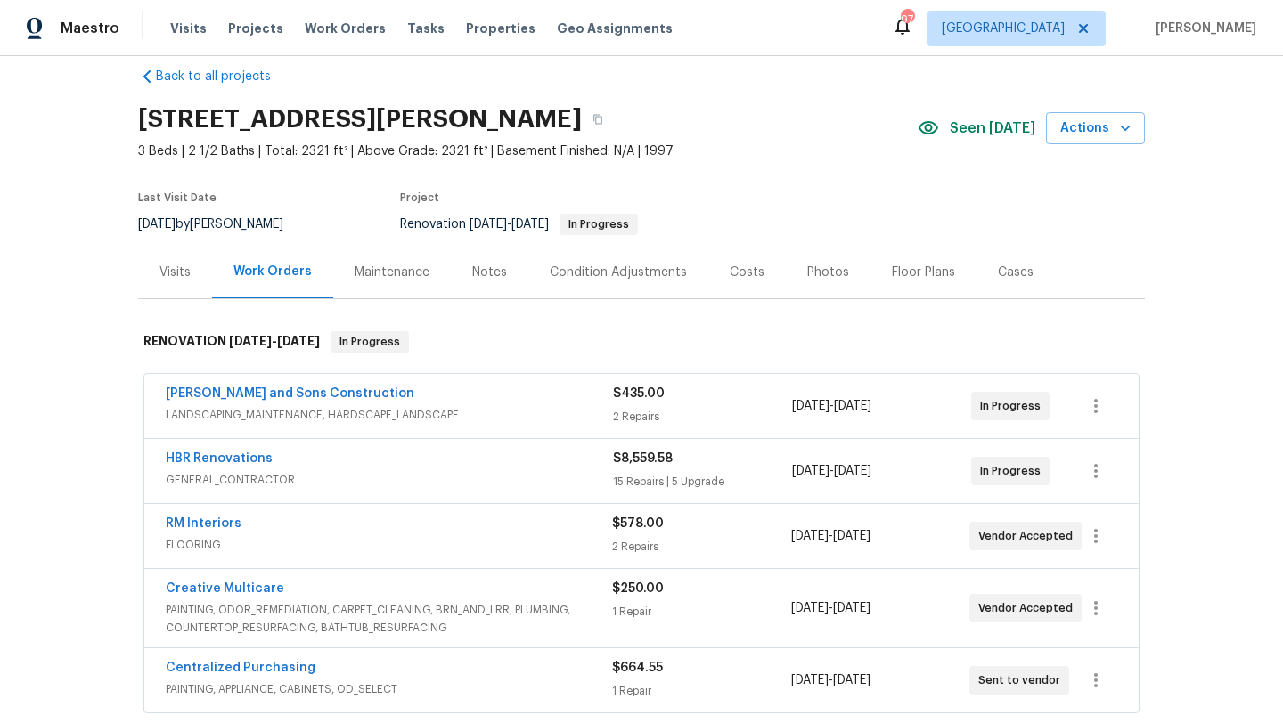
scroll to position [25, 0]
click at [486, 272] on div "Notes" at bounding box center [489, 272] width 35 height 18
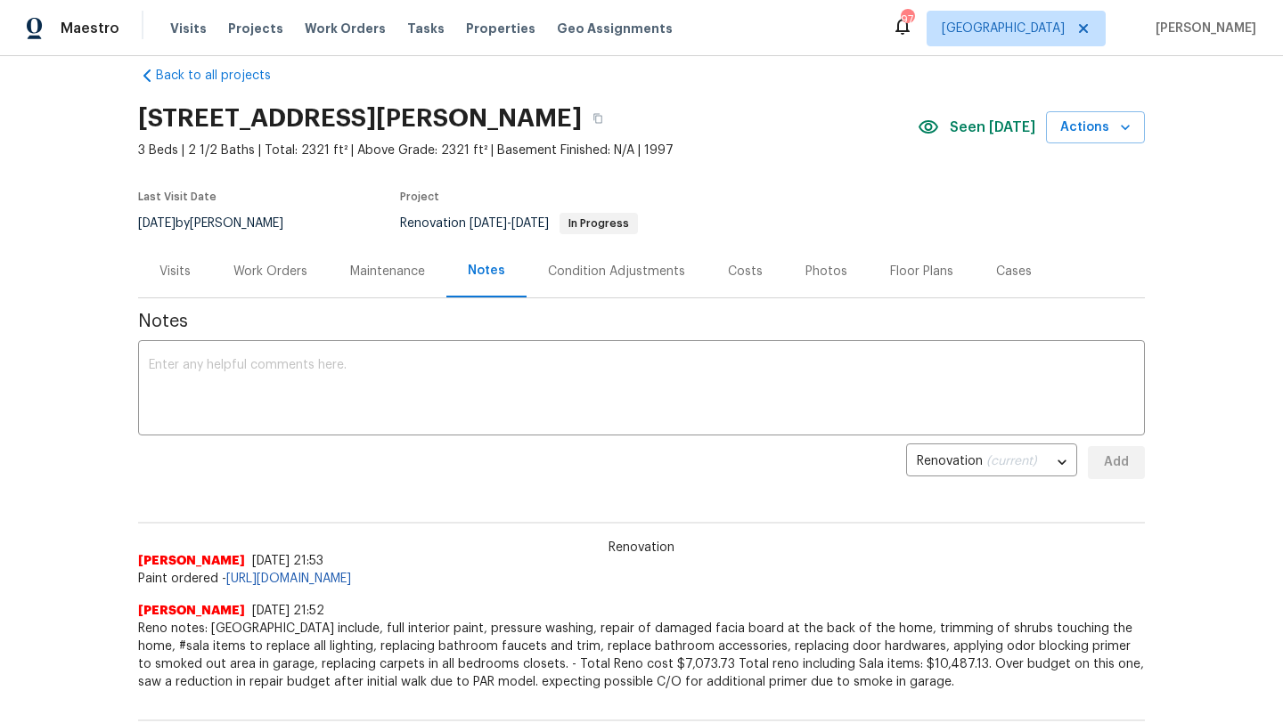
click at [190, 269] on div "Visits" at bounding box center [174, 272] width 31 height 18
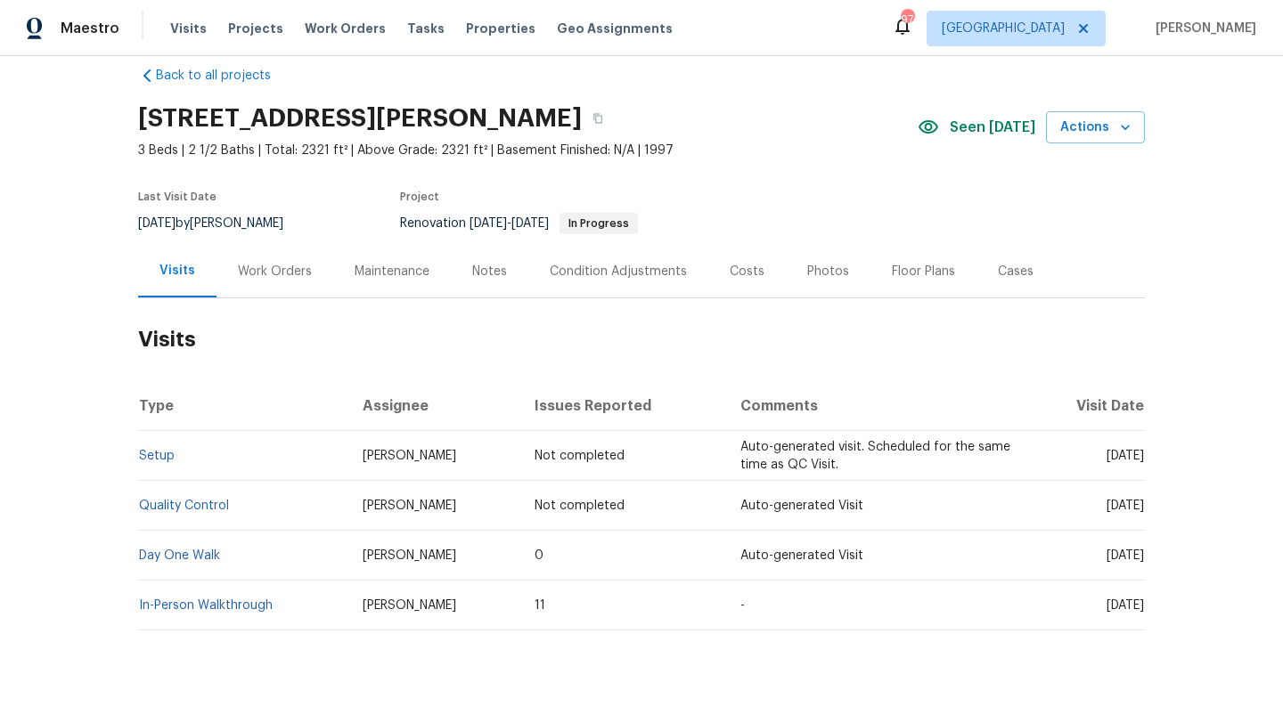
click at [294, 277] on div "Work Orders" at bounding box center [275, 272] width 74 height 18
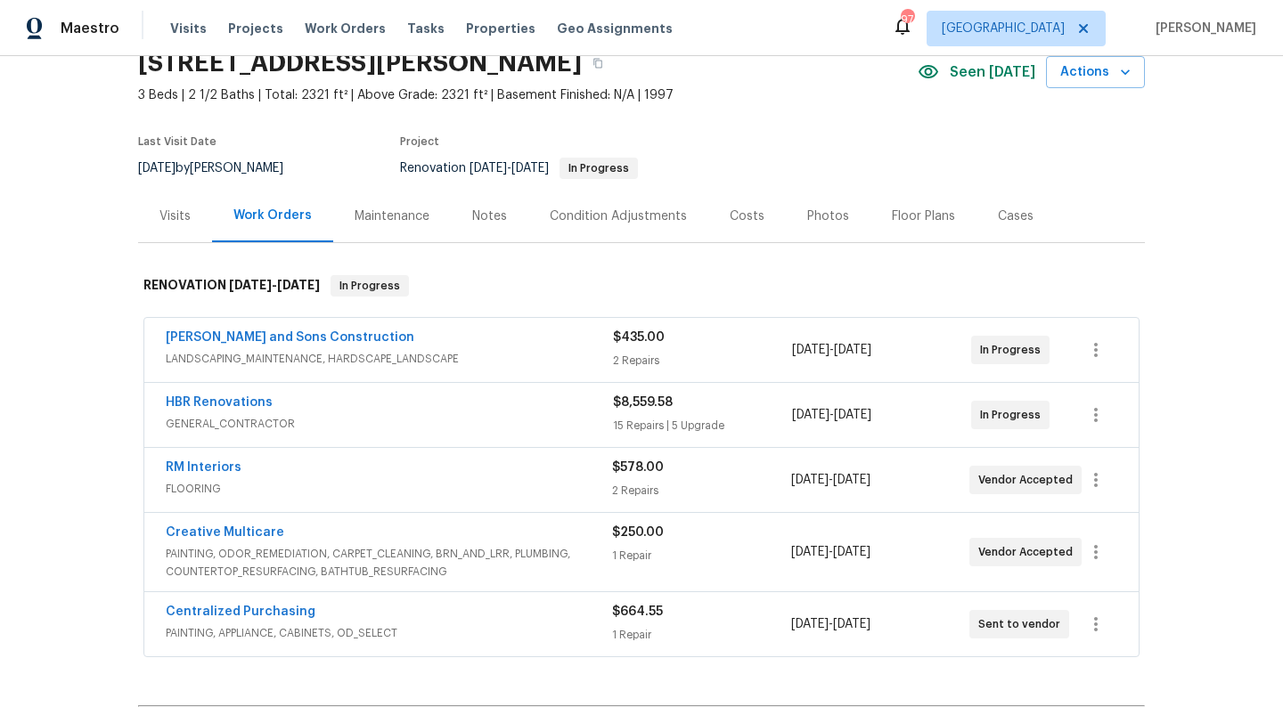
scroll to position [82, 0]
click at [480, 220] on div "Notes" at bounding box center [489, 215] width 35 height 18
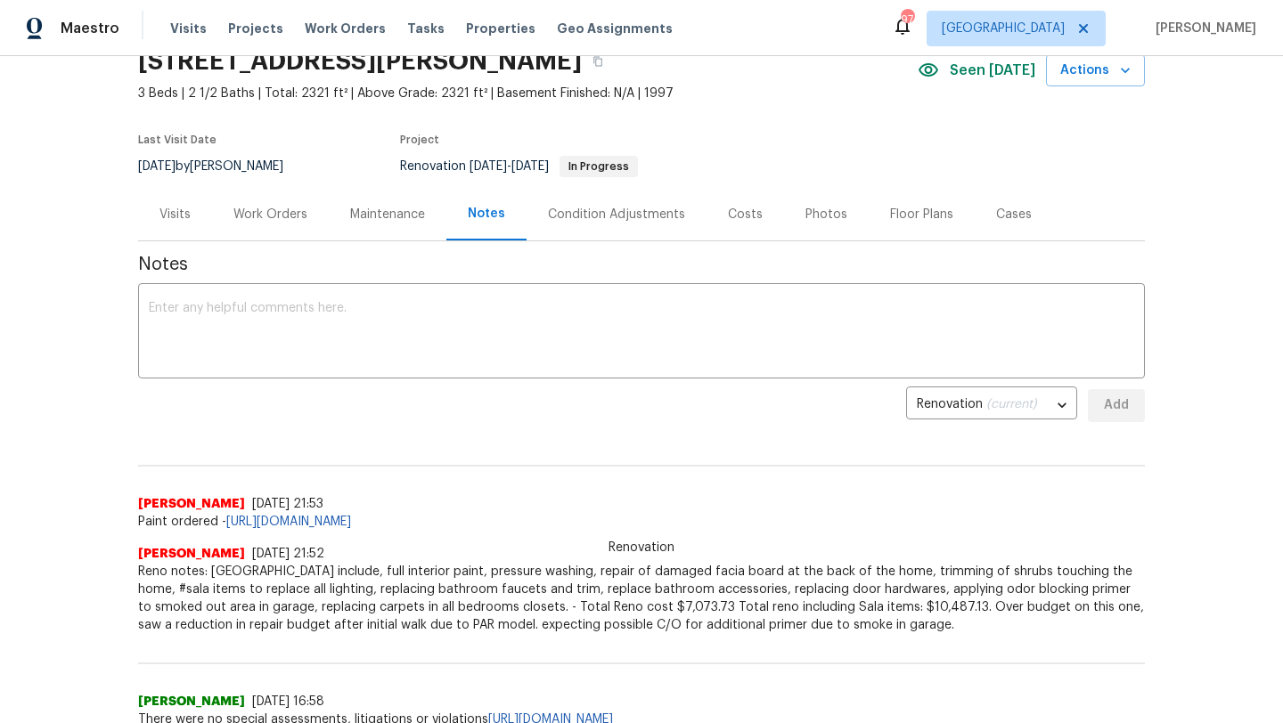
click at [418, 214] on div "Maintenance" at bounding box center [387, 215] width 75 height 18
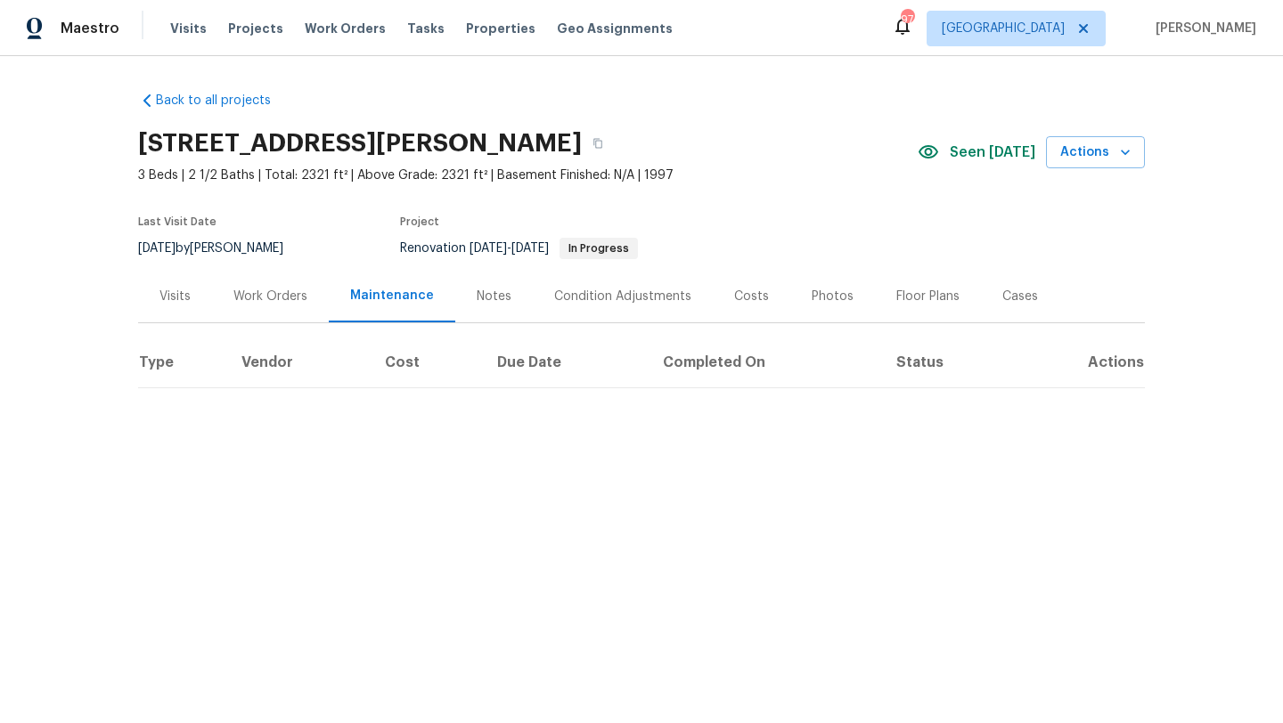
click at [803, 308] on div "Photos" at bounding box center [832, 296] width 85 height 53
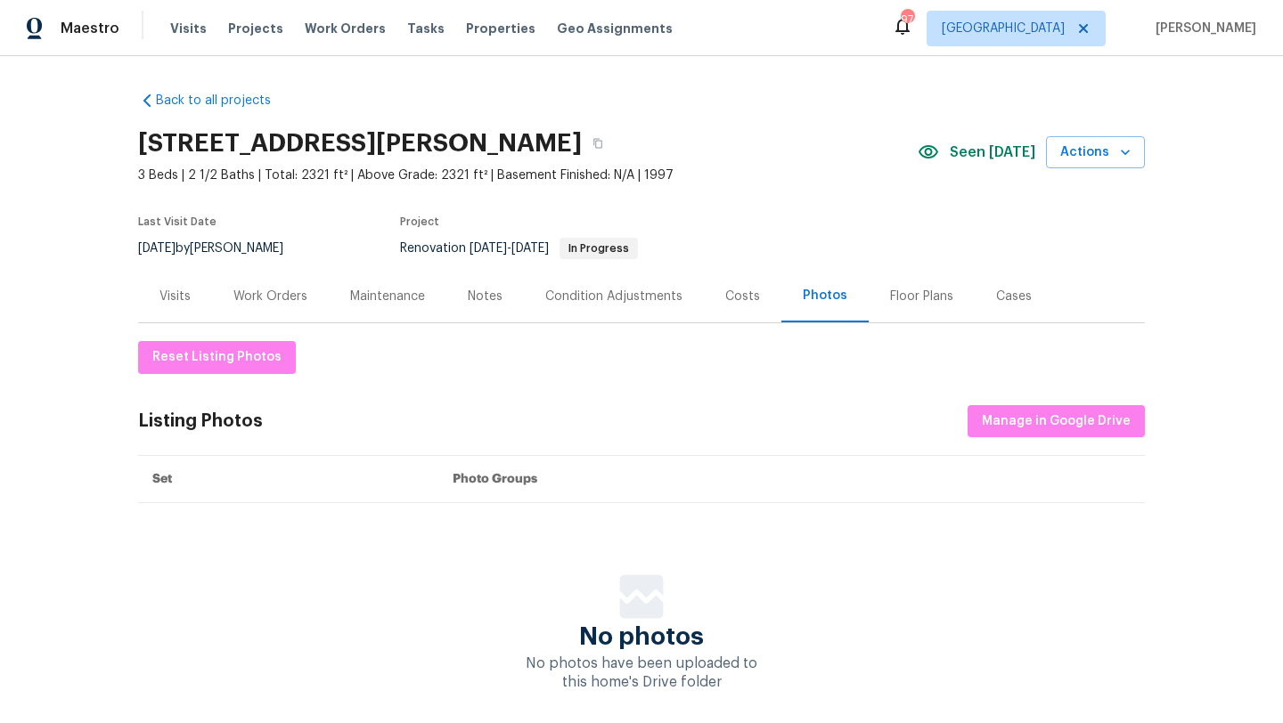
click at [878, 291] on div "Floor Plans" at bounding box center [922, 296] width 106 height 53
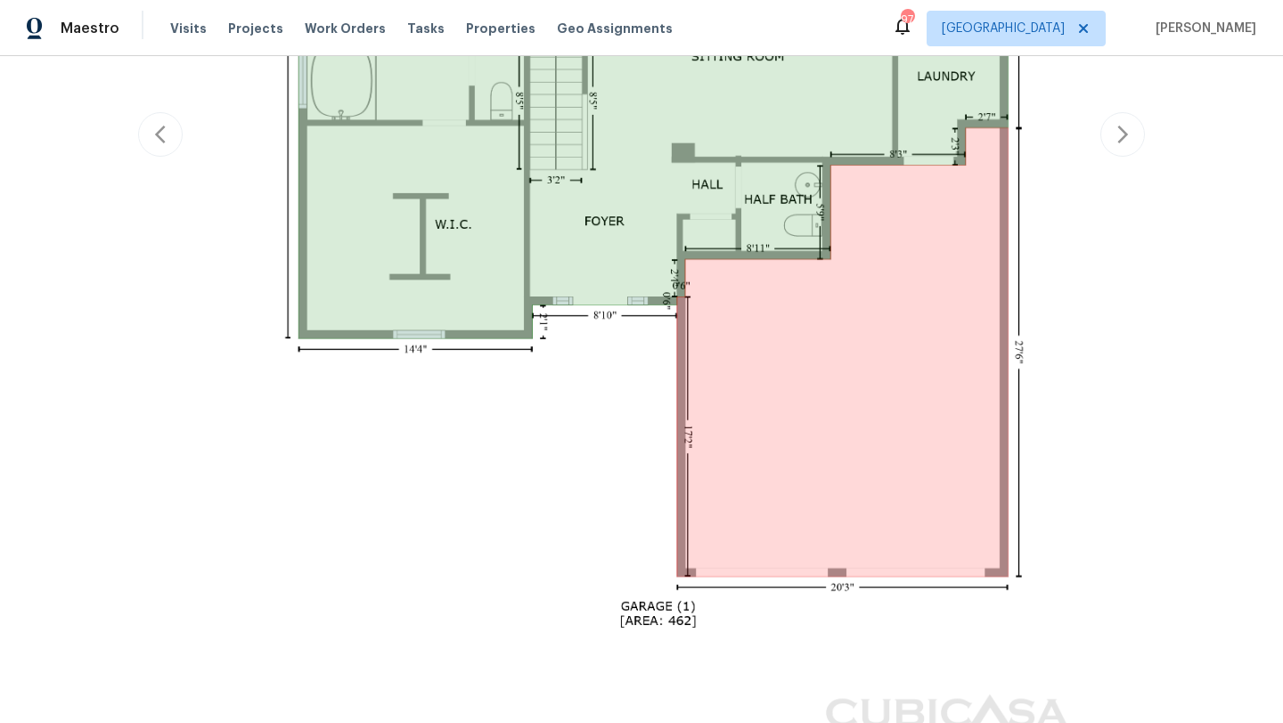
scroll to position [882, 0]
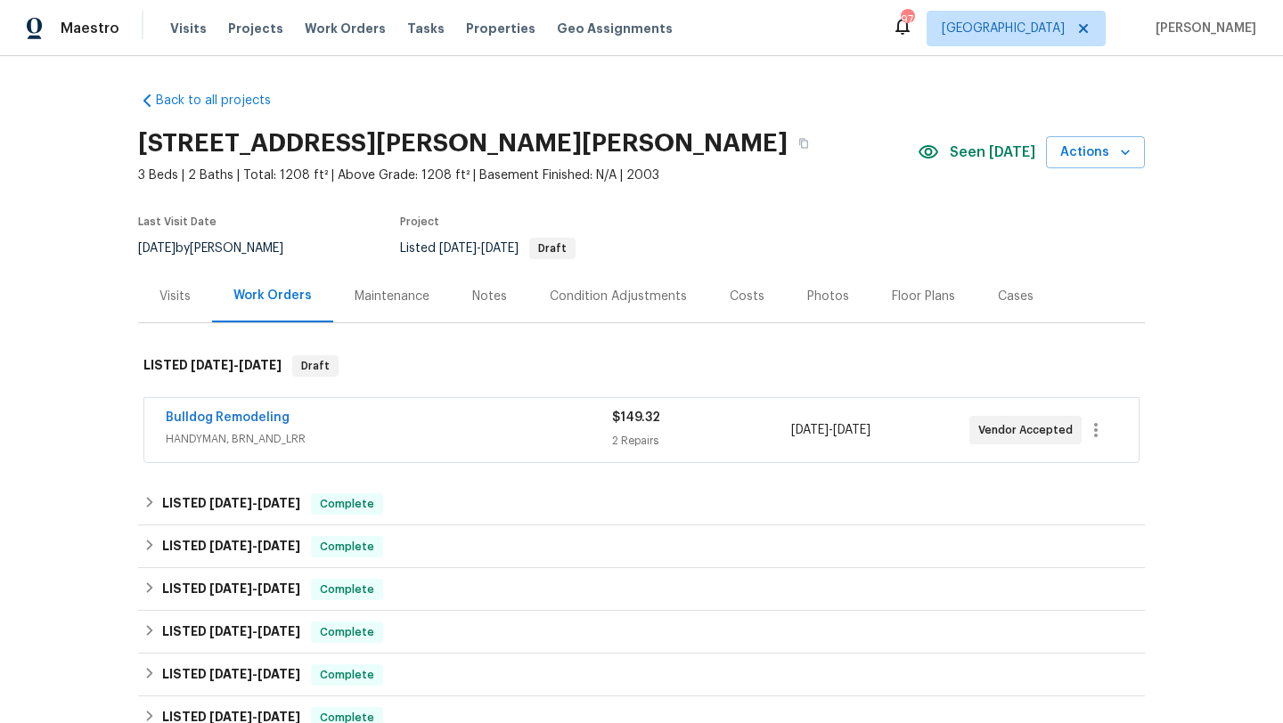
click at [807, 294] on div "Photos" at bounding box center [828, 297] width 42 height 18
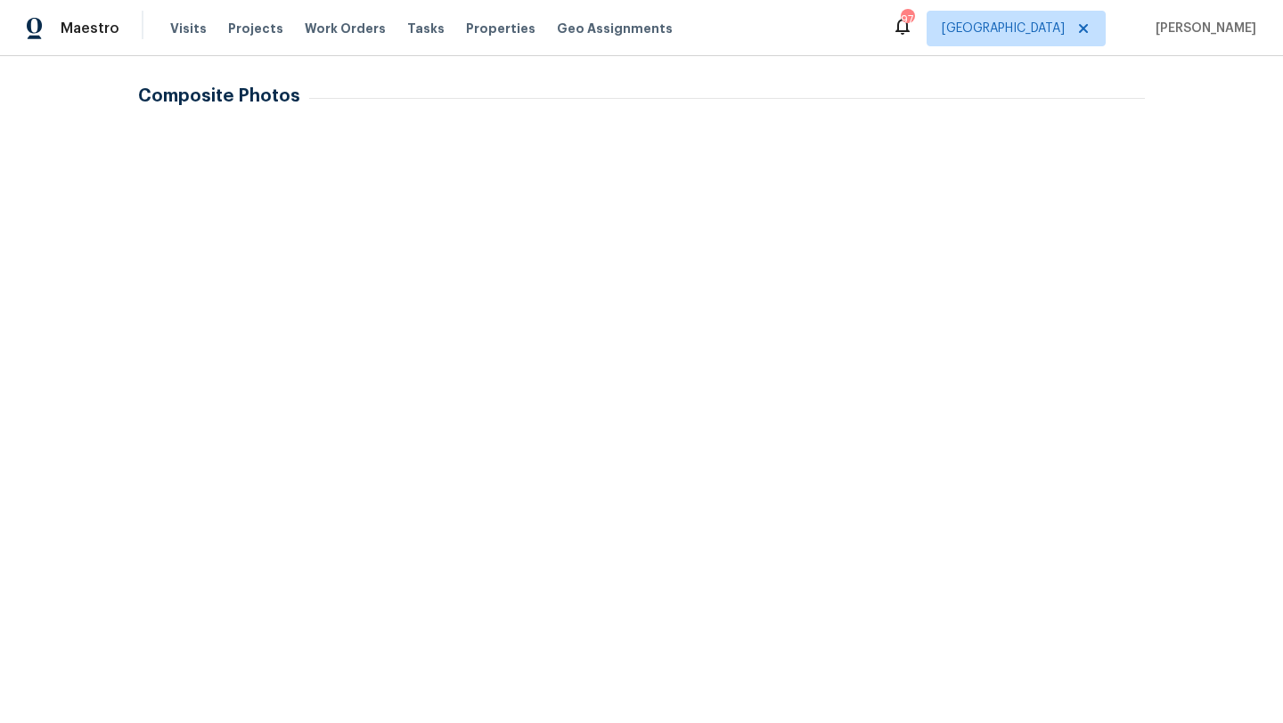
scroll to position [571, 0]
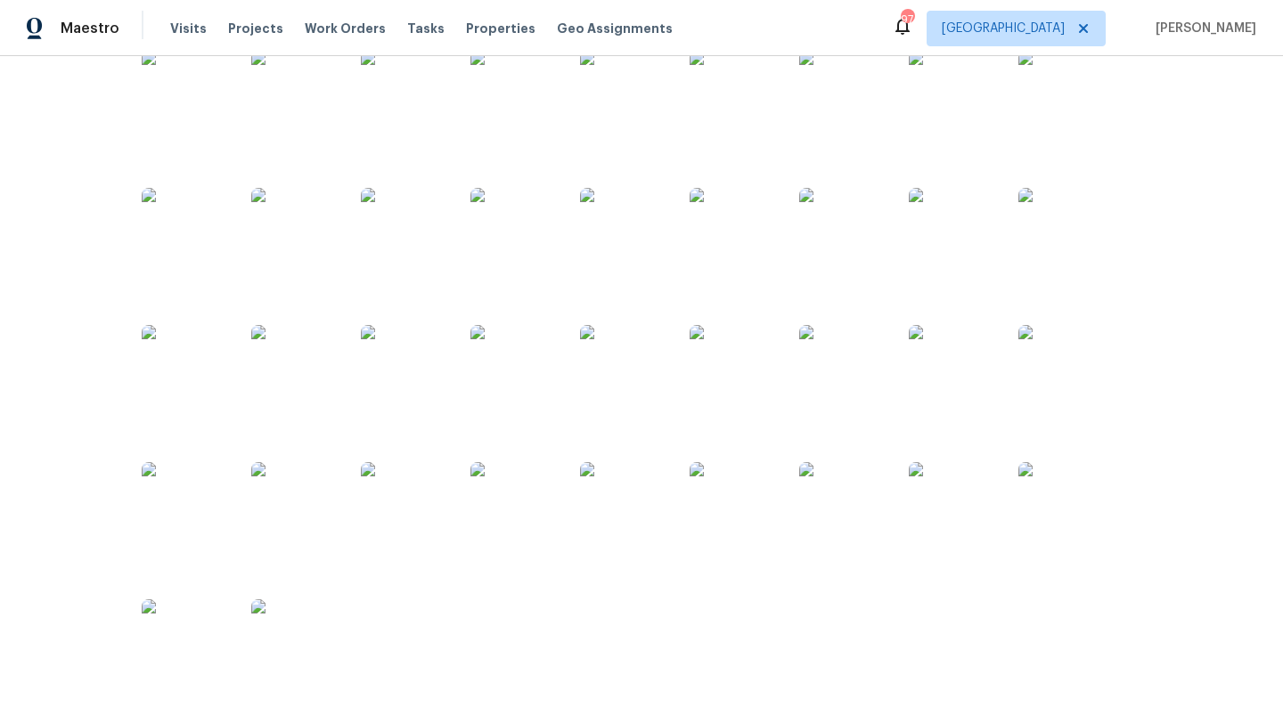
click at [197, 111] on img at bounding box center [186, 95] width 89 height 89
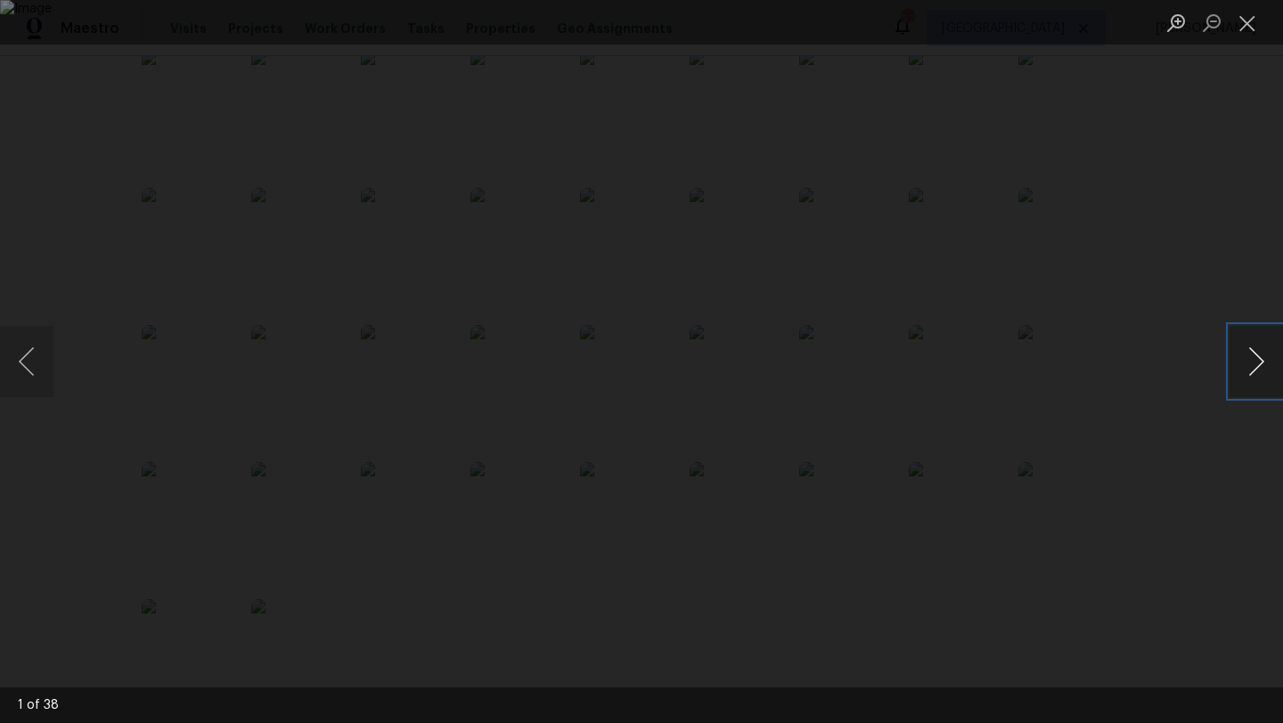
click at [1244, 356] on button "Next image" at bounding box center [1255, 361] width 53 height 71
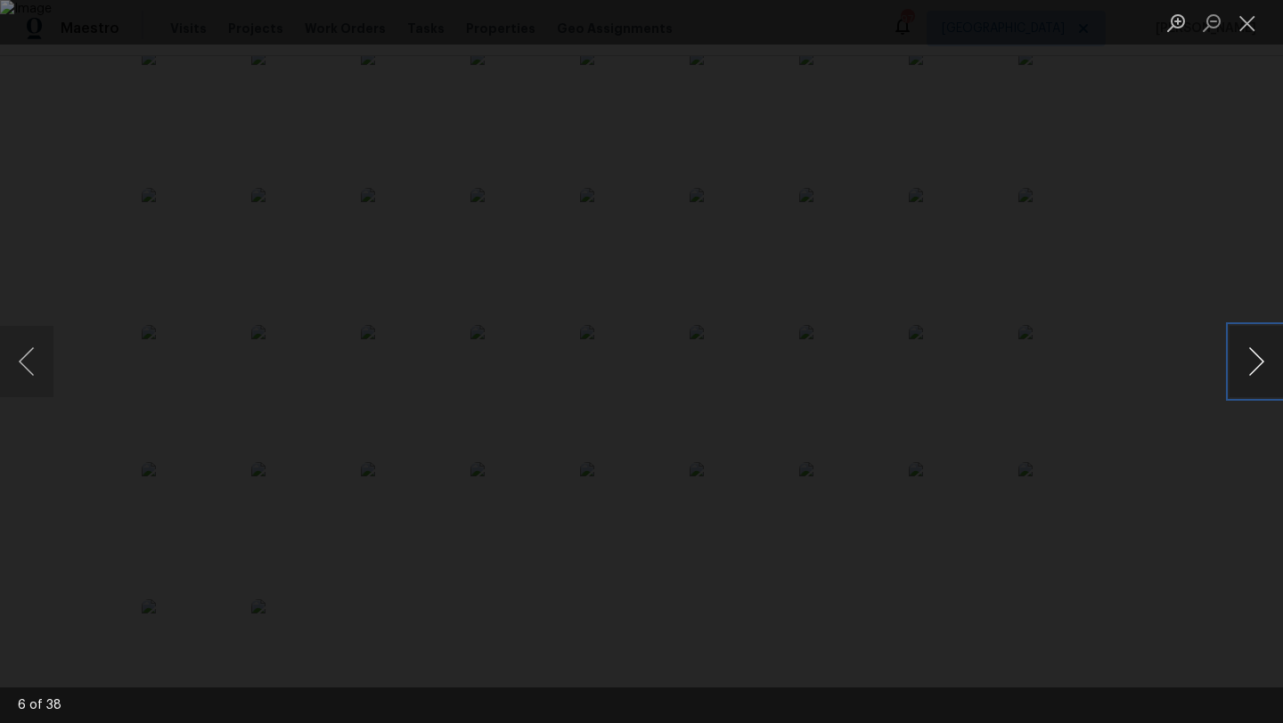
click at [1244, 356] on button "Next image" at bounding box center [1255, 361] width 53 height 71
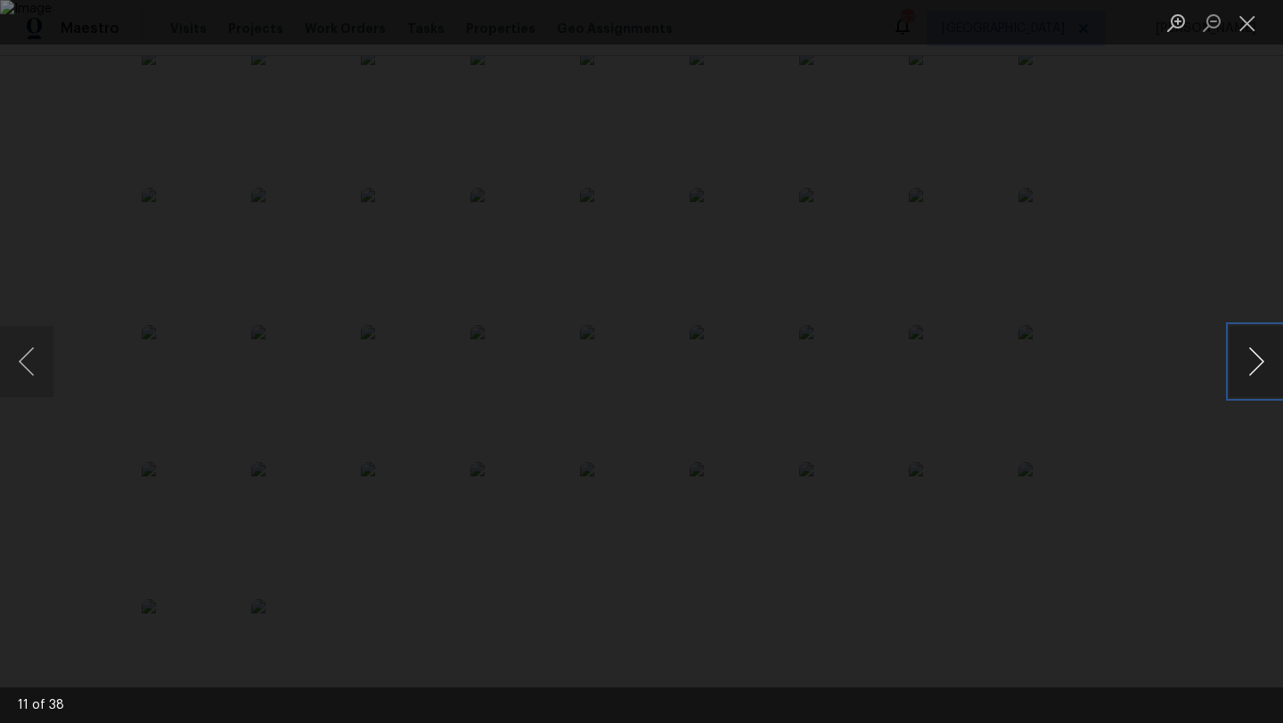
click at [1248, 356] on button "Next image" at bounding box center [1255, 361] width 53 height 71
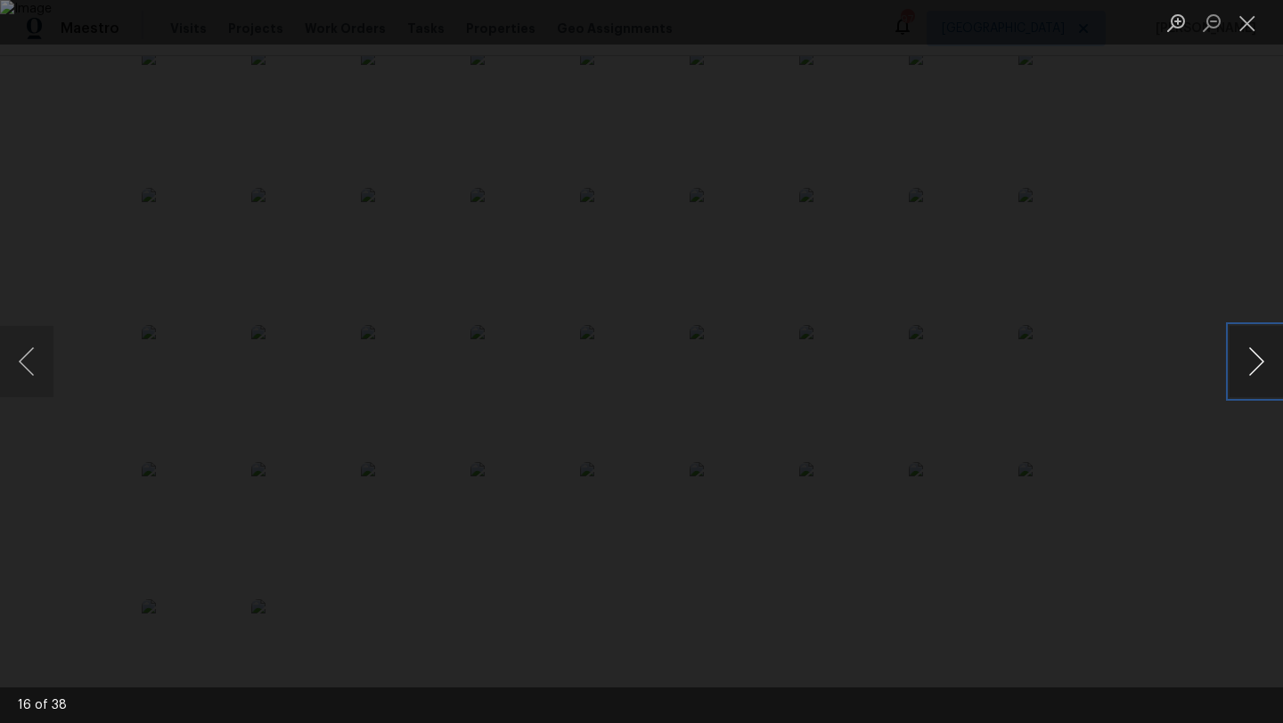
click at [1248, 356] on button "Next image" at bounding box center [1255, 361] width 53 height 71
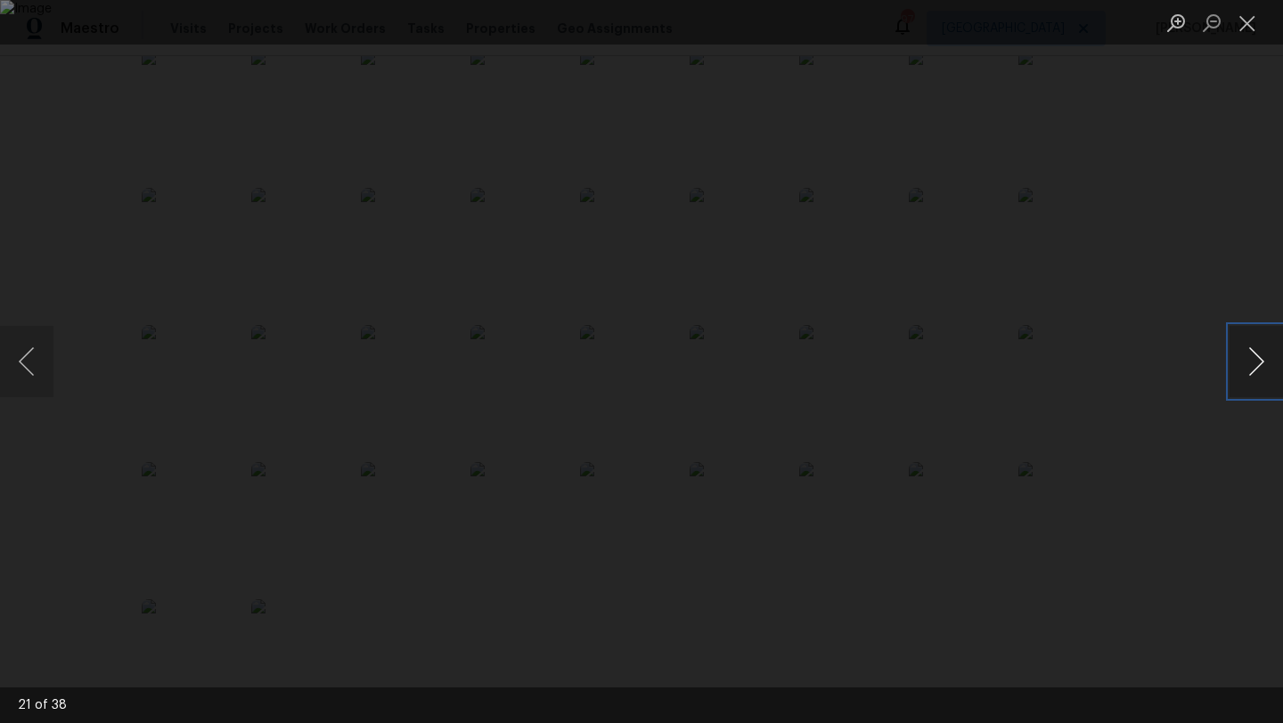
click at [1248, 356] on button "Next image" at bounding box center [1255, 361] width 53 height 71
click at [37, 367] on button "Previous image" at bounding box center [26, 361] width 53 height 71
click at [1238, 371] on button "Next image" at bounding box center [1255, 361] width 53 height 71
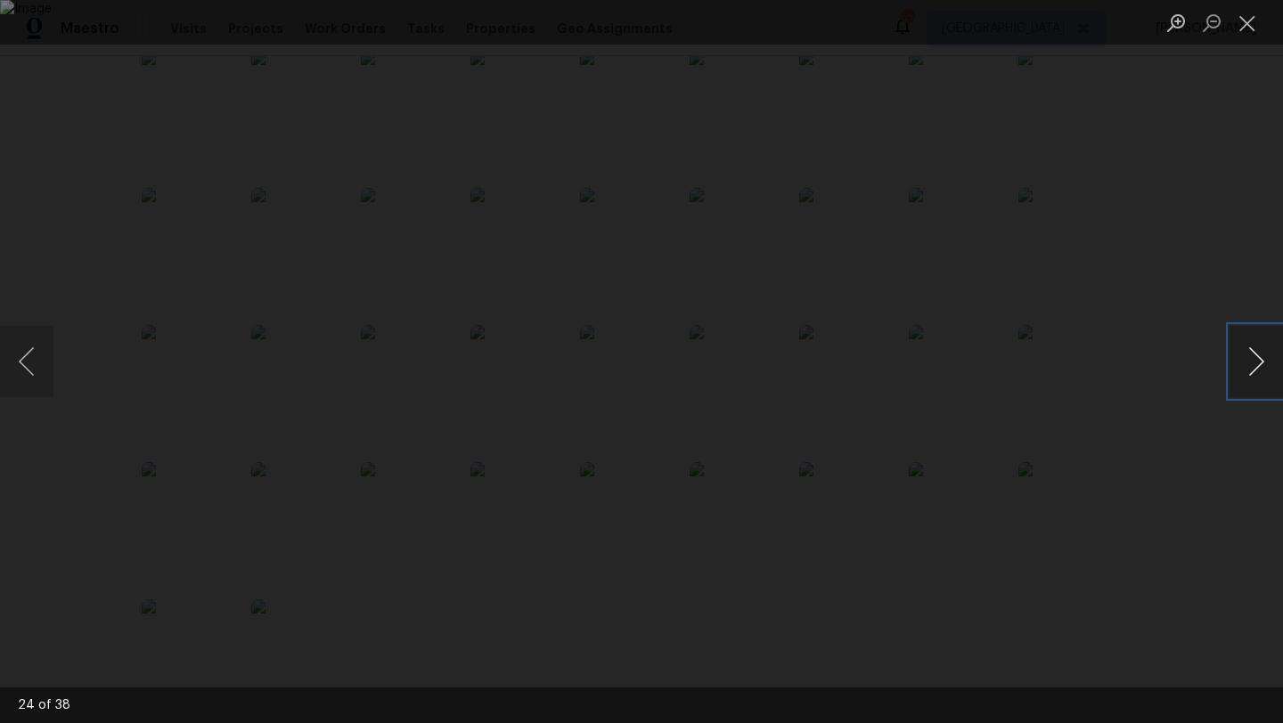
click at [1238, 371] on button "Next image" at bounding box center [1255, 361] width 53 height 71
click at [1210, 289] on div "Lightbox" at bounding box center [641, 361] width 1283 height 723
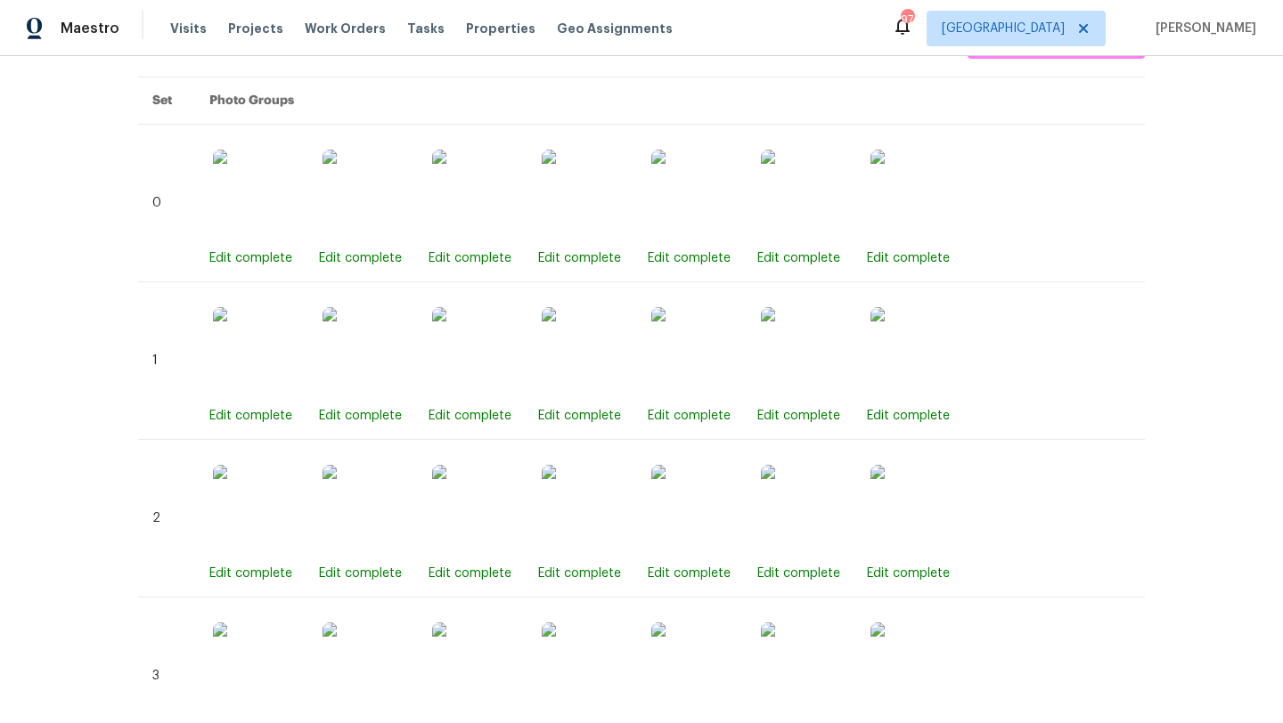
scroll to position [0, 0]
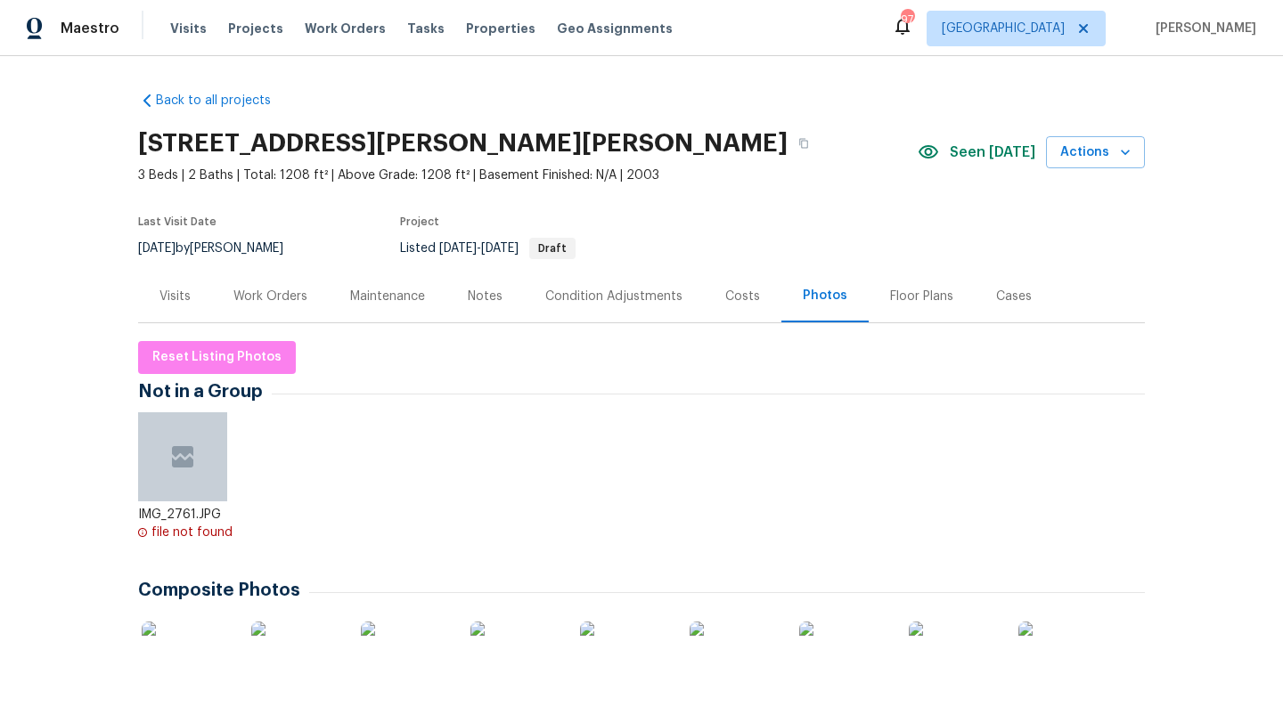
click at [497, 290] on div "Notes" at bounding box center [485, 297] width 35 height 18
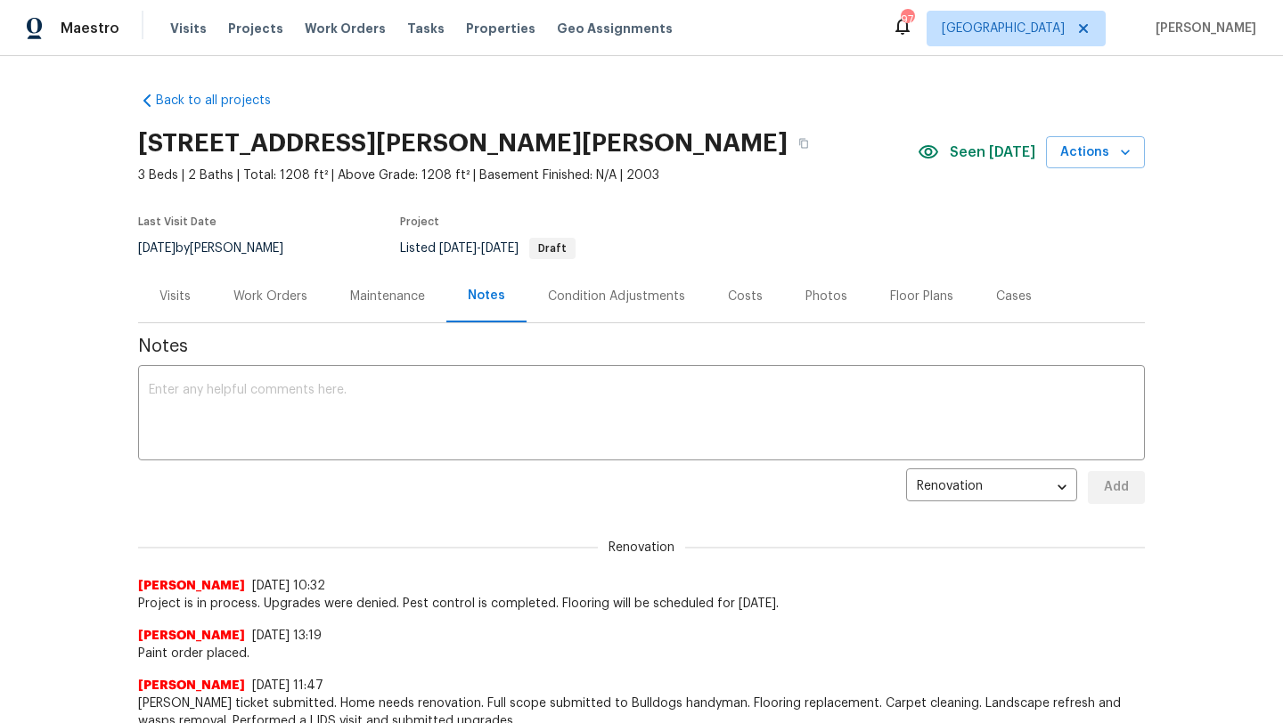
click at [167, 306] on div "Visits" at bounding box center [175, 296] width 74 height 53
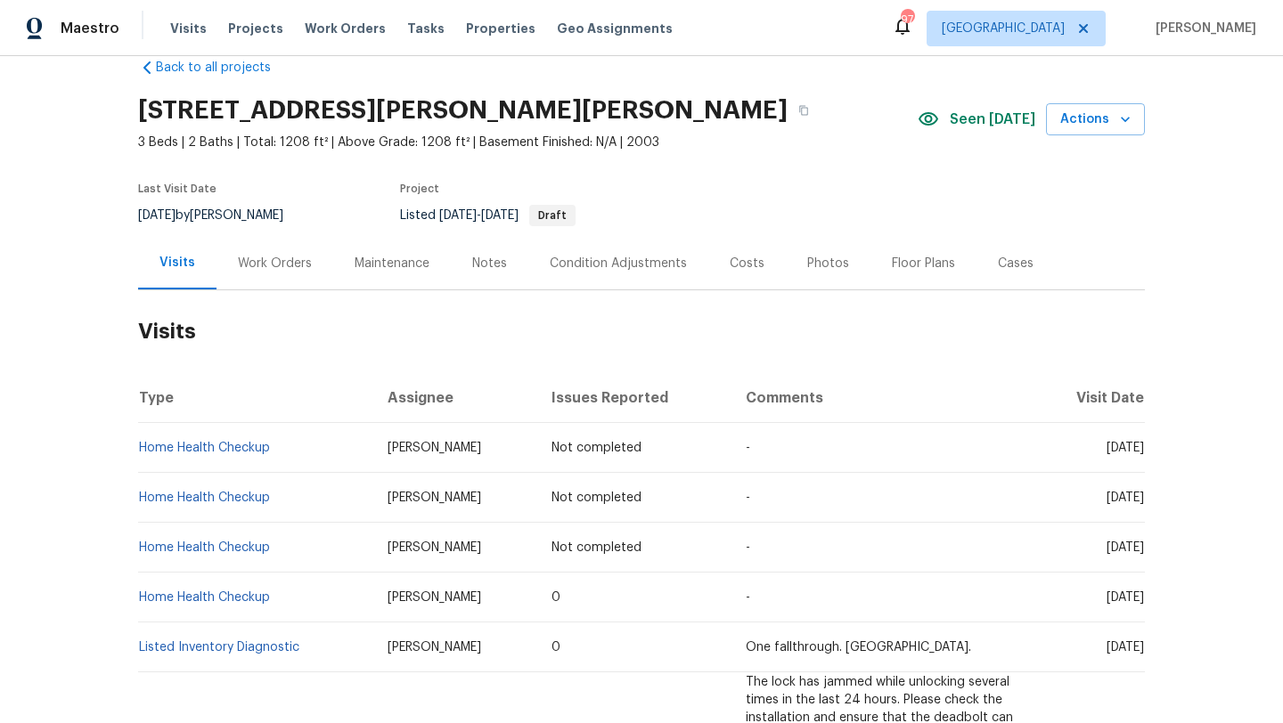
scroll to position [40, 0]
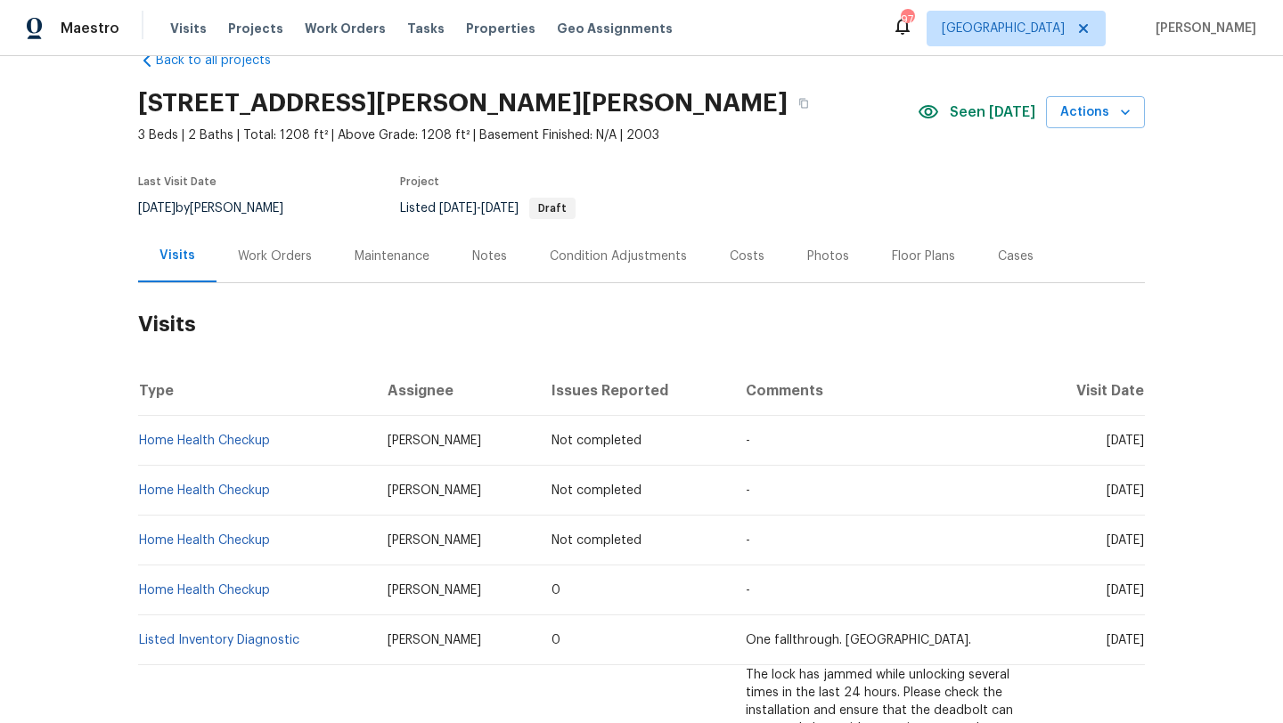
click at [257, 258] on div "Work Orders" at bounding box center [275, 257] width 74 height 18
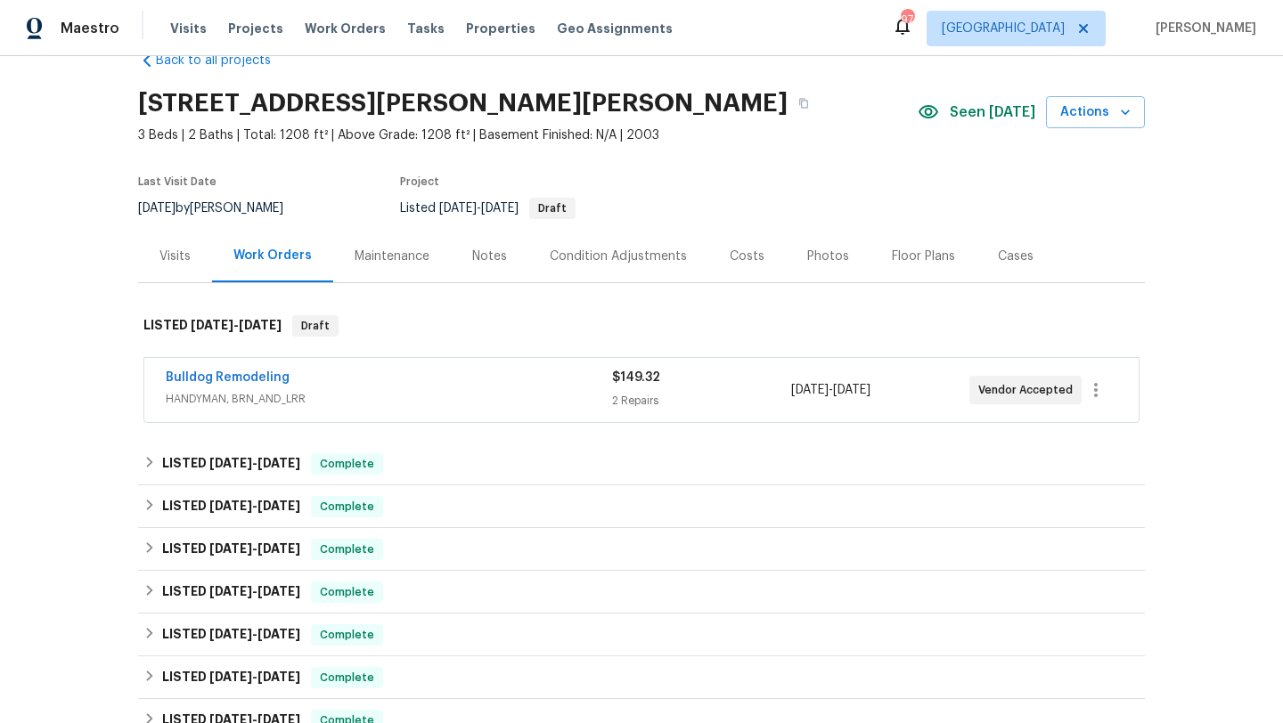
click at [467, 250] on div "Notes" at bounding box center [490, 256] width 78 height 53
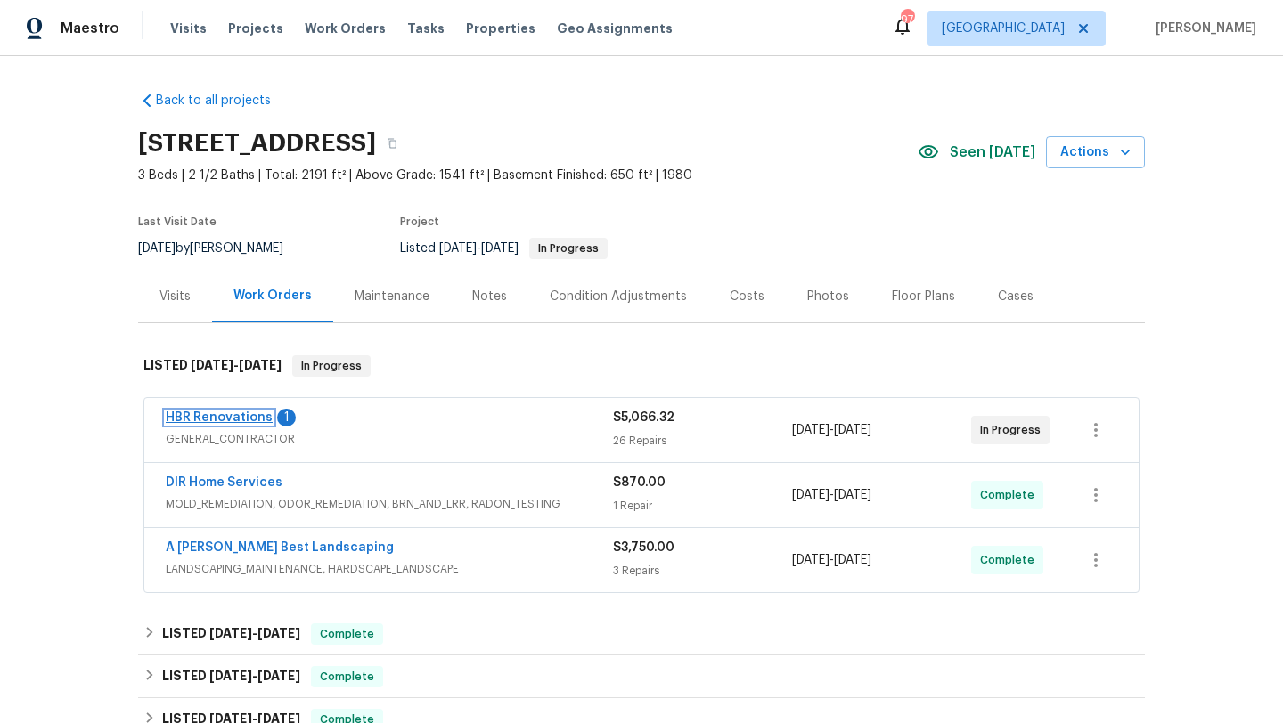
click at [247, 418] on link "HBR Renovations" at bounding box center [219, 418] width 107 height 12
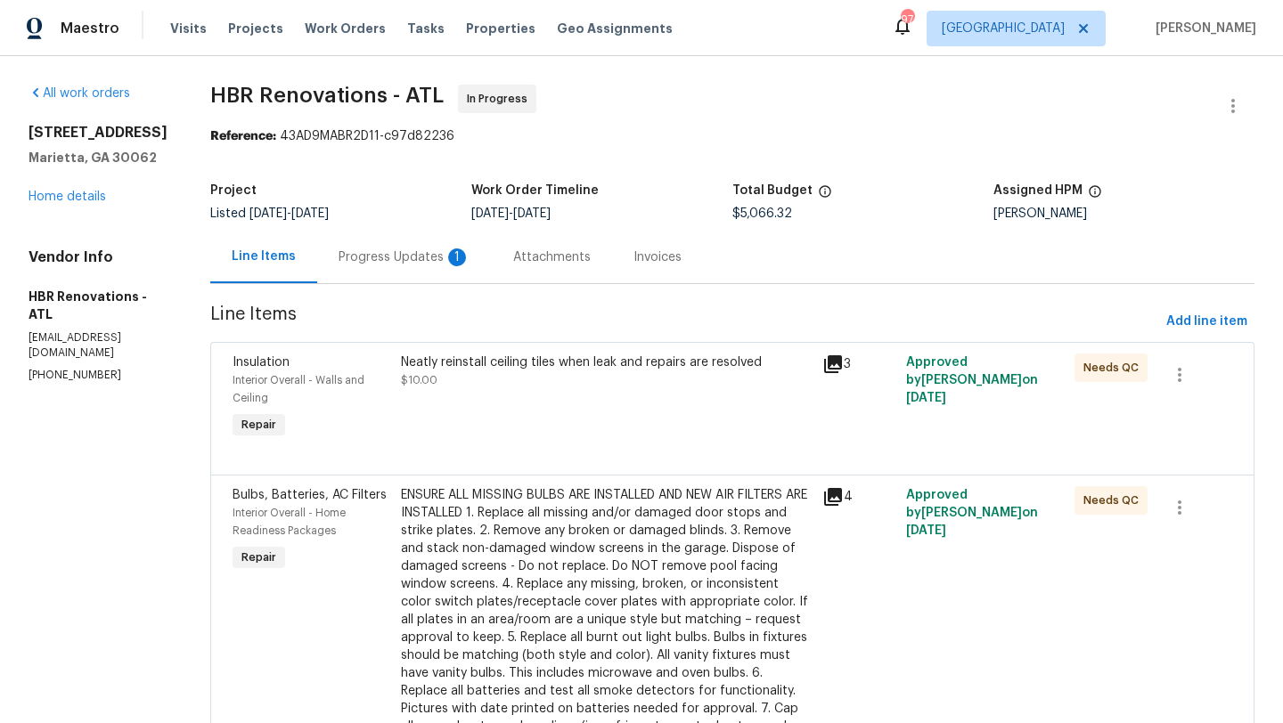
click at [418, 258] on div "Progress Updates 1" at bounding box center [405, 258] width 132 height 18
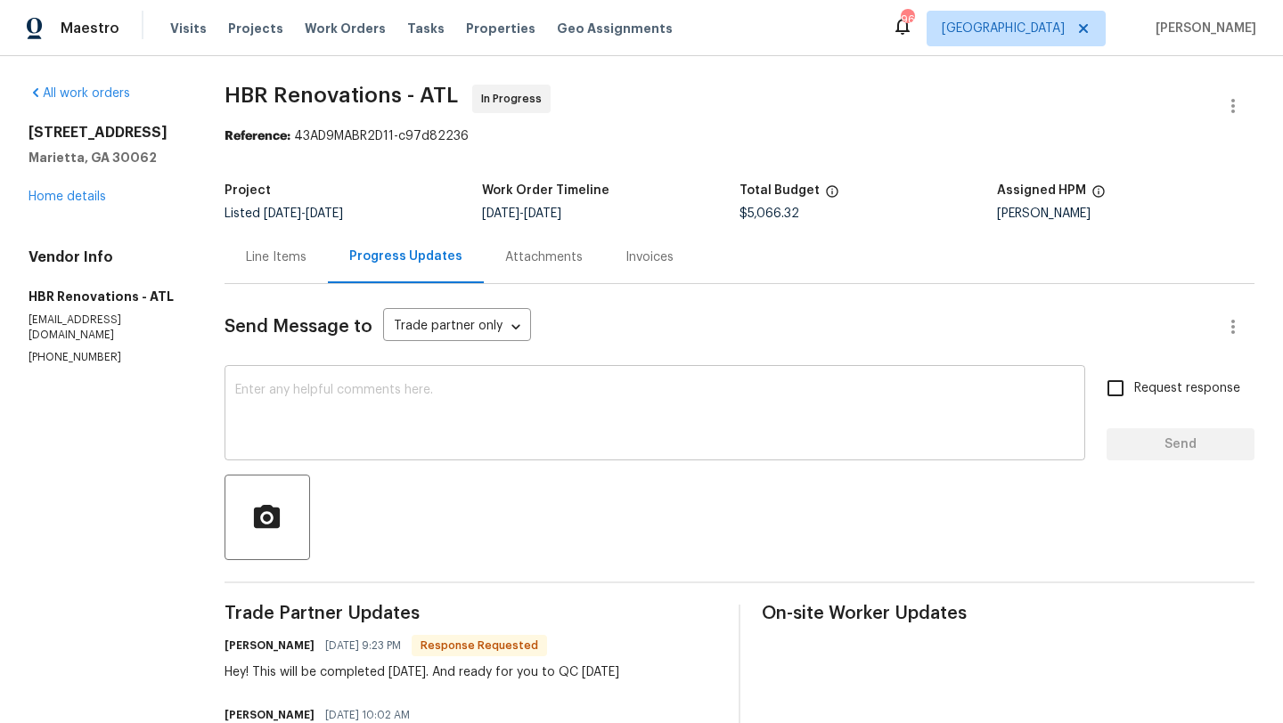
click at [494, 396] on textarea at bounding box center [654, 415] width 839 height 62
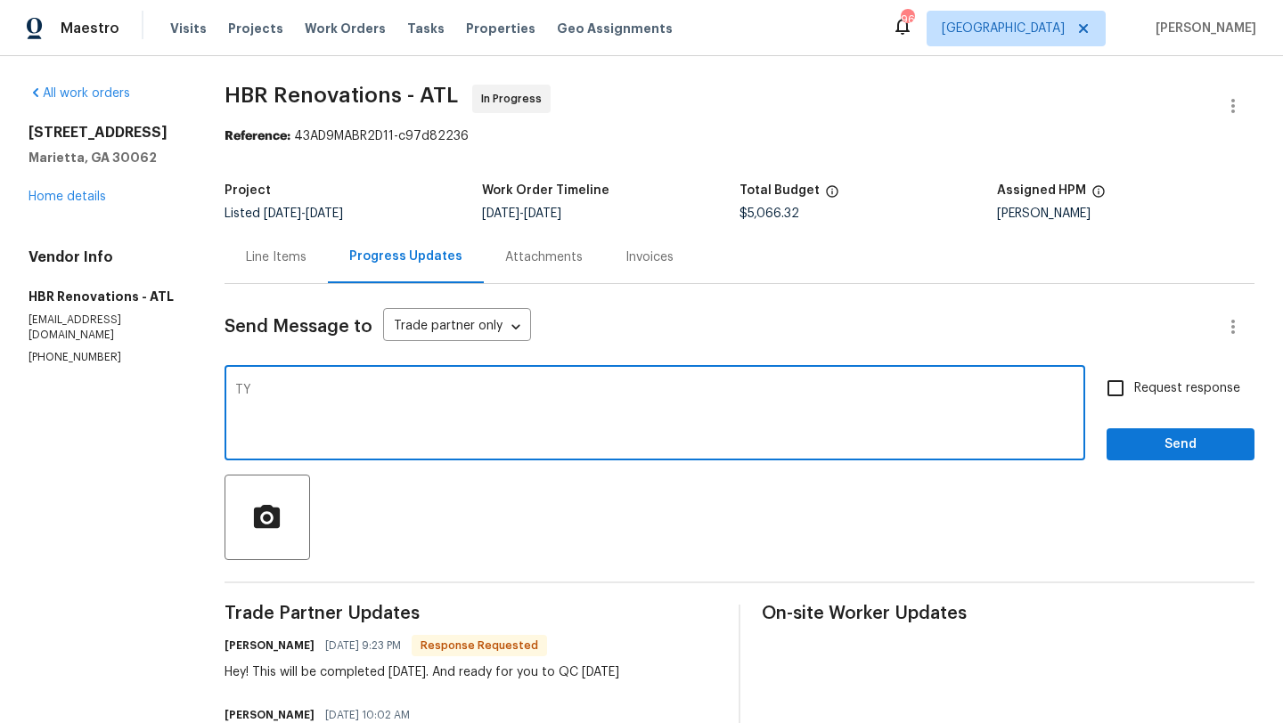
type textarea "TY"
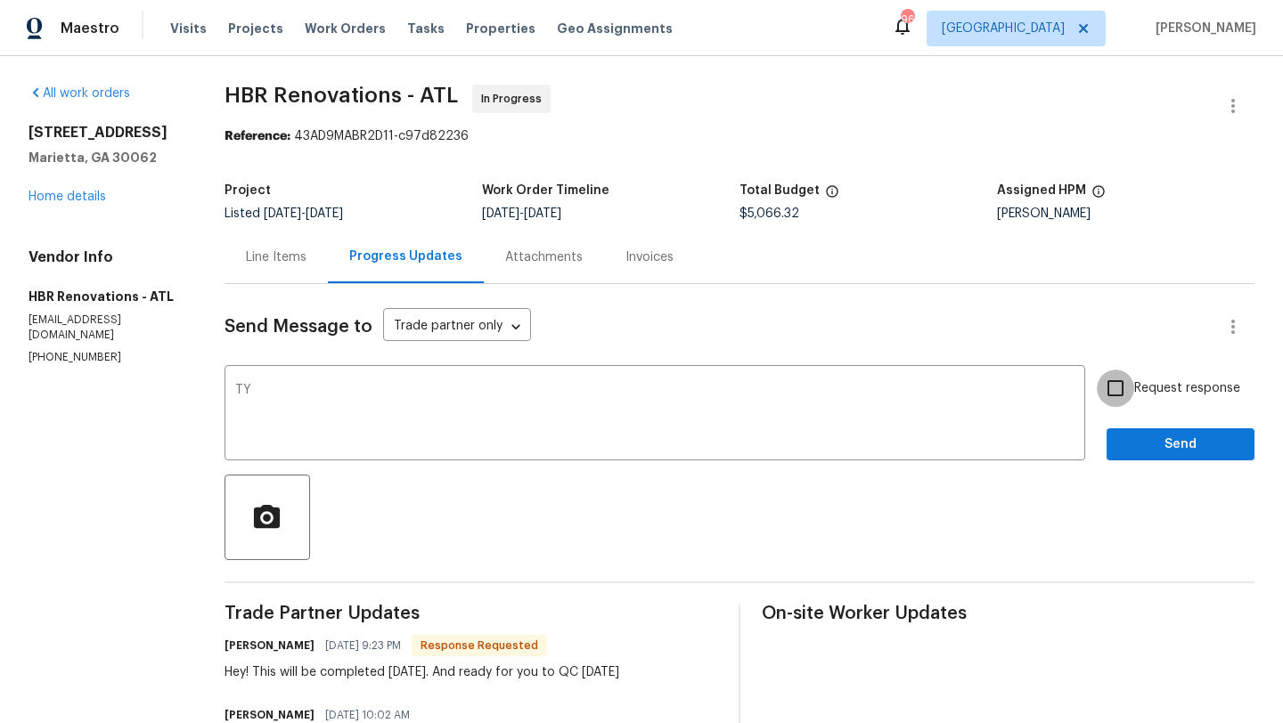
click at [1117, 385] on input "Request response" at bounding box center [1115, 388] width 37 height 37
checkbox input "true"
click at [1130, 444] on span "Send" at bounding box center [1180, 445] width 119 height 22
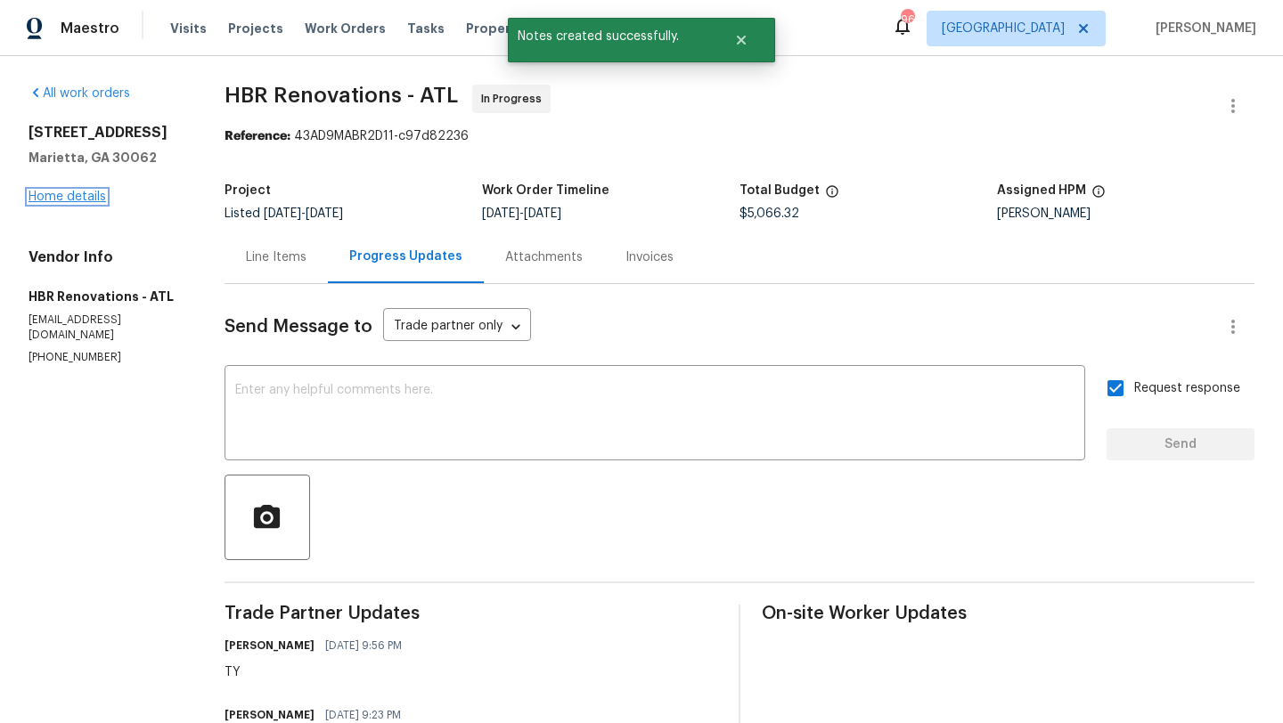
click at [95, 202] on link "Home details" at bounding box center [68, 197] width 78 height 12
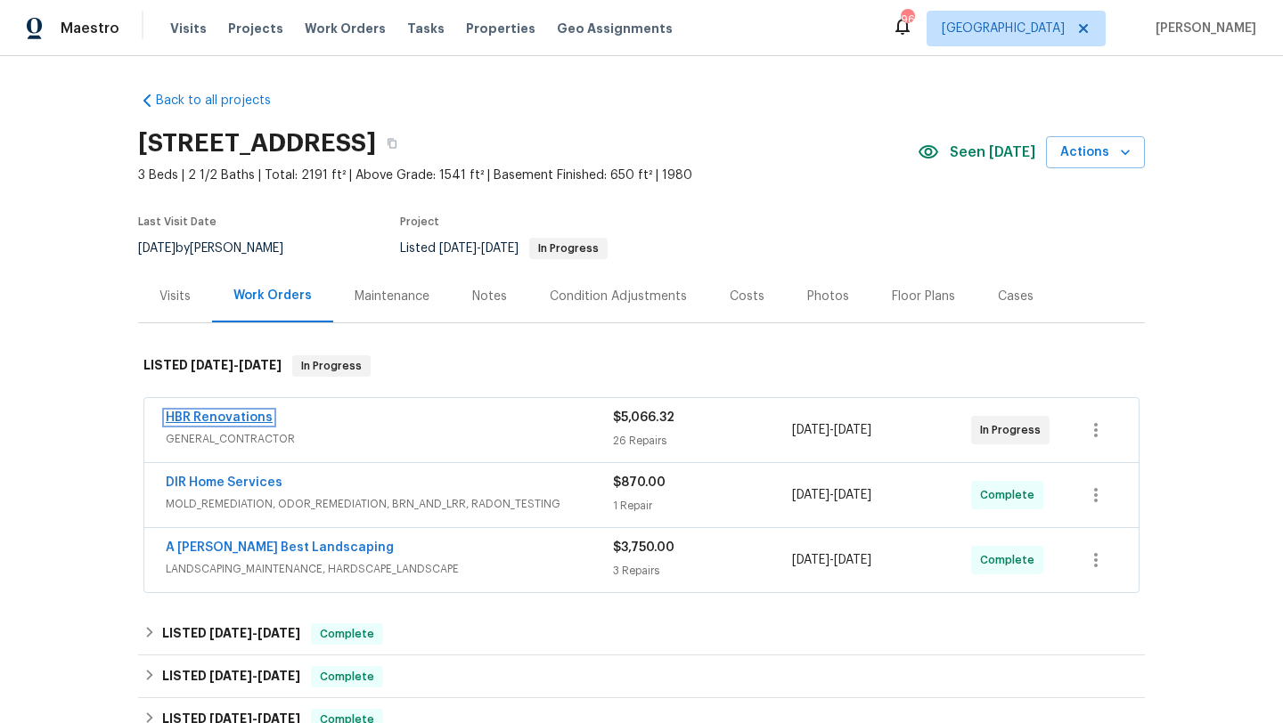
click at [252, 420] on link "HBR Renovations" at bounding box center [219, 418] width 107 height 12
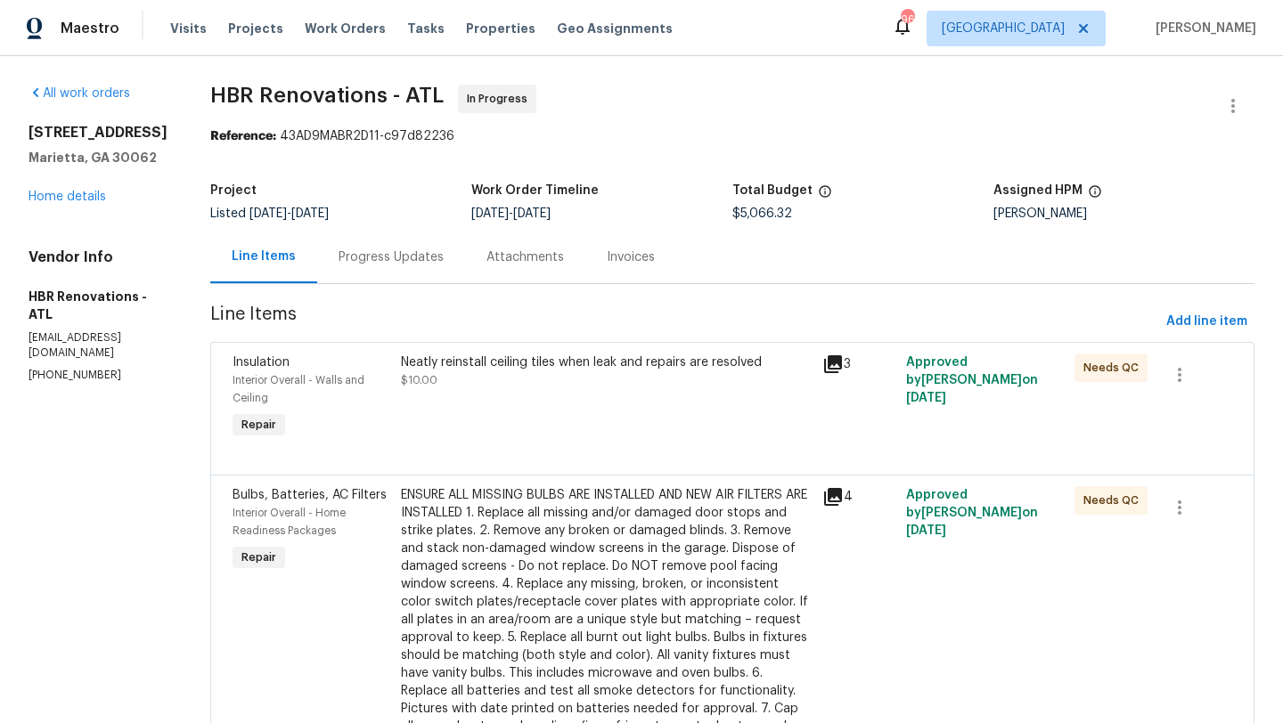
click at [377, 257] on div "Progress Updates" at bounding box center [391, 258] width 105 height 18
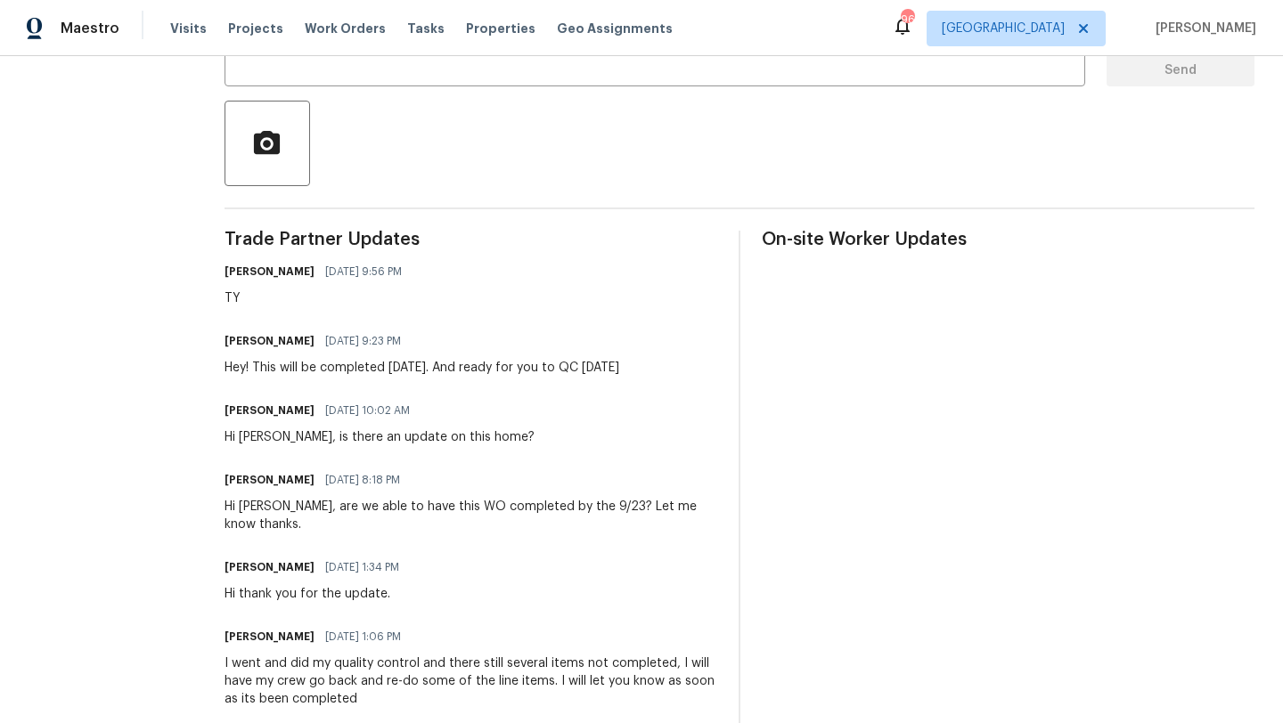
scroll to position [386, 0]
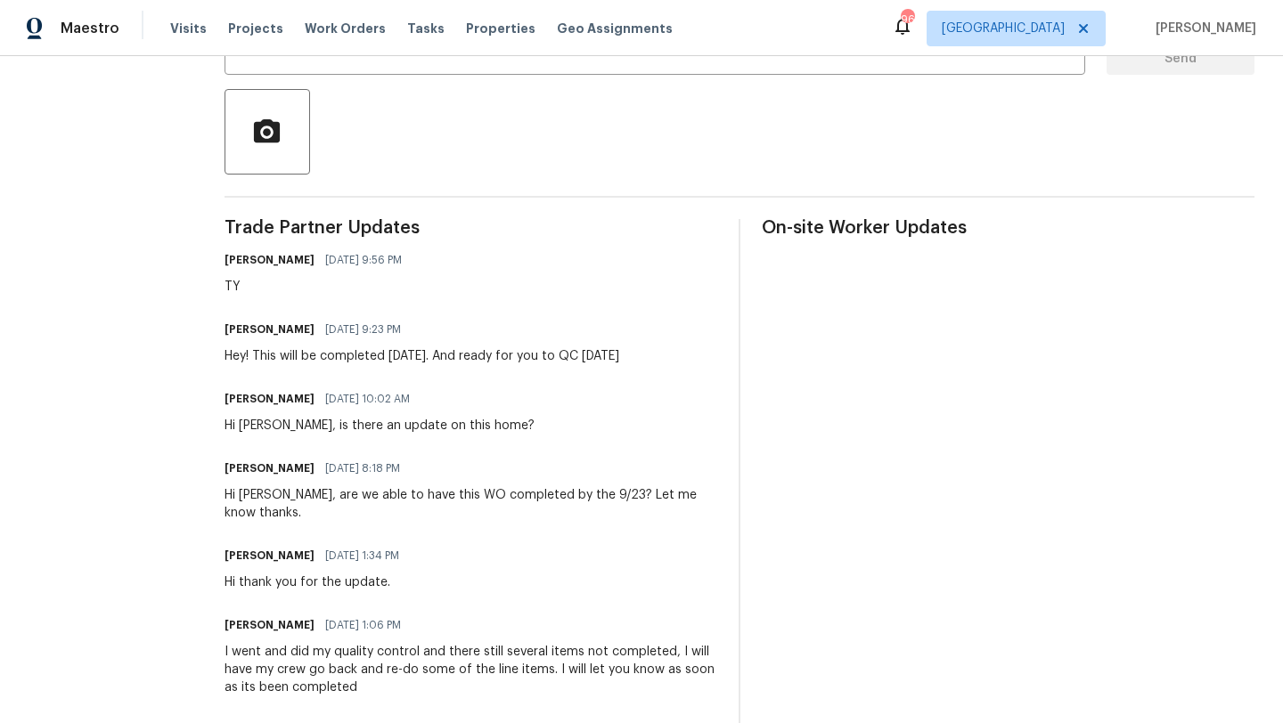
drag, startPoint x: 668, startPoint y: 364, endPoint x: 322, endPoint y: 364, distance: 346.6
click at [322, 364] on div "[PERSON_NAME] [DATE] 9:23 PM Hey! This will be completed [DATE]. And ready for …" at bounding box center [471, 341] width 493 height 48
click at [210, 356] on div "All work orders [STREET_ADDRESS] Home details Vendor Info HBR Renovations - ATL…" at bounding box center [641, 636] width 1283 height 1932
drag, startPoint x: 210, startPoint y: 356, endPoint x: 667, endPoint y: 359, distance: 457.1
click at [667, 359] on div "All work orders [STREET_ADDRESS] Home details Vendor Info HBR Renovations - ATL…" at bounding box center [641, 636] width 1283 height 1932
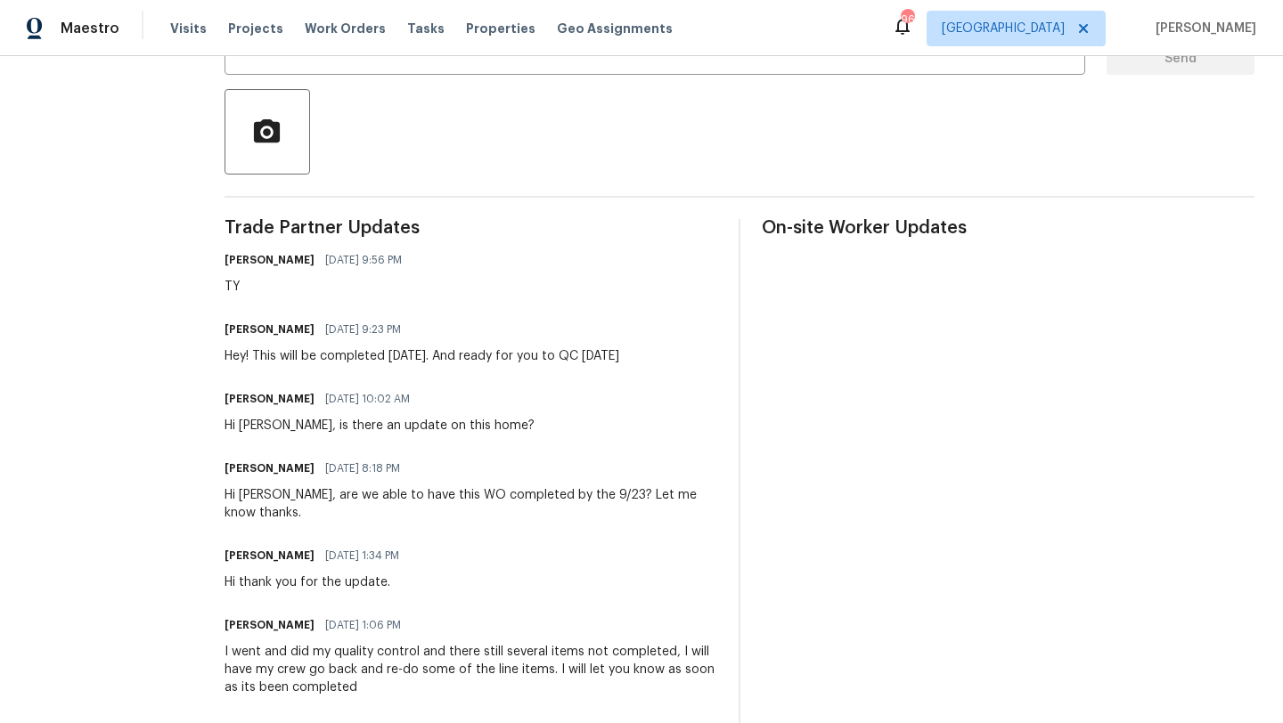
copy div "Hey! This will be completed [DATE]. And ready for you to QC [DATE]"
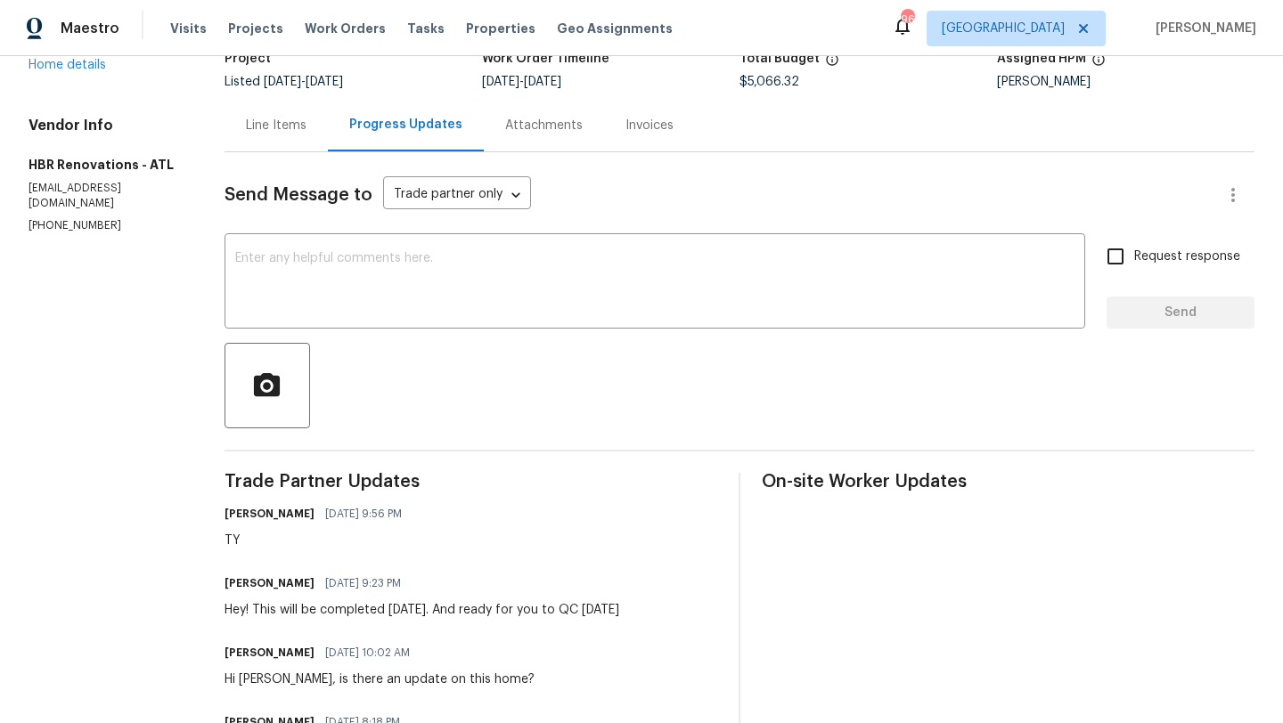
scroll to position [0, 0]
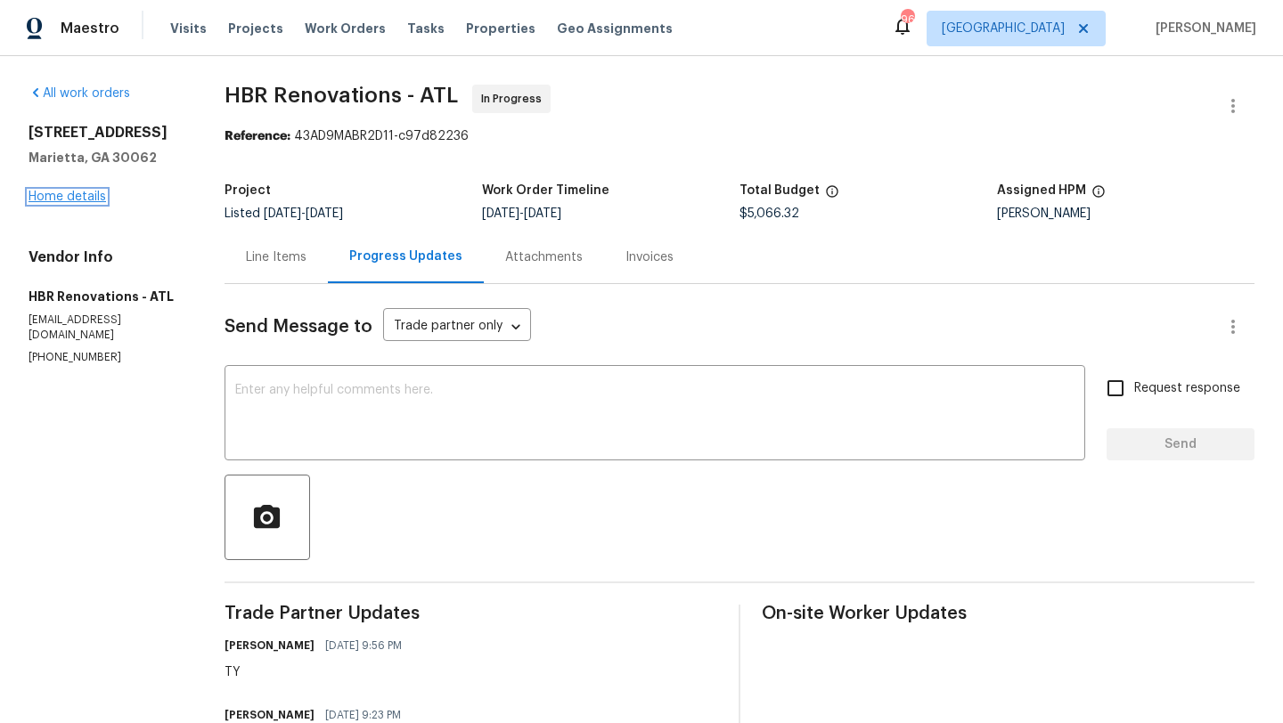
click at [91, 197] on link "Home details" at bounding box center [68, 197] width 78 height 12
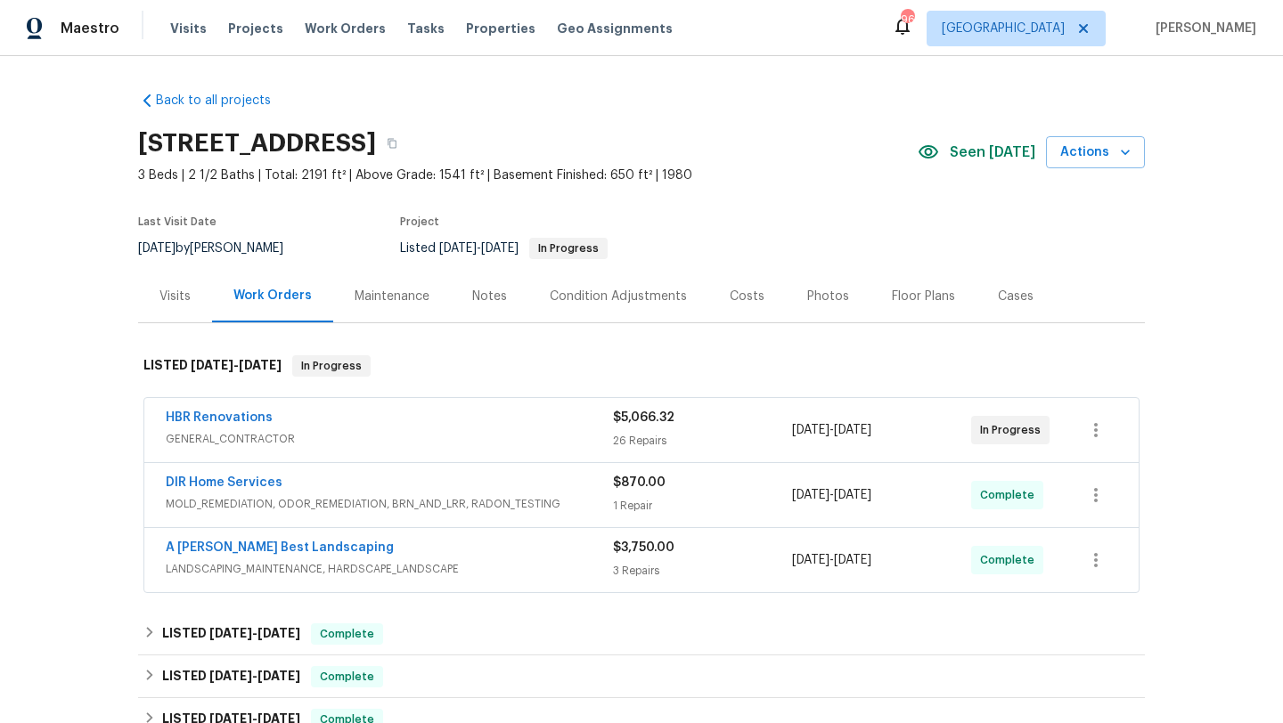
click at [484, 305] on div "Notes" at bounding box center [490, 296] width 78 height 53
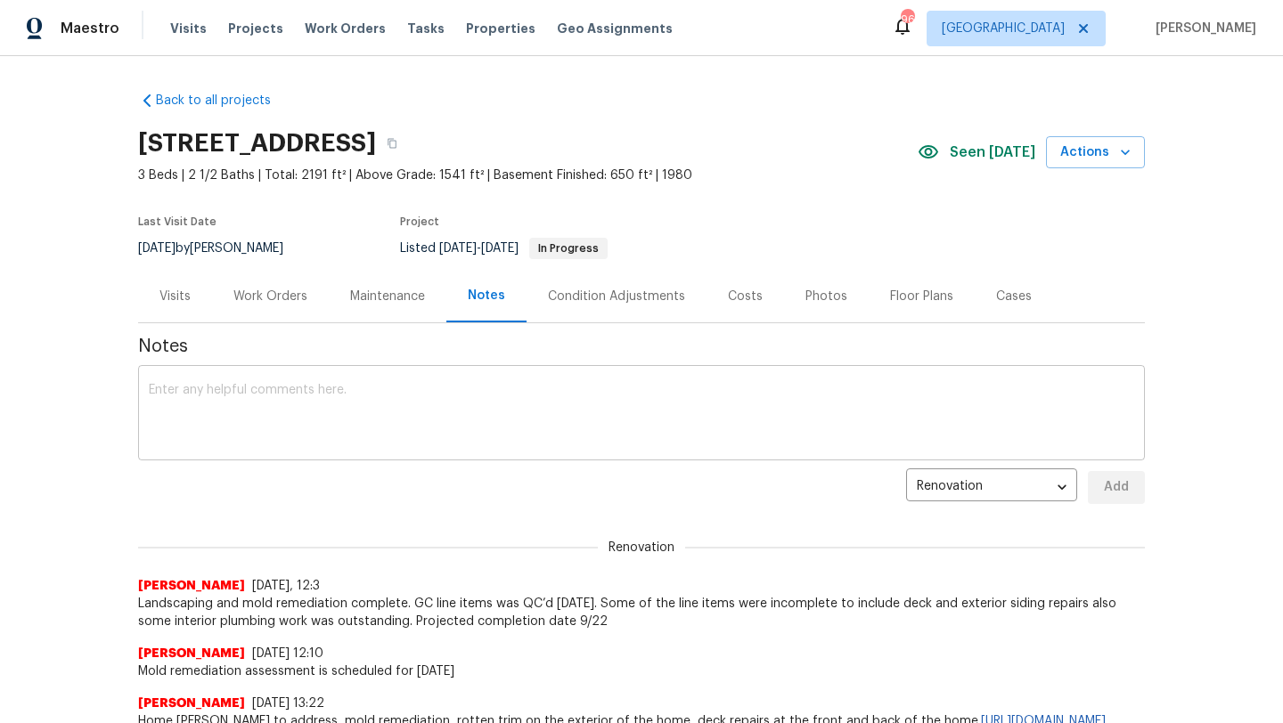
click at [349, 413] on textarea at bounding box center [641, 415] width 985 height 62
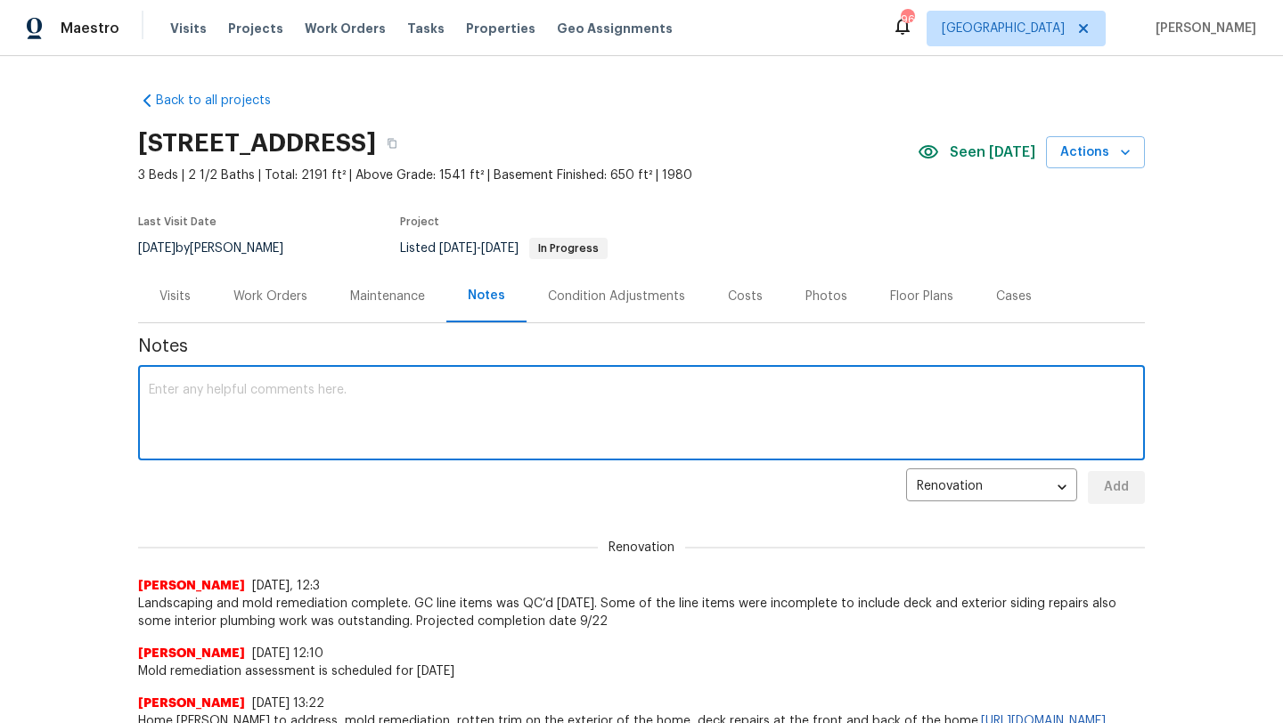
paste textarea "Hey! This will be completed [DATE]. And ready for you to QC [DATE]"
click at [152, 396] on textarea "Hey! This will be completed [DATE]. And ready for you to QC [DATE]" at bounding box center [641, 415] width 985 height 62
click at [151, 389] on textarea "Hey! This will be completed [DATE]. And ready for you to QC [DATE]" at bounding box center [641, 415] width 985 height 62
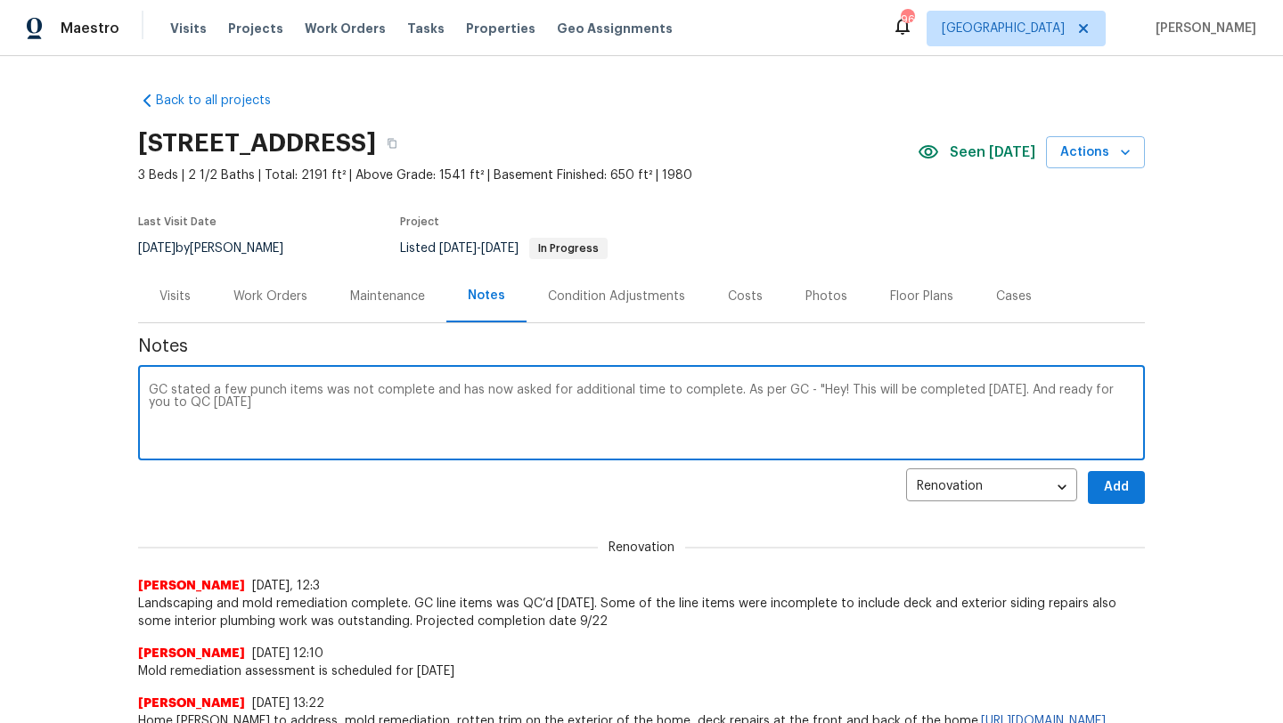
click at [298, 404] on textarea "GC stated a few punch items was not complete and has now asked for additional t…" at bounding box center [641, 415] width 985 height 62
type textarea "GC stated a few punch items was not complete and has now asked for additional t…"
click at [1112, 494] on span "Add" at bounding box center [1116, 488] width 29 height 22
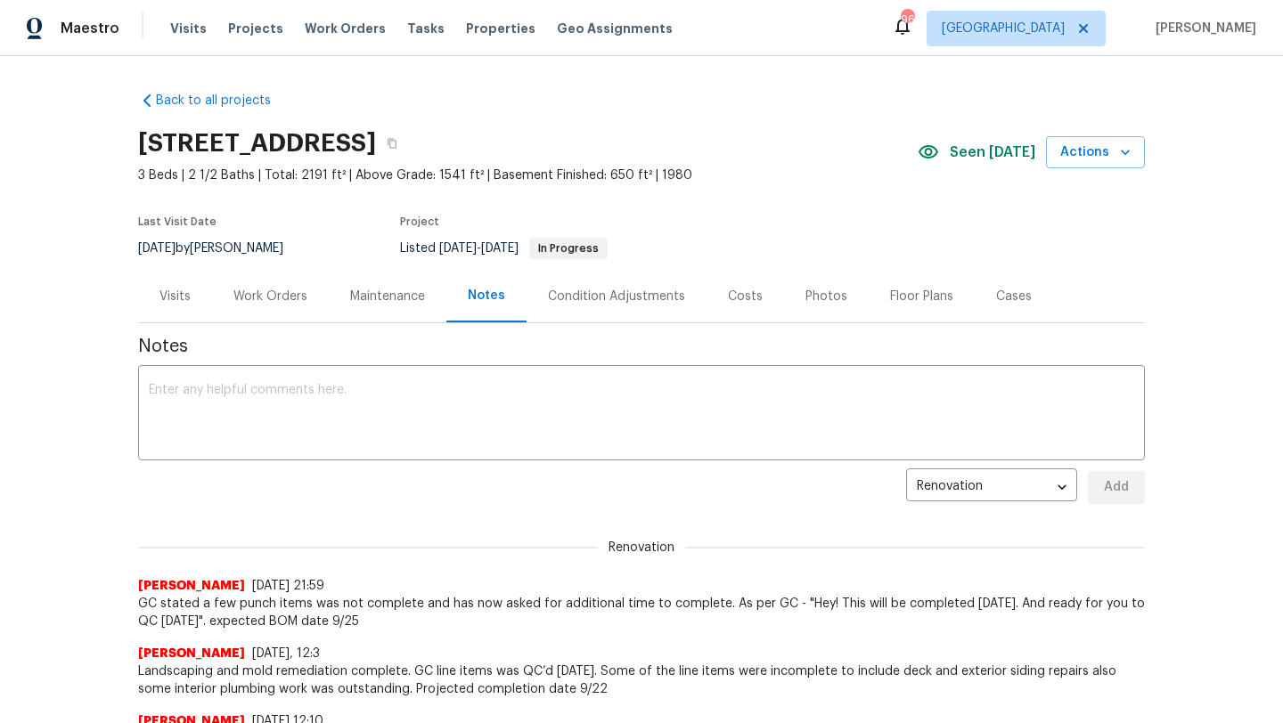
click at [187, 289] on div "Visits" at bounding box center [174, 297] width 31 height 18
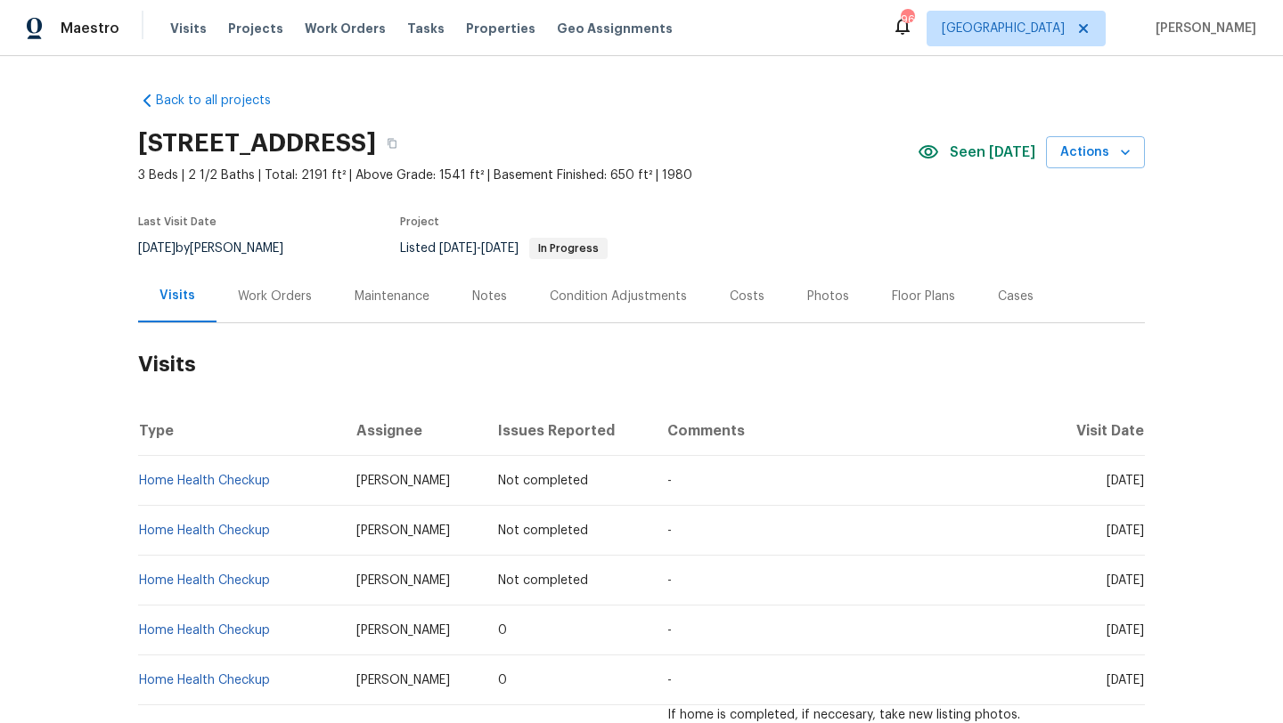
click at [478, 300] on div "Notes" at bounding box center [489, 297] width 35 height 18
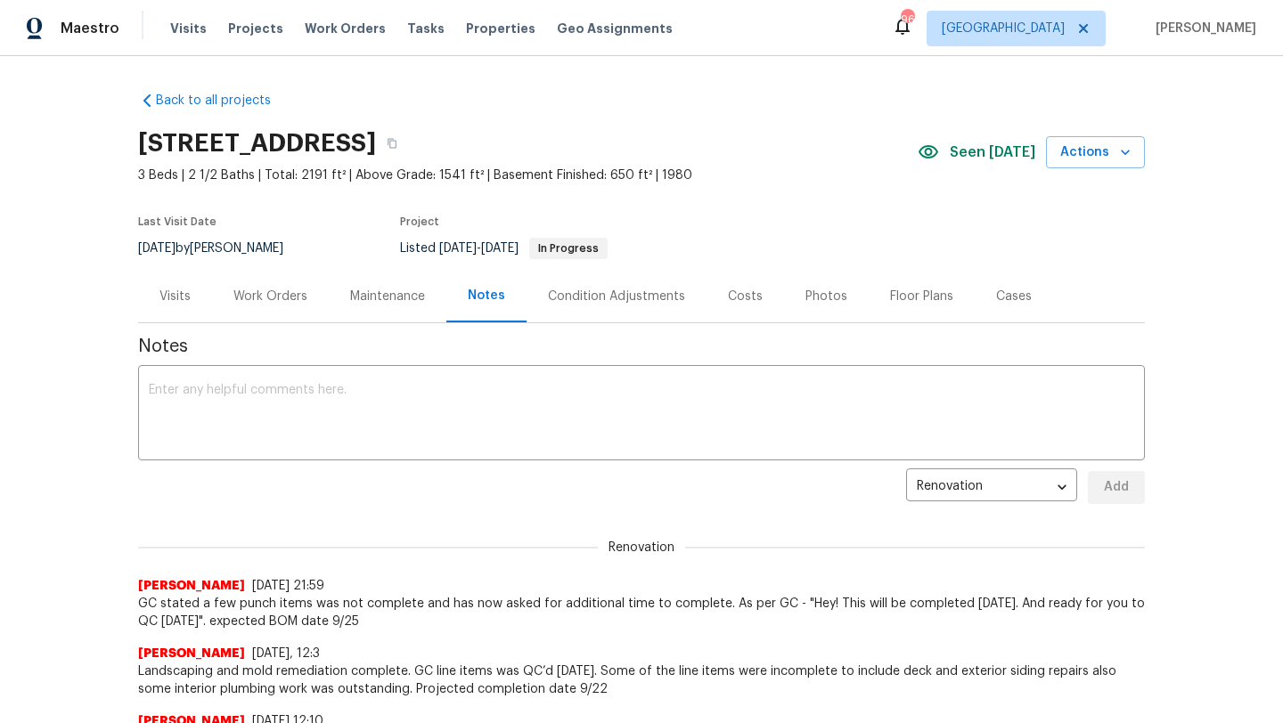
click at [270, 307] on div "Work Orders" at bounding box center [270, 296] width 117 height 53
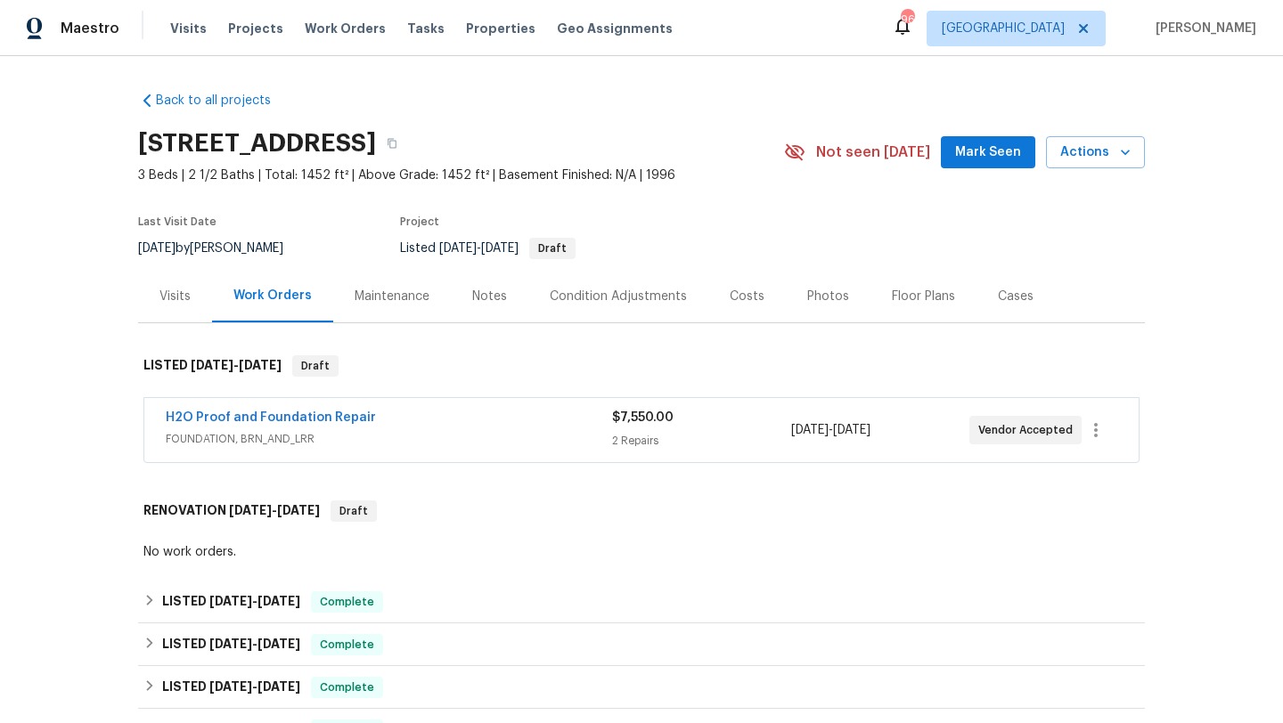
click at [736, 307] on div "Costs" at bounding box center [747, 296] width 78 height 53
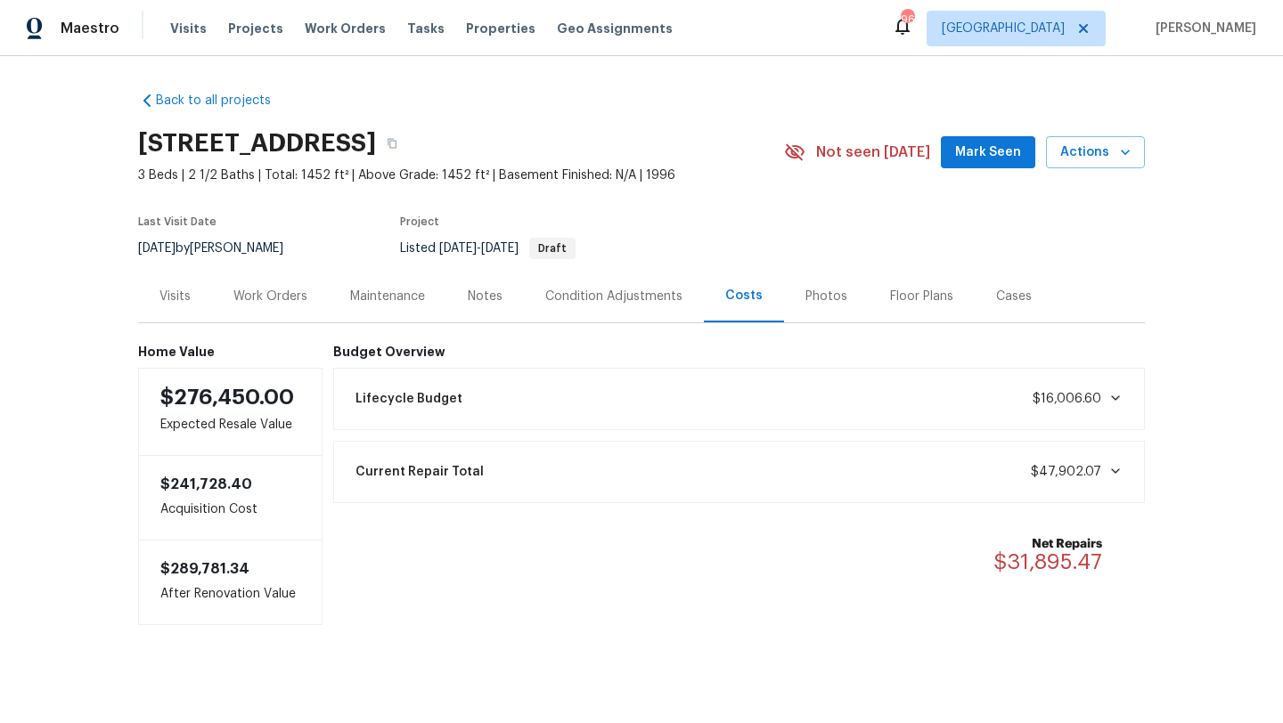
click at [471, 296] on div "Notes" at bounding box center [485, 297] width 35 height 18
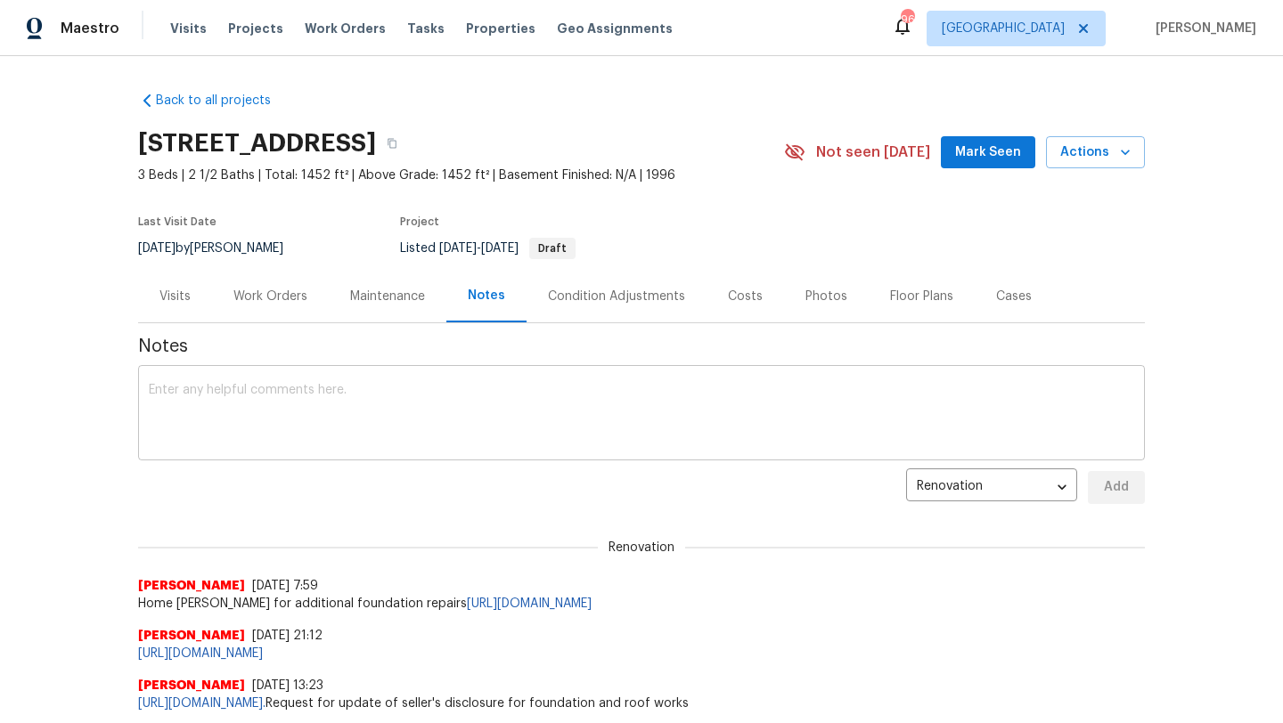
click at [386, 423] on textarea at bounding box center [641, 415] width 985 height 62
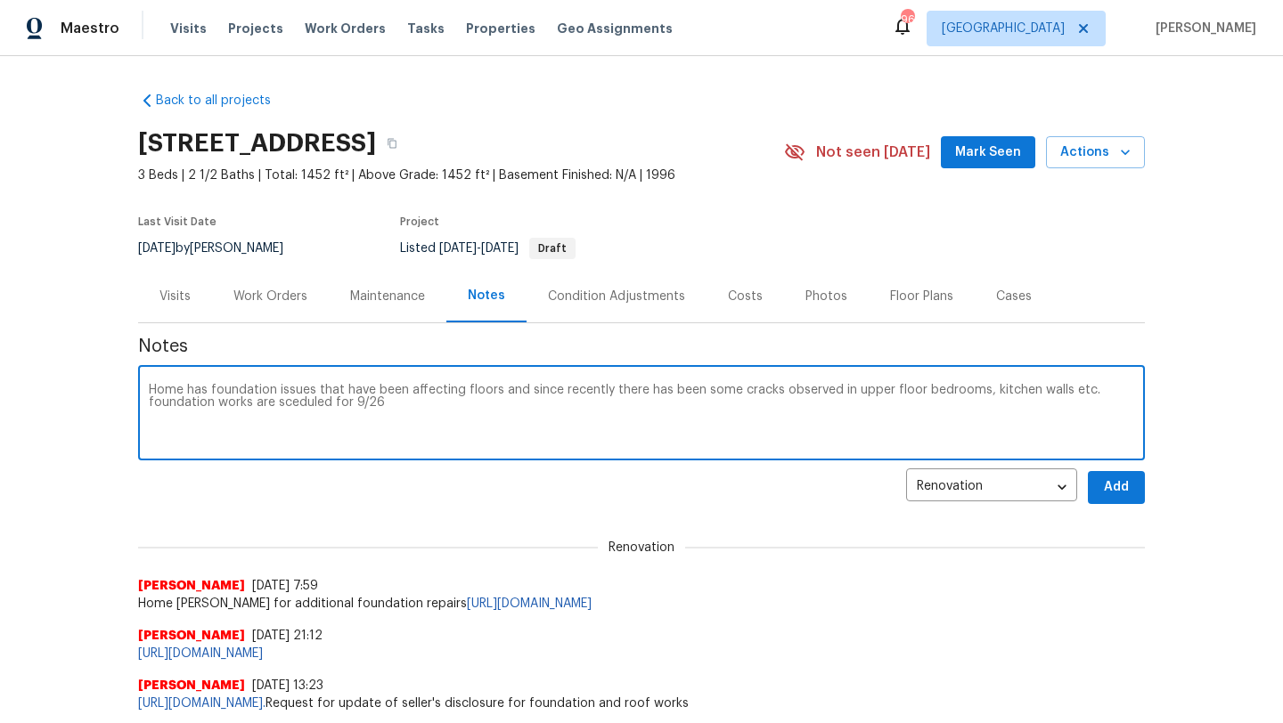
click at [322, 401] on textarea "Home has foundation issues that have been affecting floors and since recently t…" at bounding box center [641, 415] width 985 height 62
click at [339, 403] on textarea "Home has foundation issues that have been affecting floors and since recently t…" at bounding box center [641, 415] width 985 height 62
click at [387, 403] on textarea "Home has foundation issues that have been affecting floors and since recently t…" at bounding box center [641, 415] width 985 height 62
click at [695, 402] on textarea "Home has foundation issues that have been affecting floors and since recently t…" at bounding box center [641, 415] width 985 height 62
click at [898, 408] on textarea "Home has foundation issues that have been affecting floors and since recently t…" at bounding box center [641, 415] width 985 height 62
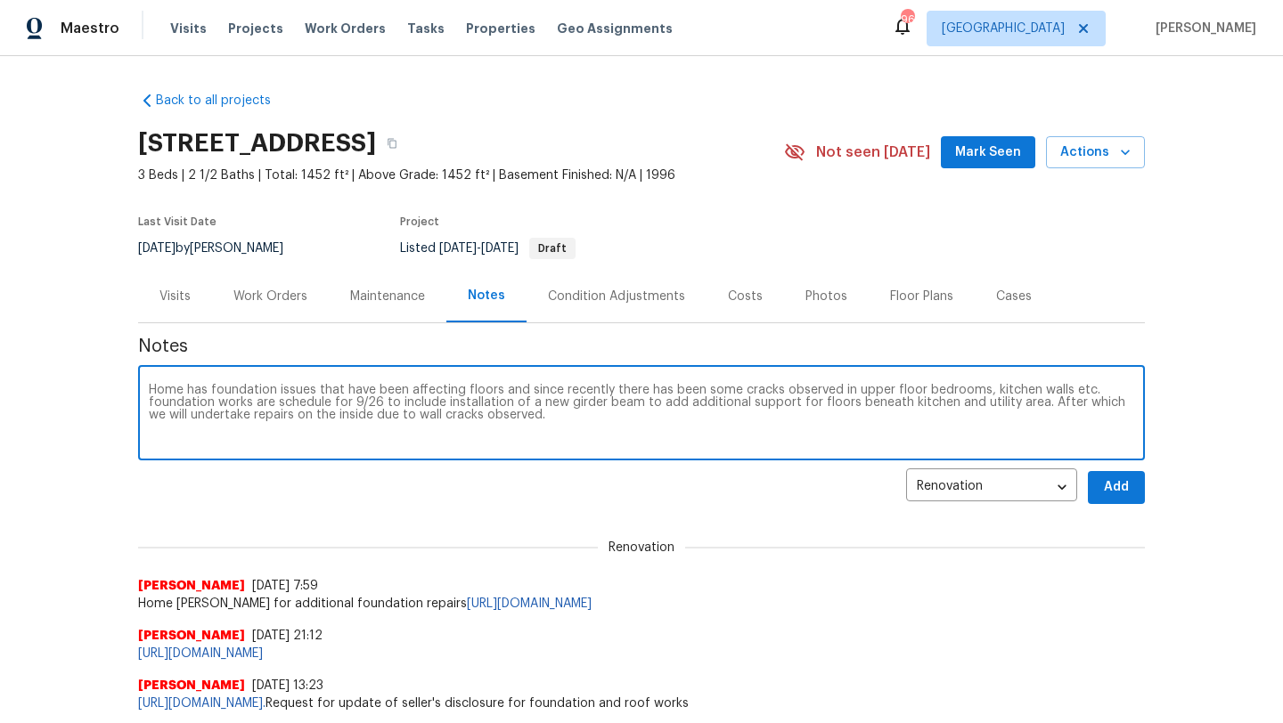
type textarea "Home has foundation issues that have been affecting floors and since recently t…"
click at [1118, 491] on span "Add" at bounding box center [1116, 488] width 29 height 22
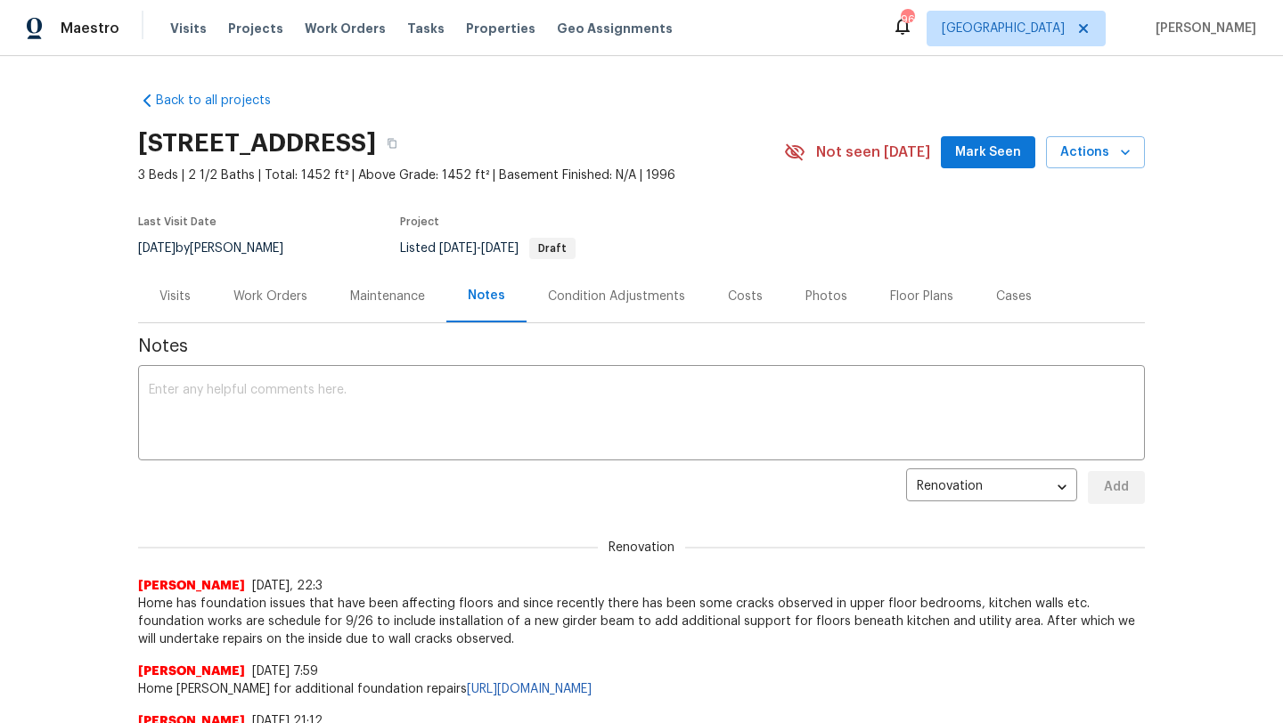
click at [180, 298] on div "Visits" at bounding box center [174, 297] width 31 height 18
